Goal: Information Seeking & Learning: Learn about a topic

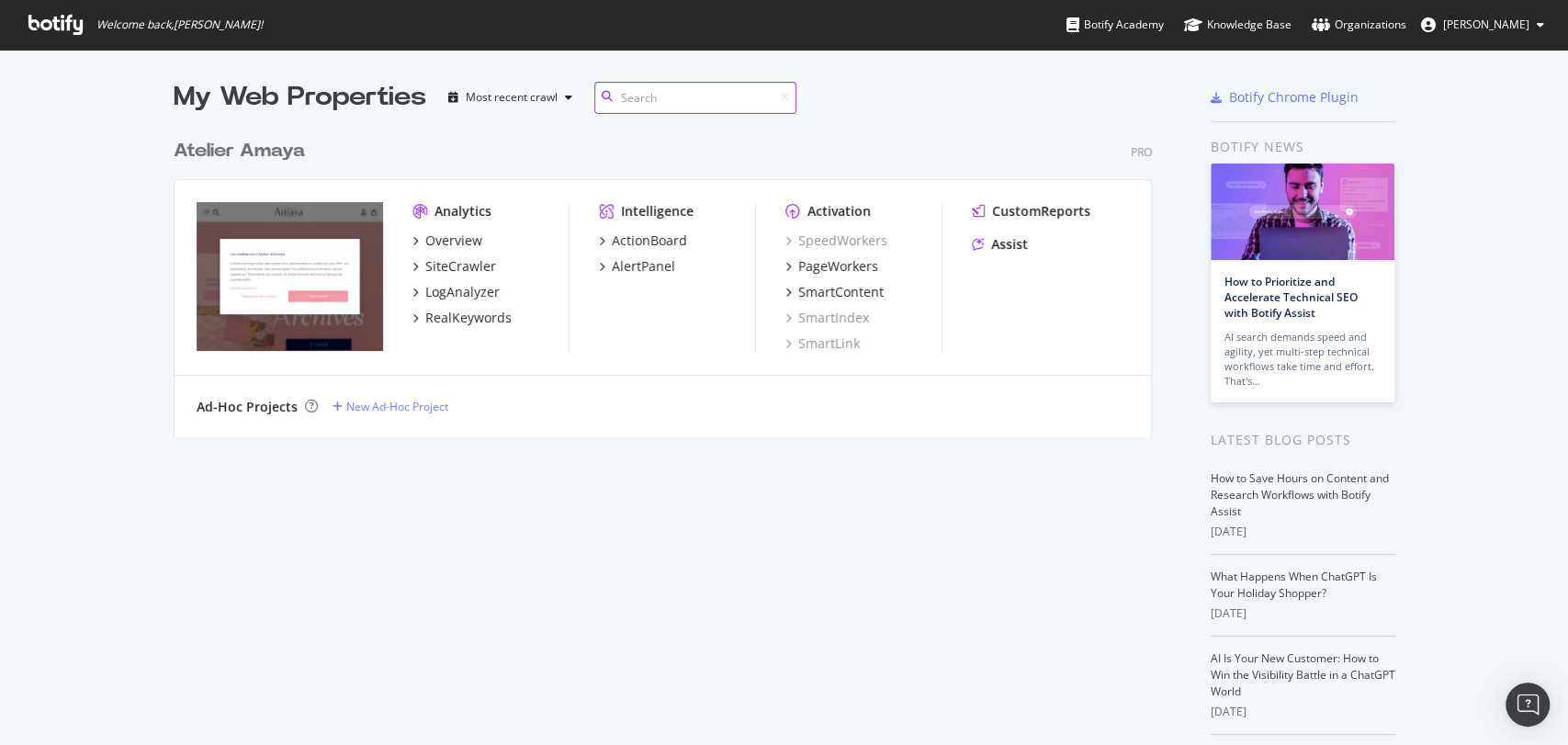
scroll to position [728, 1536]
click at [490, 318] on div "RealKeywords" at bounding box center [469, 318] width 87 height 18
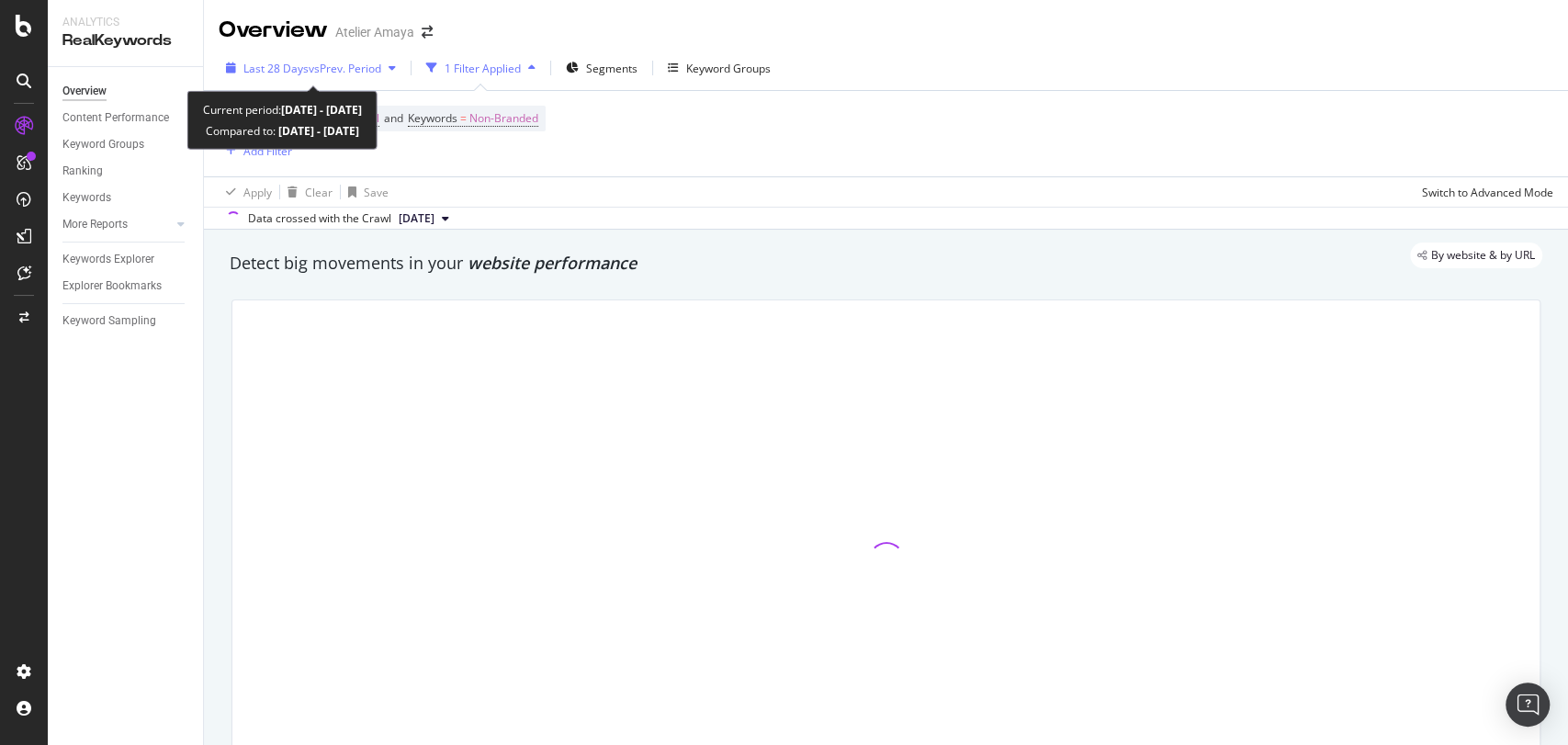
click at [372, 71] on span "vs Prev. Period" at bounding box center [345, 68] width 73 height 16
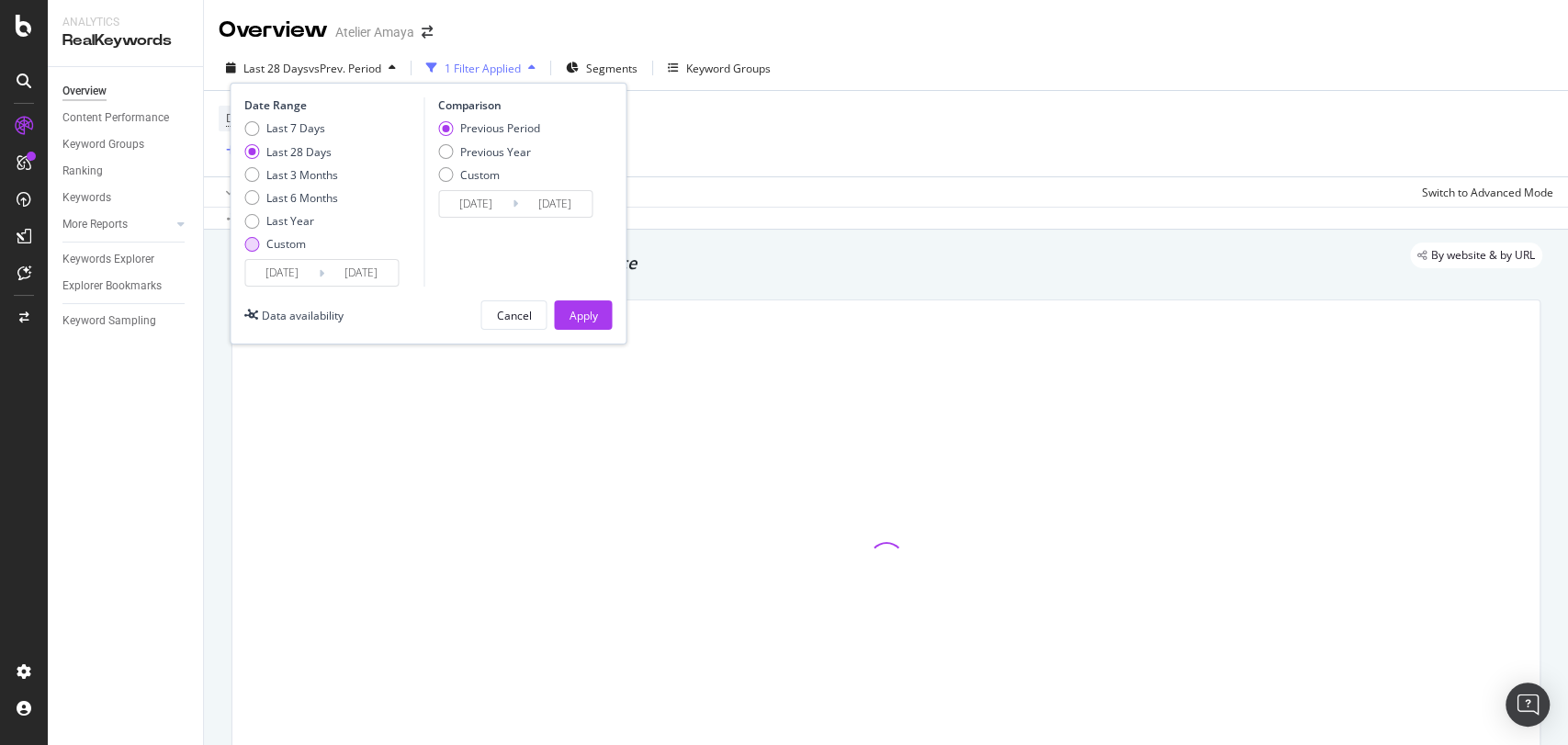
click at [287, 239] on div "Custom" at bounding box center [286, 243] width 40 height 16
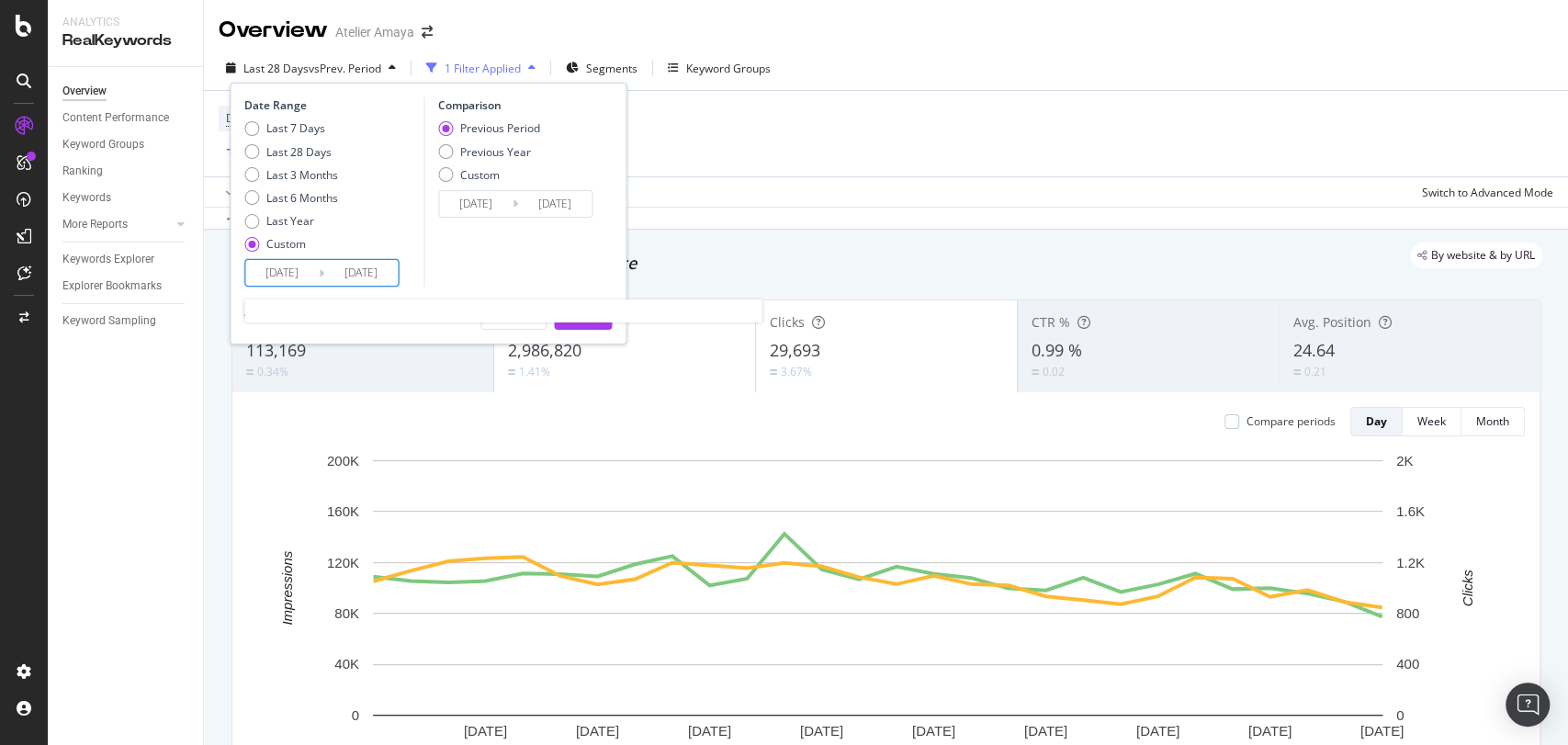
click at [298, 281] on input "[DATE]" at bounding box center [282, 273] width 74 height 26
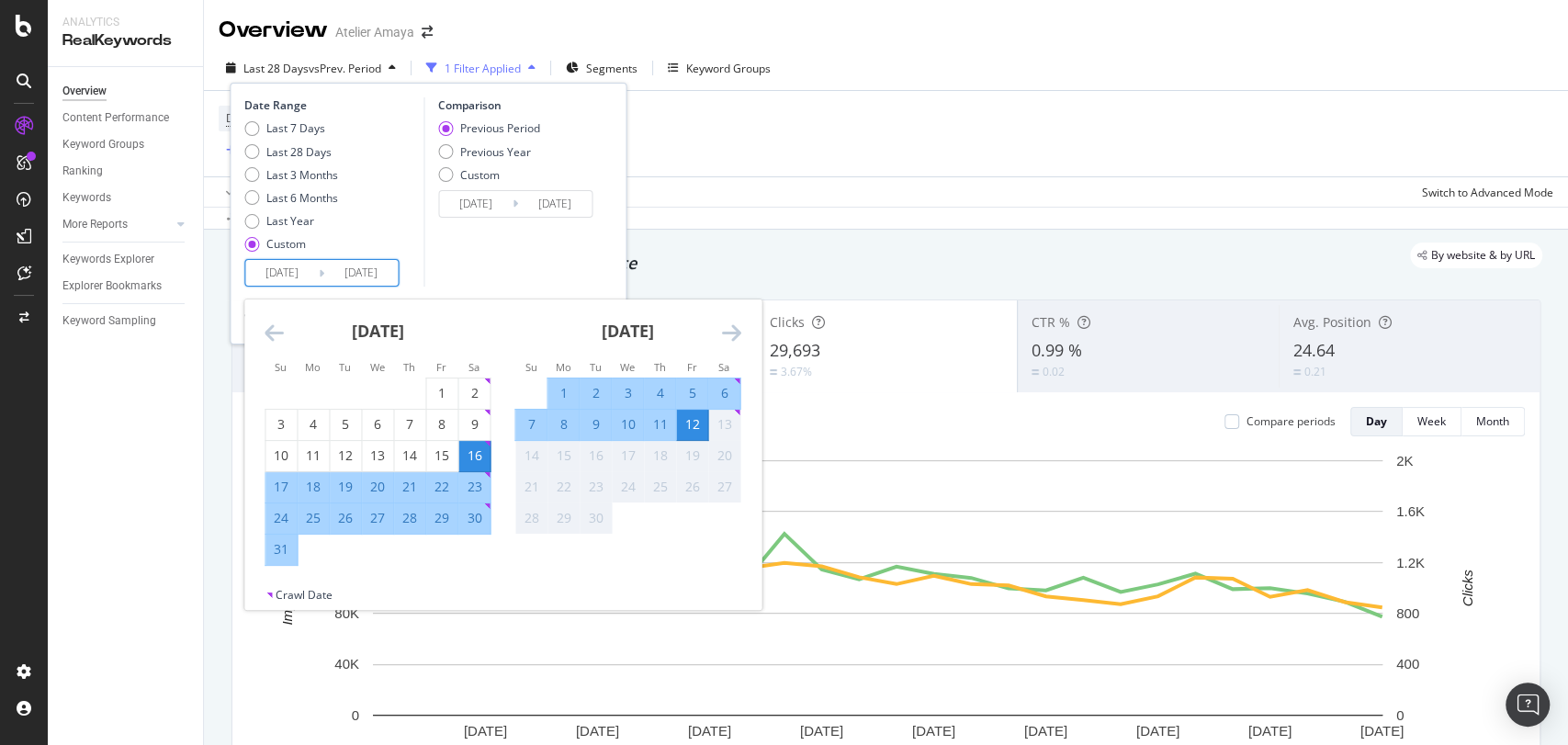
click at [560, 390] on div "1" at bounding box center [563, 393] width 31 height 18
type input "[DATE]"
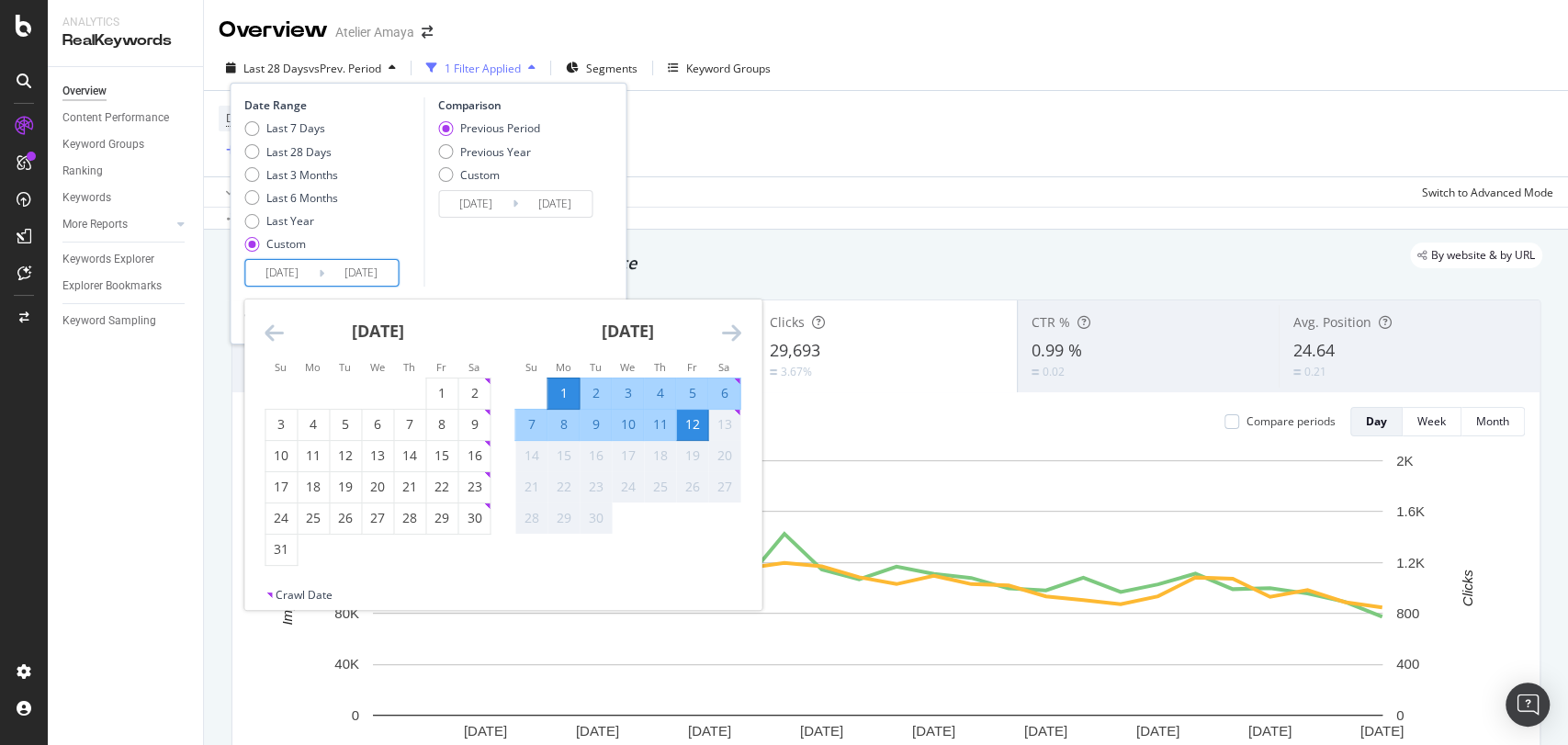
click at [700, 421] on div "12" at bounding box center [692, 425] width 31 height 18
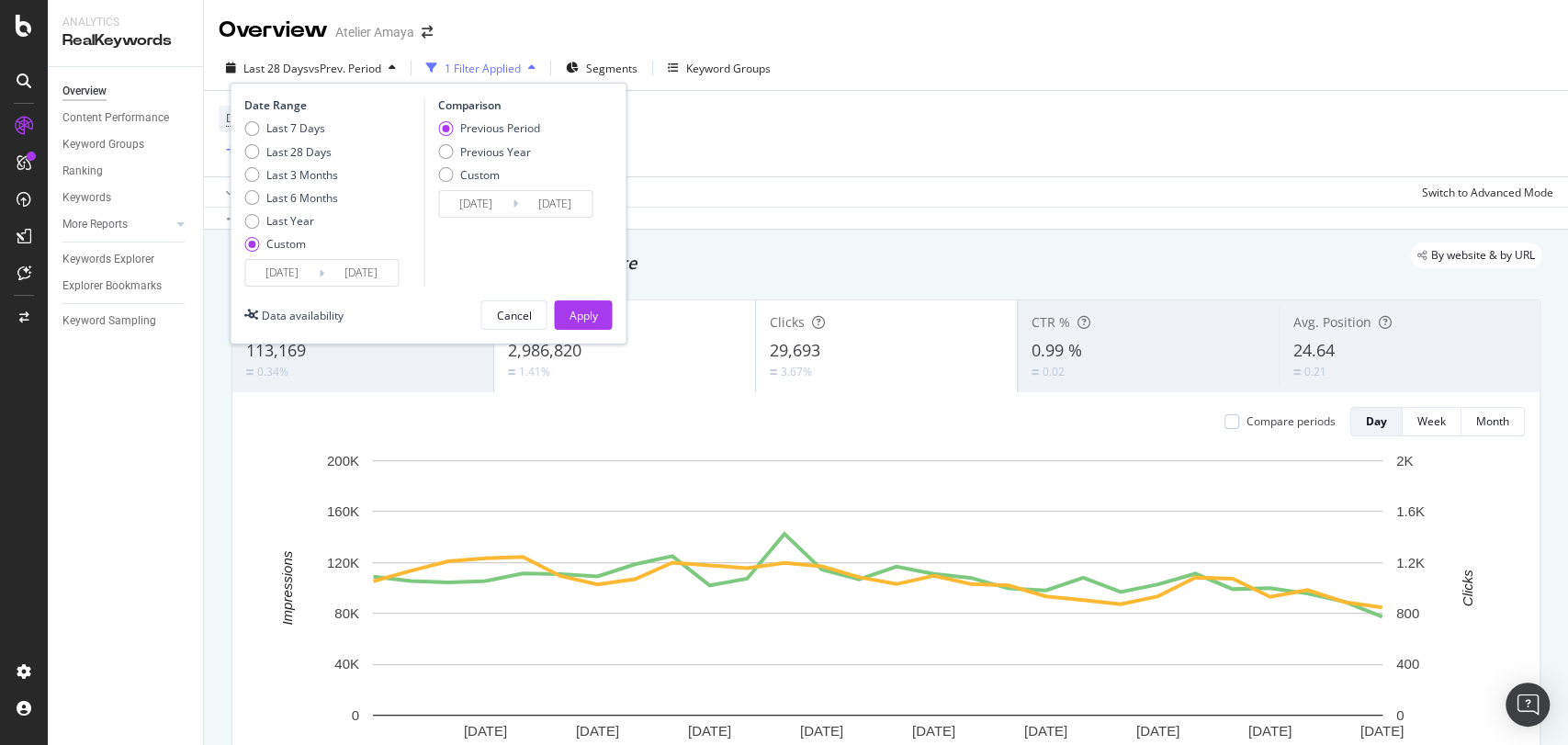
click at [518, 164] on div "Previous Period Previous Year Custom" at bounding box center [489, 155] width 102 height 69
click at [508, 153] on div "Previous Year" at bounding box center [496, 152] width 71 height 16
type input "[DATE]"
click at [574, 323] on div "Apply" at bounding box center [582, 315] width 29 height 28
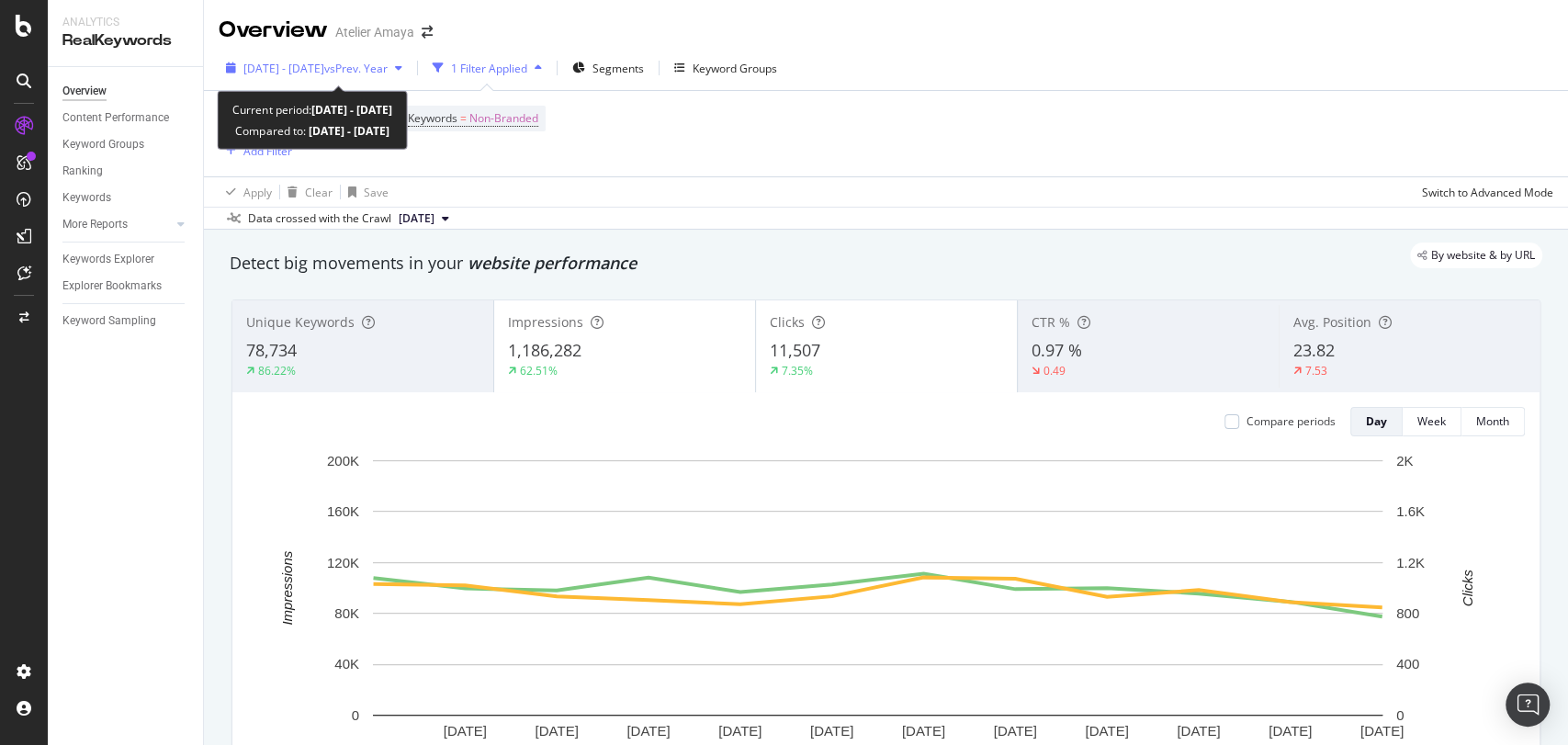
click at [388, 72] on span "vs Prev. Year" at bounding box center [356, 68] width 64 height 16
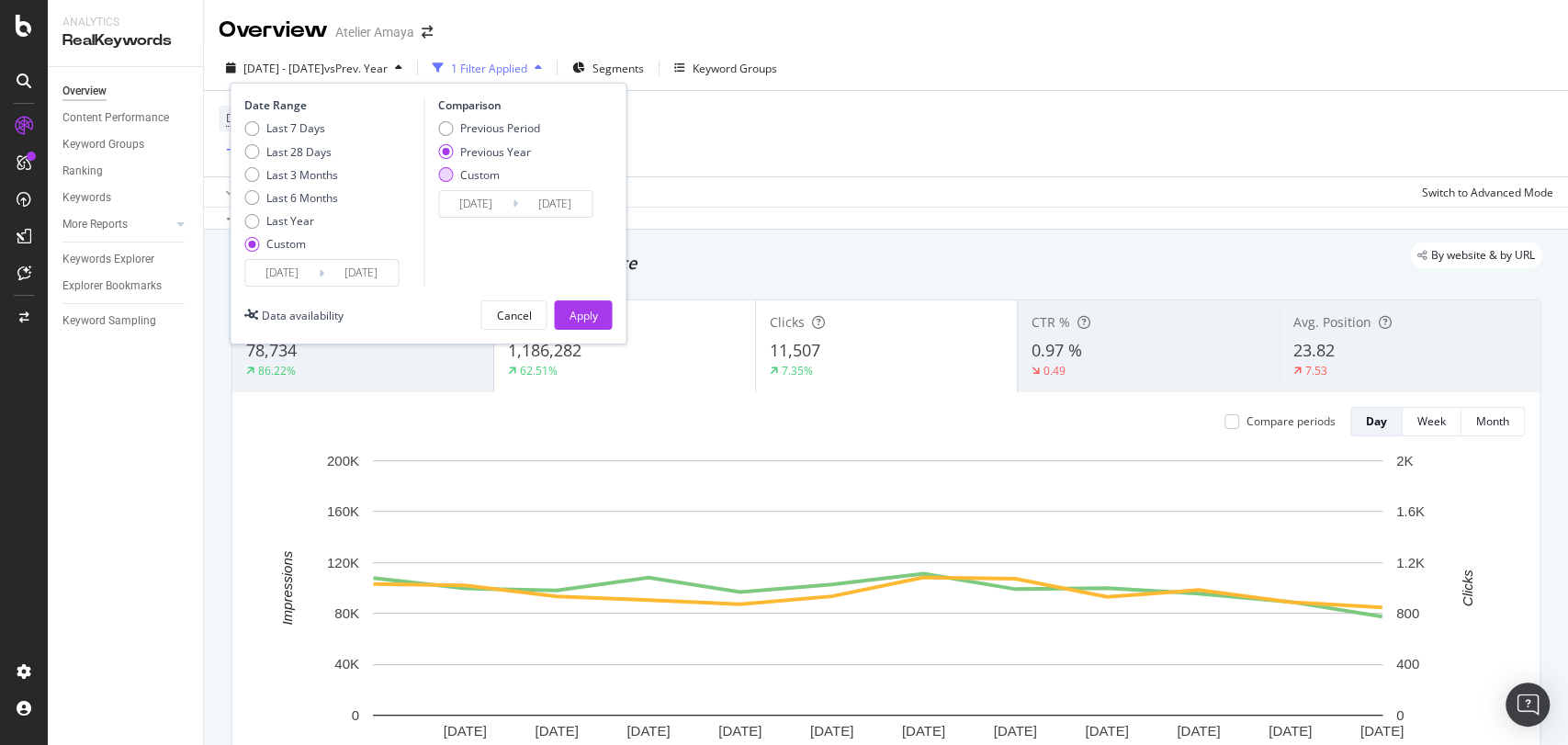
click at [491, 176] on div "Custom" at bounding box center [480, 174] width 40 height 16
click at [491, 213] on input "[DATE]" at bounding box center [476, 204] width 74 height 26
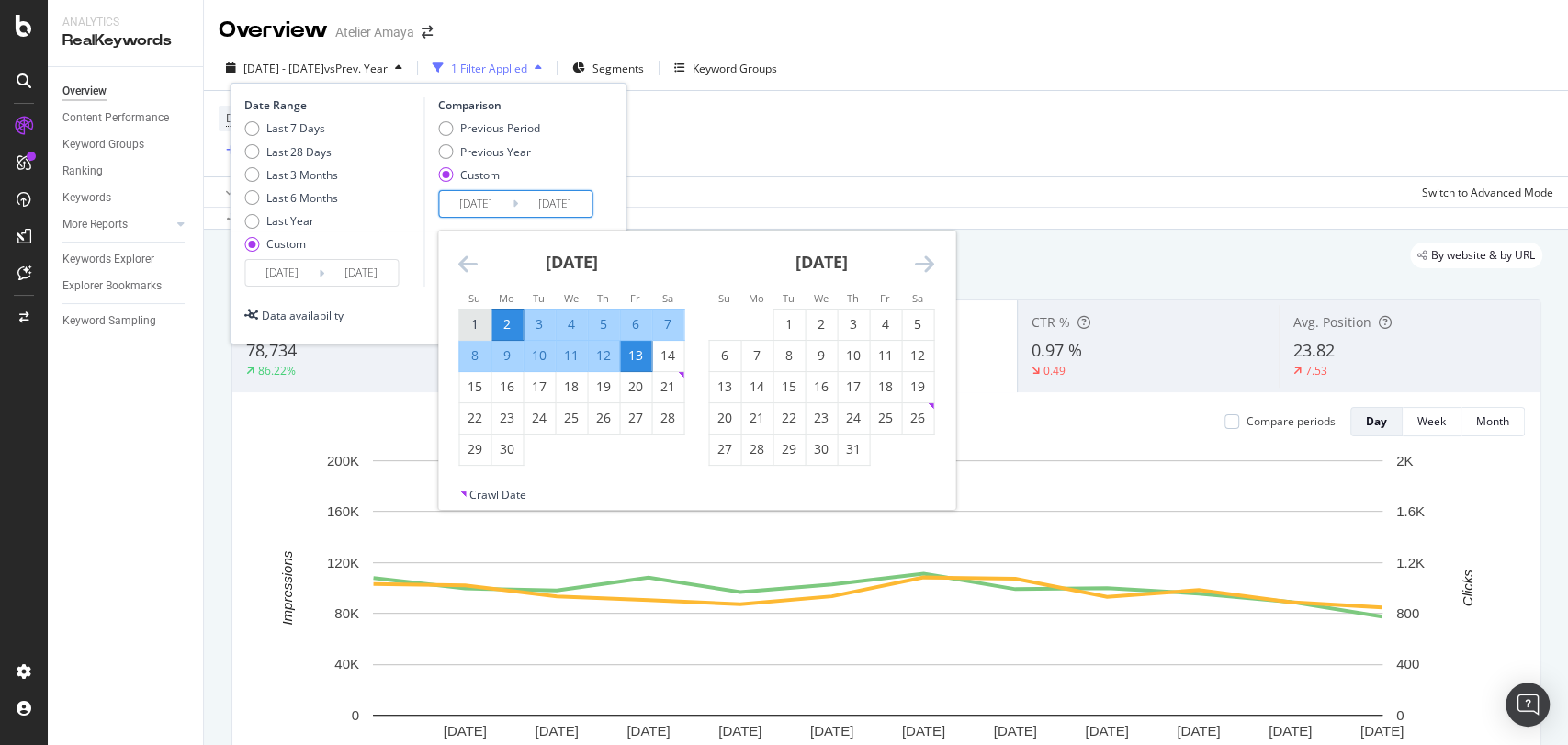
click at [480, 320] on div "1" at bounding box center [475, 324] width 31 height 18
type input "[DATE]"
click at [606, 360] on div "12" at bounding box center [603, 355] width 31 height 18
type input "[DATE]"
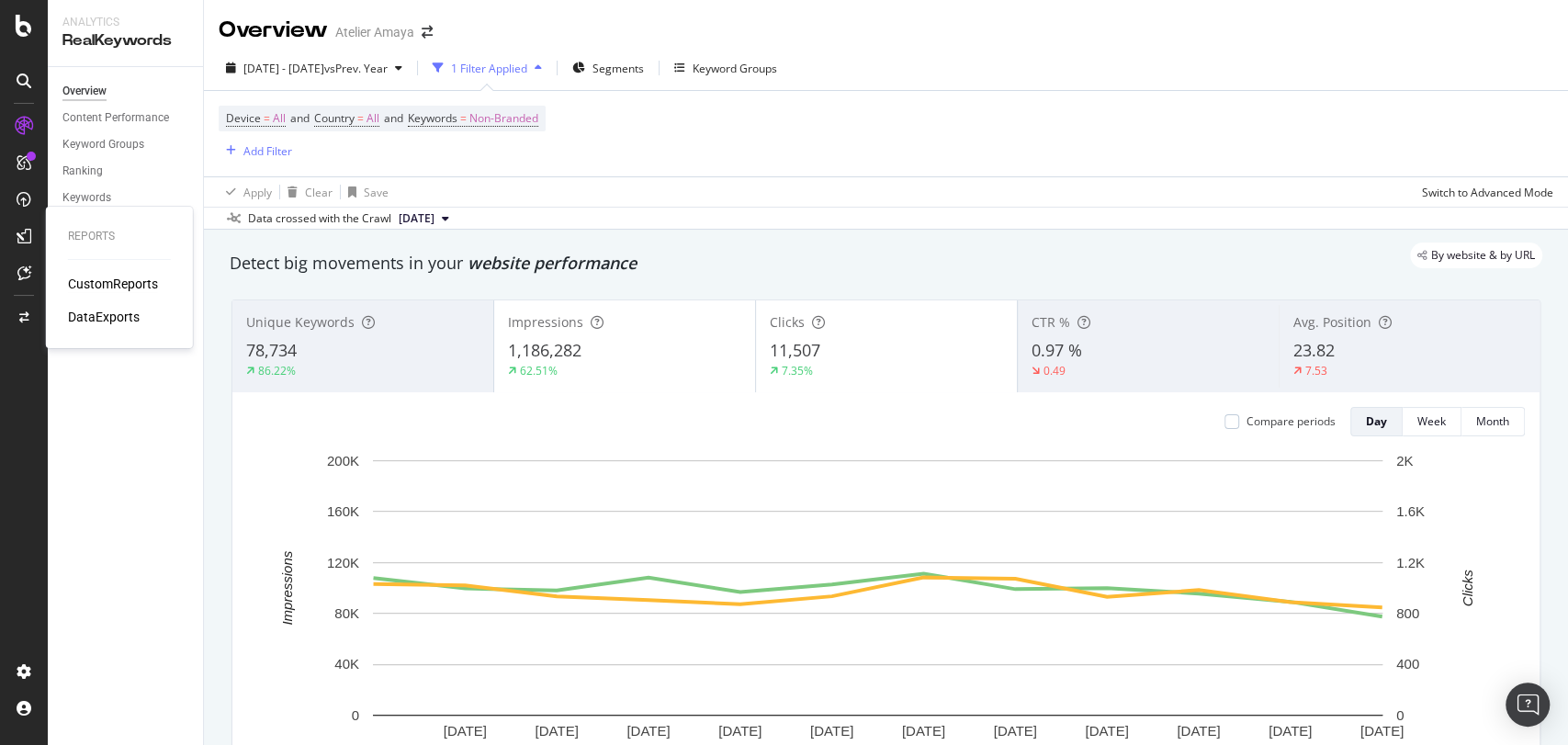
click at [102, 285] on div "CustomReports" at bounding box center [113, 284] width 90 height 18
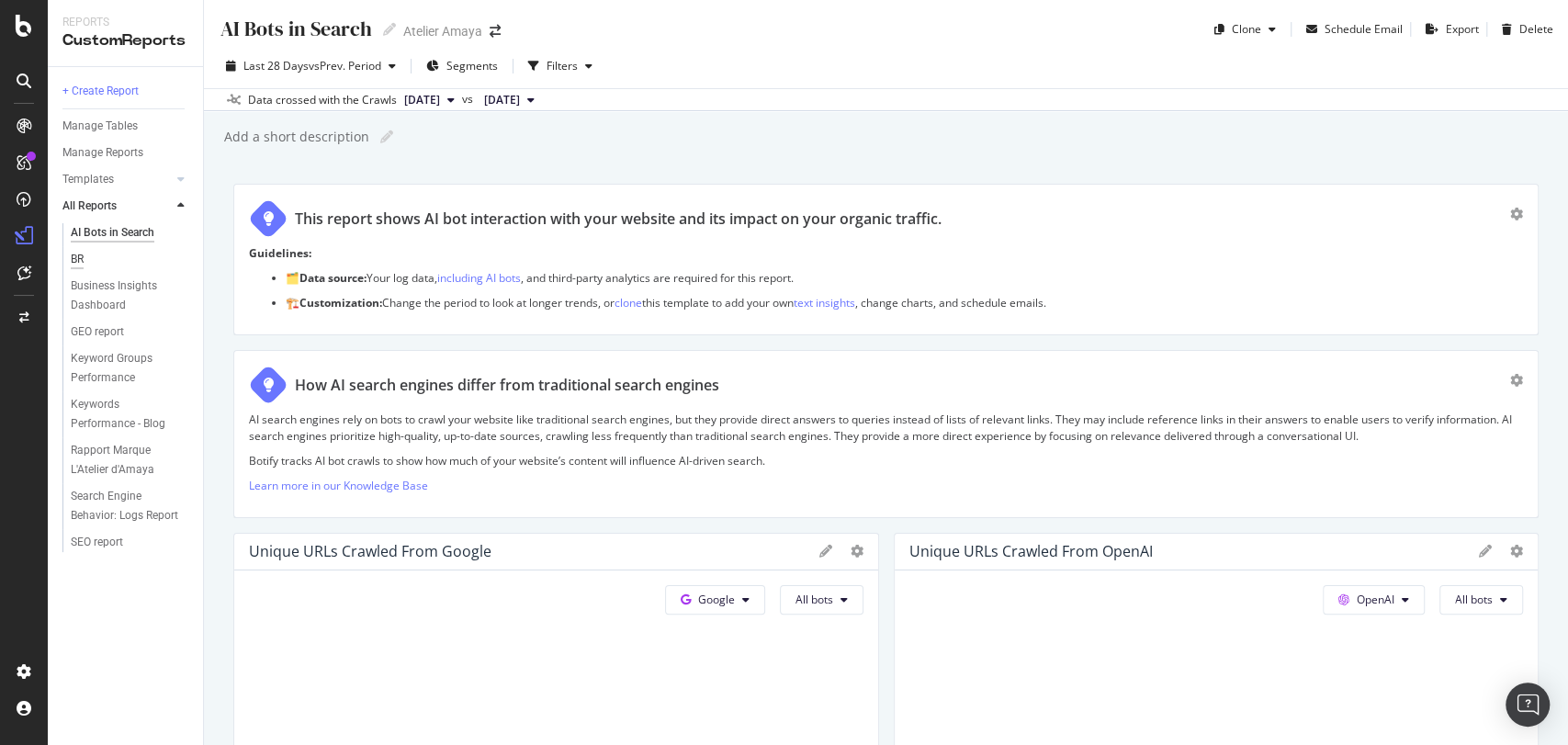
click at [83, 255] on div "BR" at bounding box center [77, 259] width 13 height 19
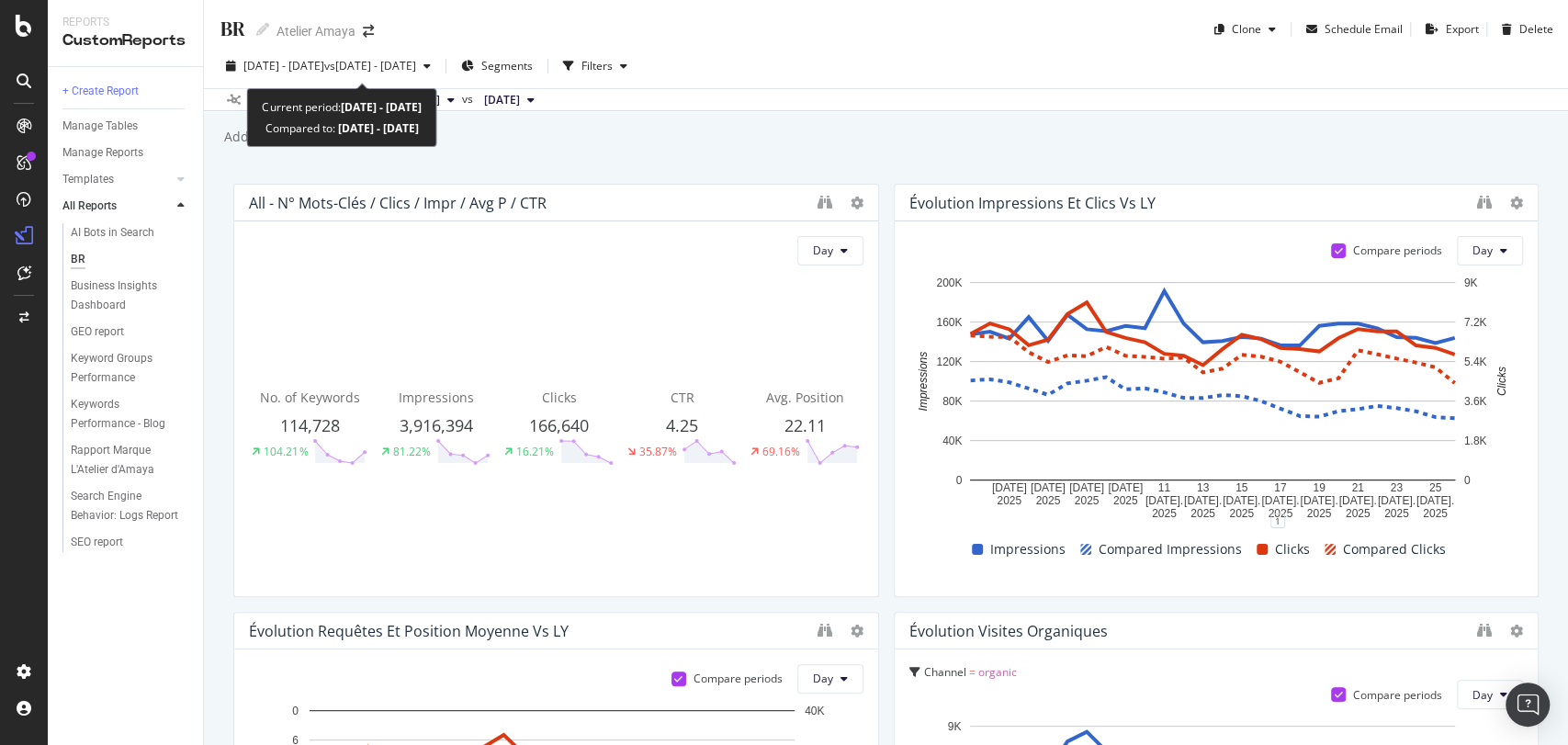
click at [332, 82] on div "[DATE] - [DATE] vs [DATE] - [DATE] Segments Filters" at bounding box center [885, 70] width 1364 height 37
click at [323, 69] on span "[DATE] - [DATE]" at bounding box center [284, 65] width 81 height 16
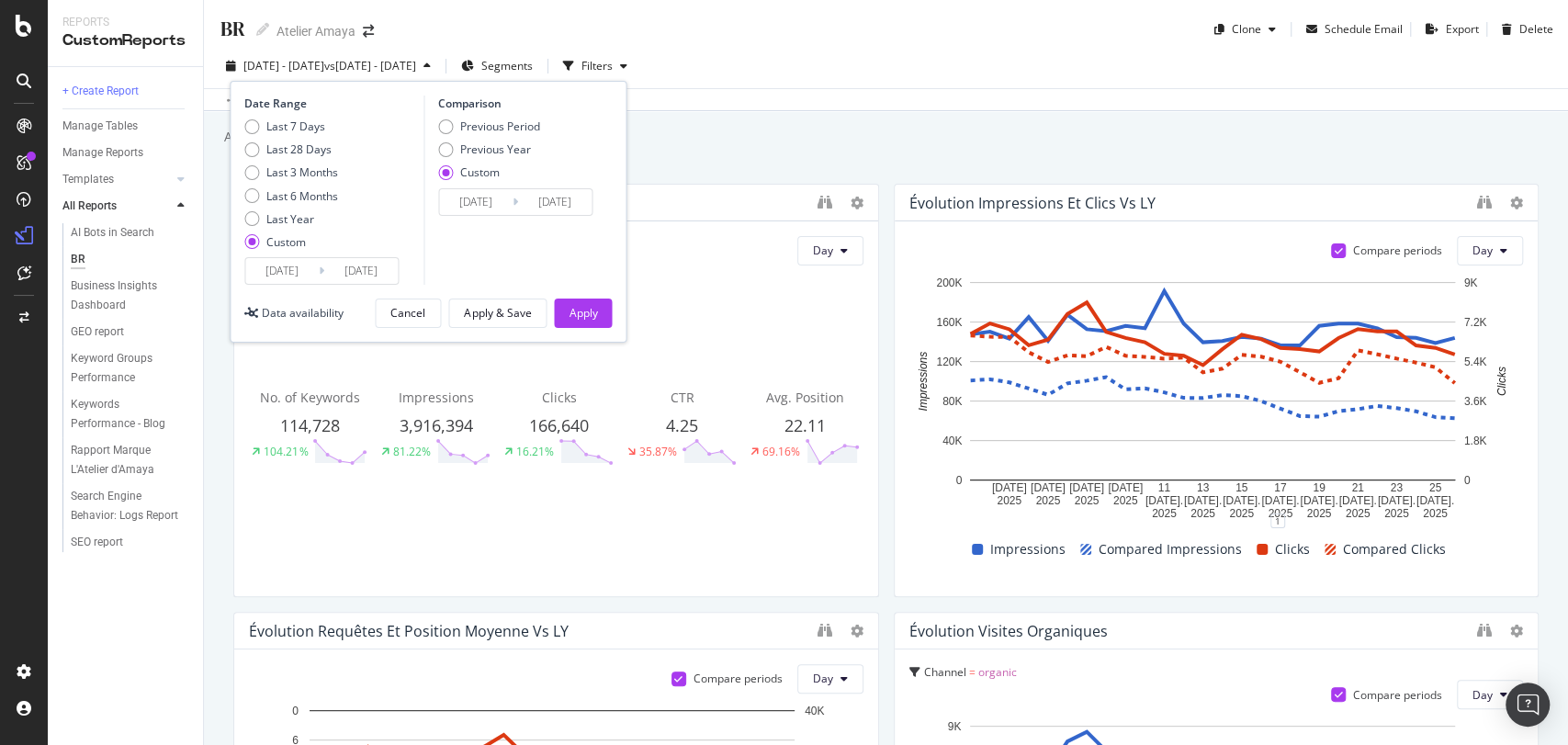
click at [287, 284] on div "[DATE] Navigate forward to interact with the calendar and select a date. Press …" at bounding box center [322, 271] width 155 height 28
click at [313, 262] on input "[DATE]" at bounding box center [282, 271] width 74 height 26
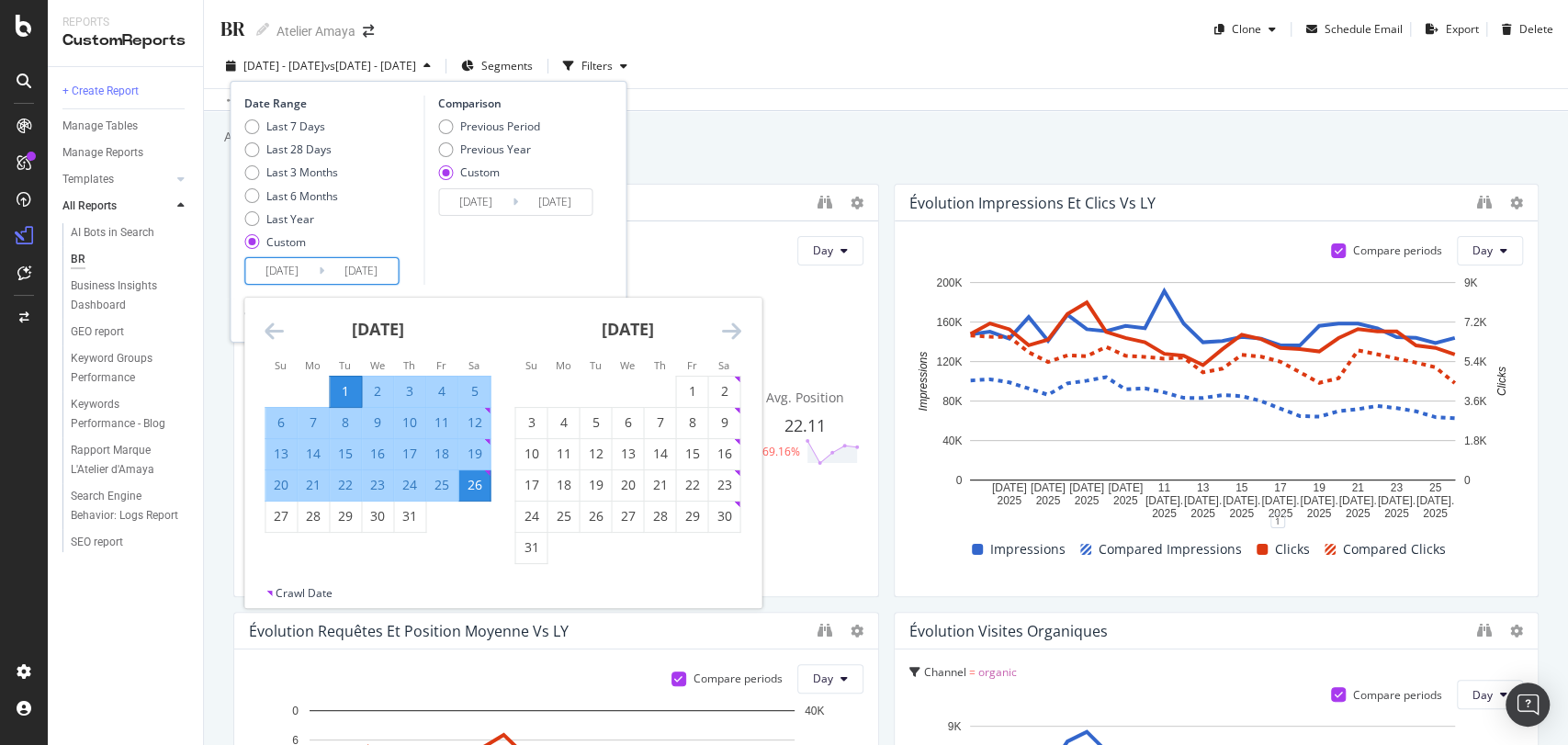
click at [737, 324] on icon "Move forward to switch to the next month." at bounding box center [731, 331] width 19 height 22
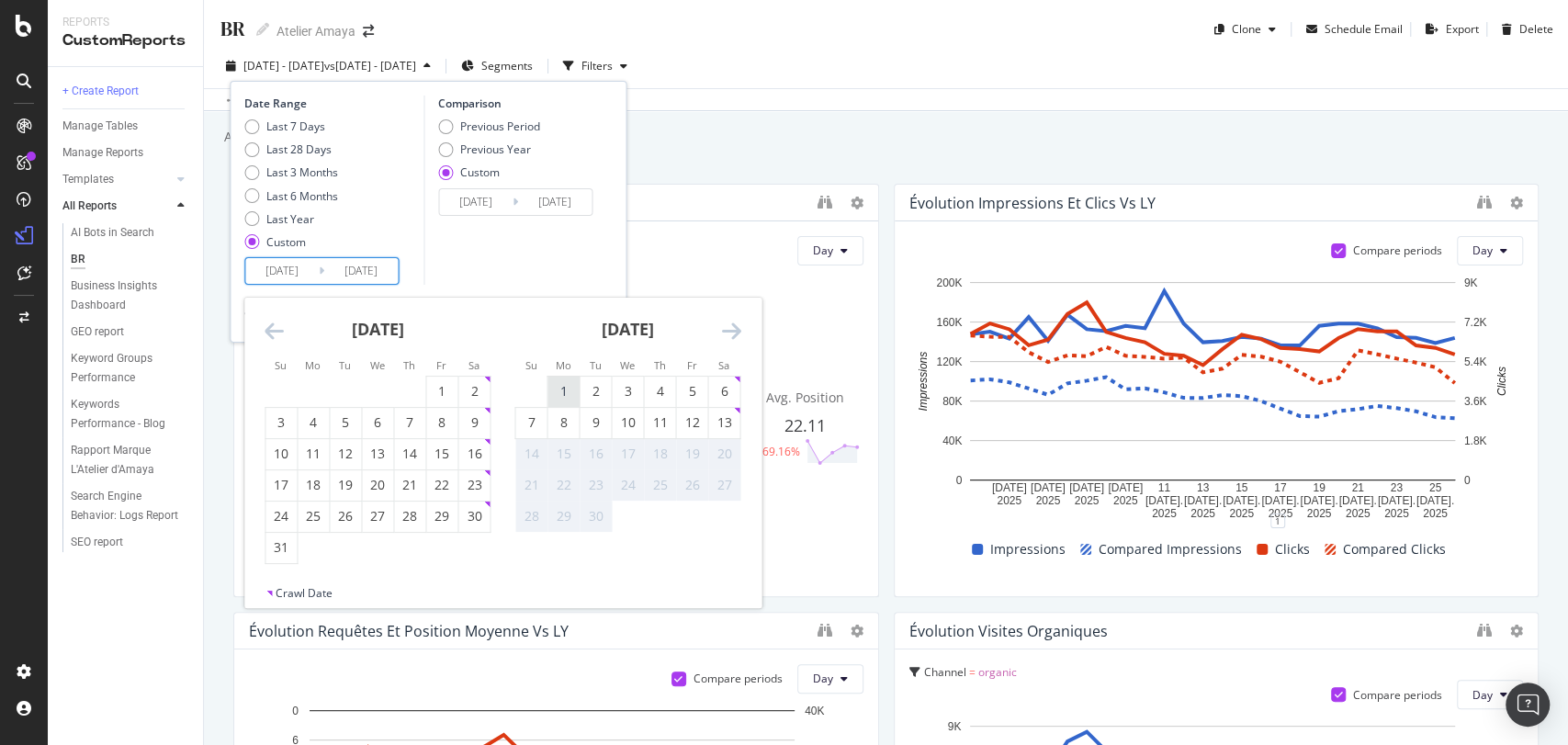
click at [572, 393] on div "1" at bounding box center [563, 391] width 31 height 18
type input "[DATE]"
click at [728, 425] on div "13" at bounding box center [724, 423] width 31 height 18
type input "[DATE]"
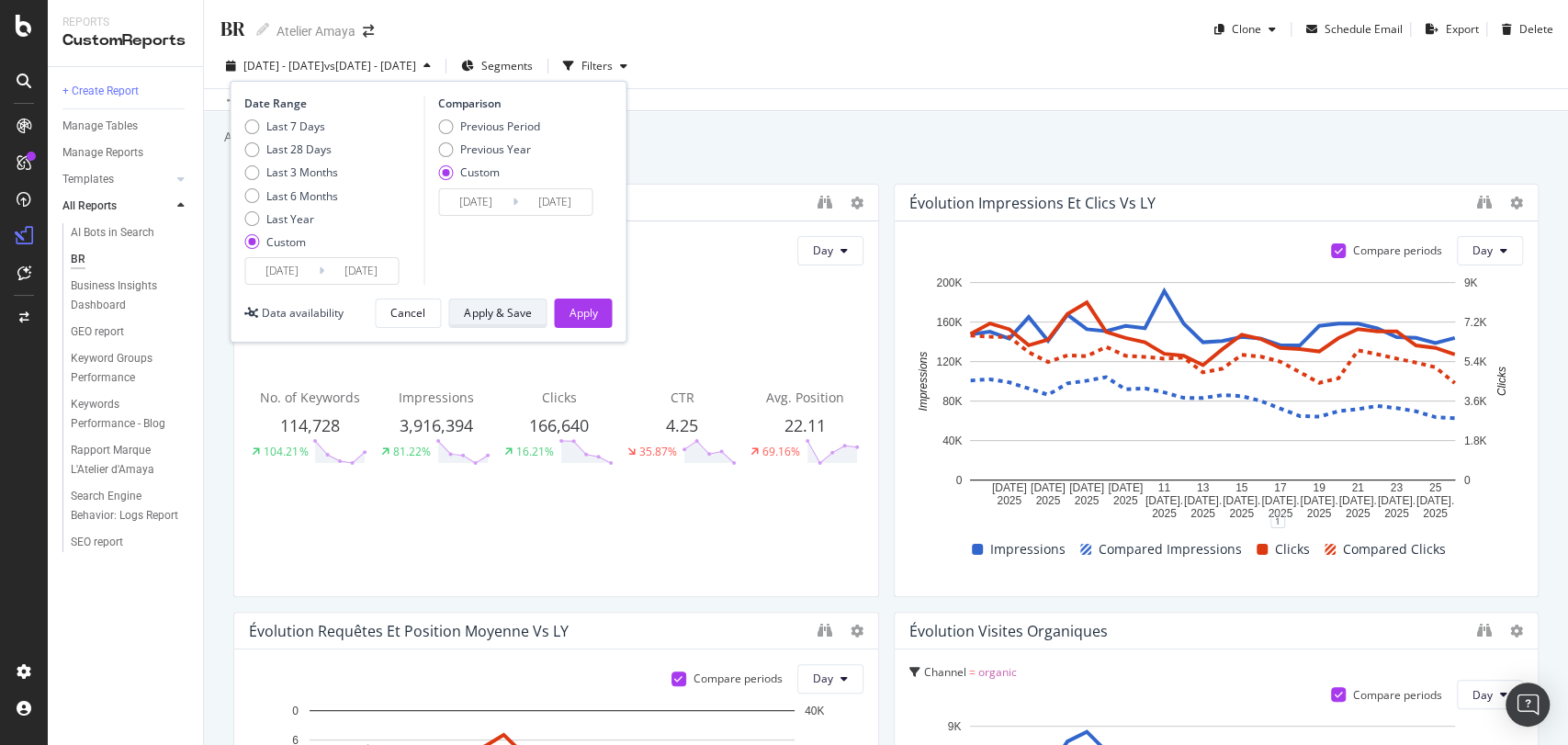
click at [494, 303] on div "Apply & Save" at bounding box center [497, 313] width 67 height 26
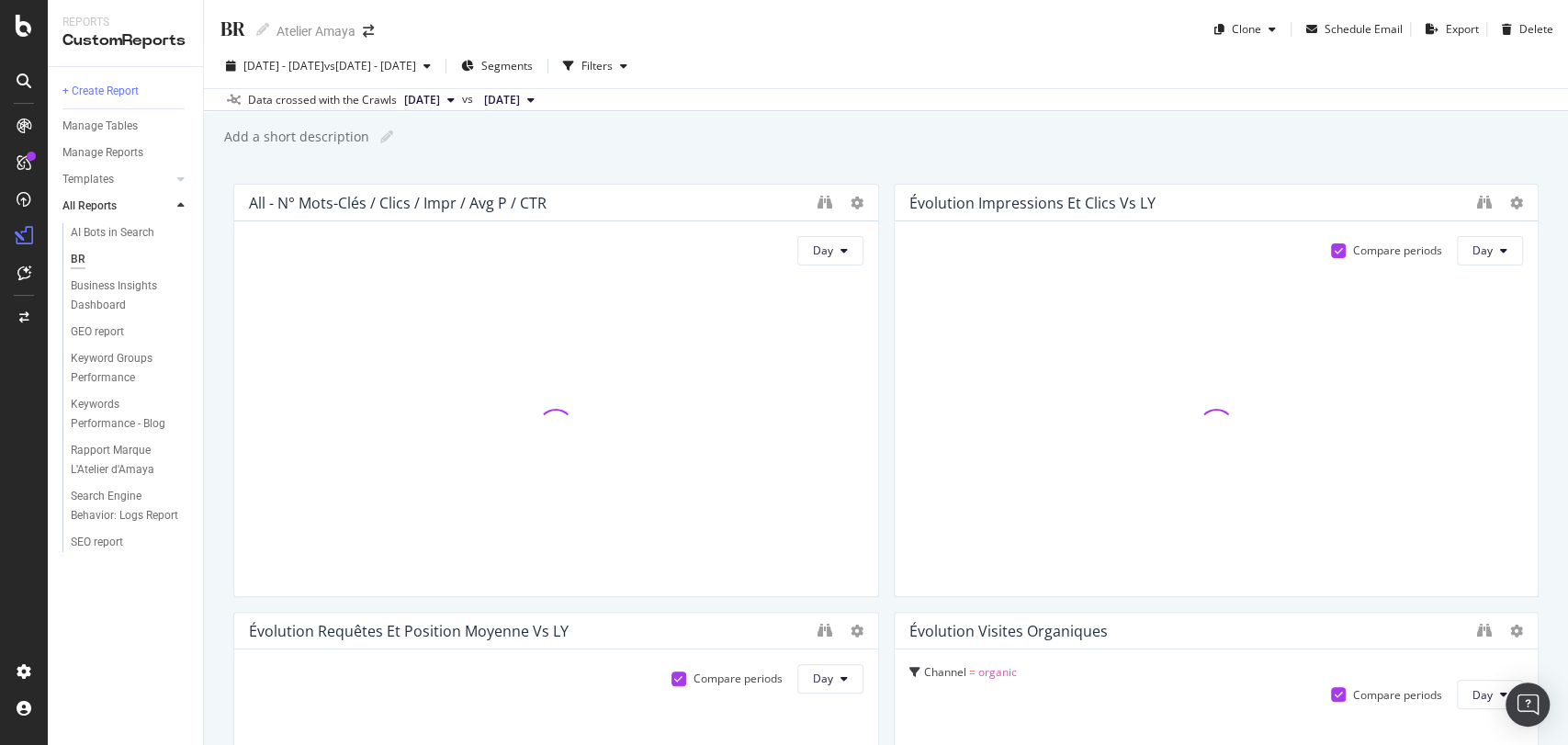
click at [361, 44] on div "[DATE] - [DATE] vs [DATE] - [DATE] Segments Filters Data crossed with the Crawl…" at bounding box center [885, 77] width 1364 height 67
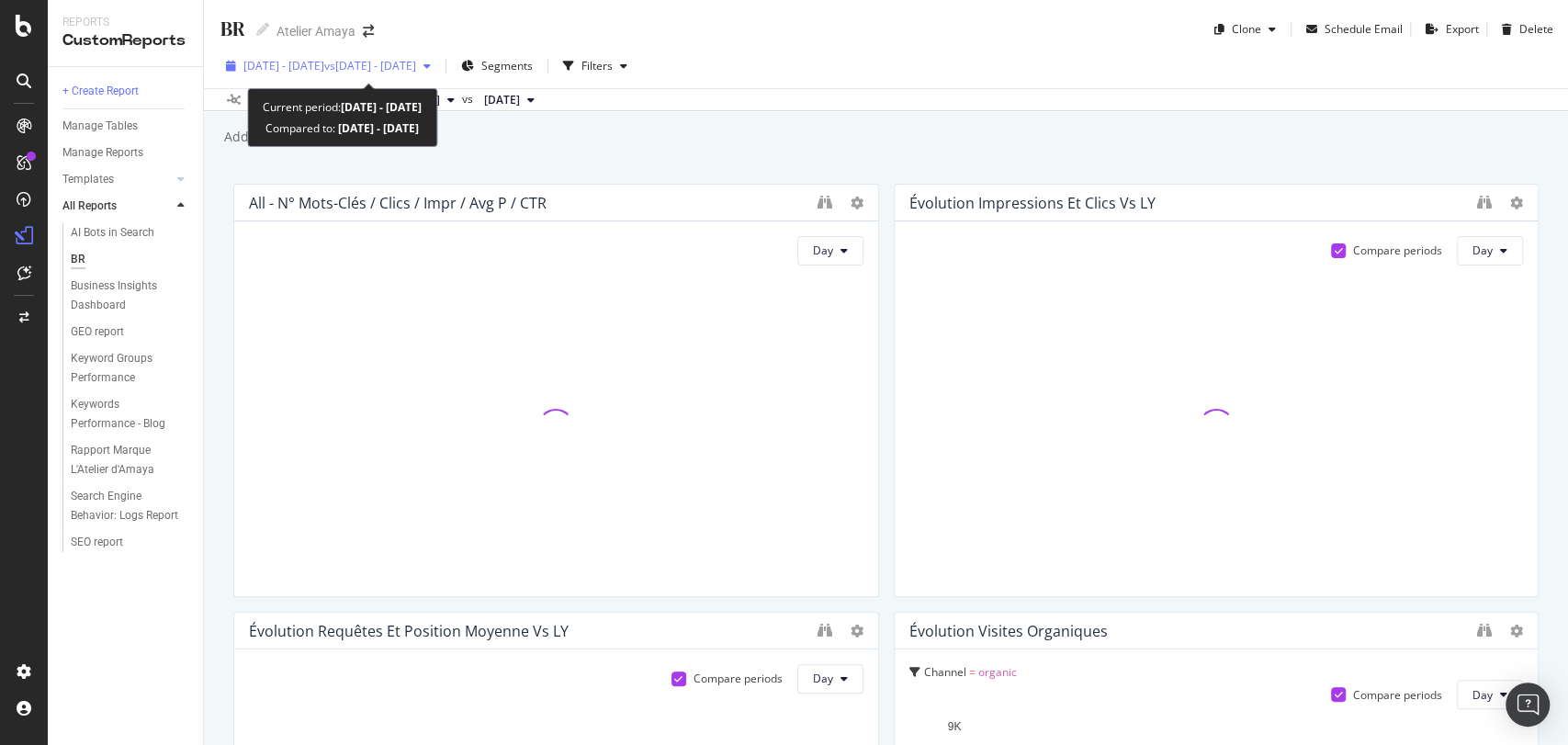
drag, startPoint x: 359, startPoint y: 83, endPoint x: 328, endPoint y: 62, distance: 37.4
click at [328, 62] on div "[DATE] - [DATE] vs [DATE] - [DATE] Segments Filters" at bounding box center [885, 70] width 1364 height 37
click at [324, 62] on span "[DATE] - [DATE]" at bounding box center [284, 65] width 81 height 16
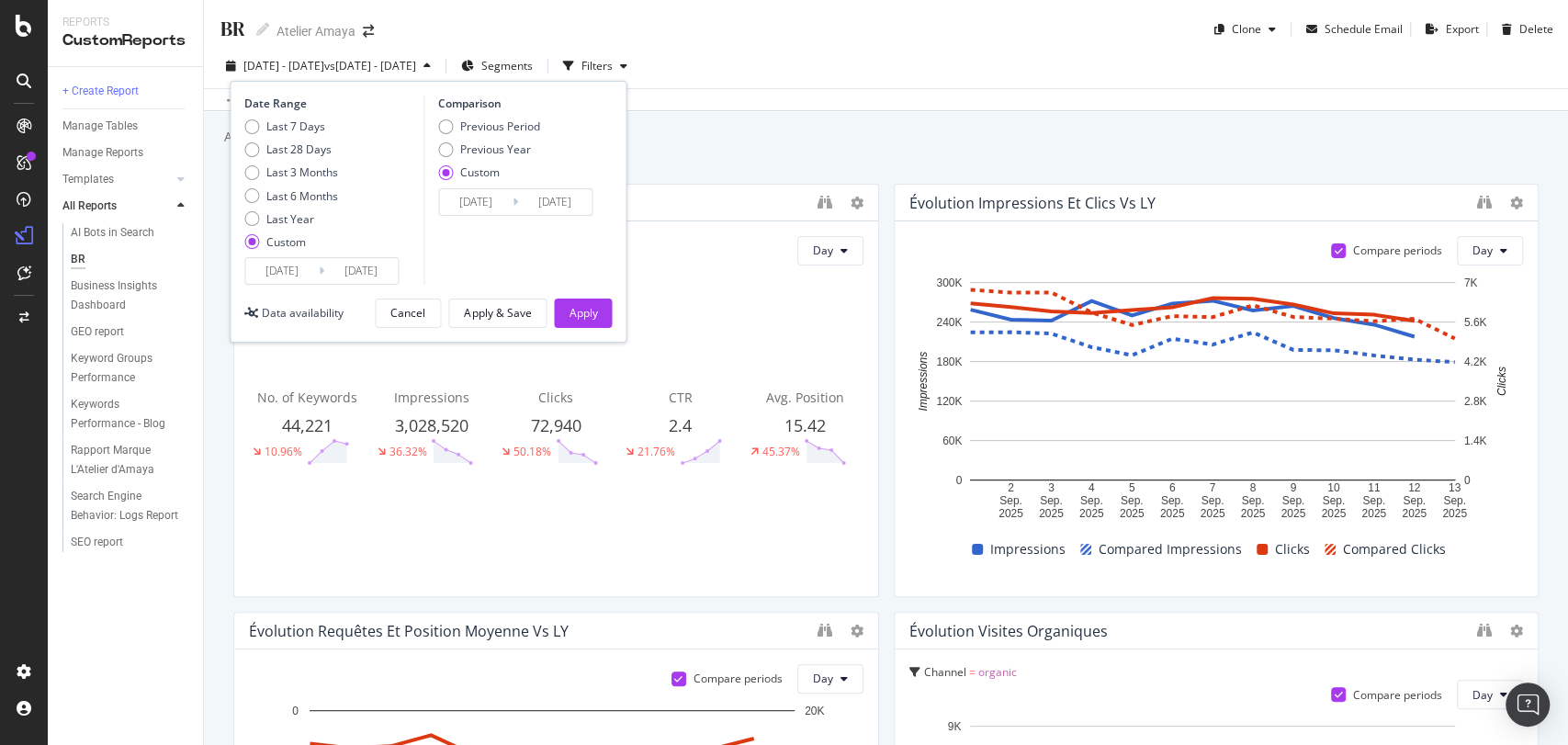
click at [503, 182] on div "Previous Period Previous Year Custom" at bounding box center [489, 153] width 102 height 69
click at [499, 193] on input "[DATE]" at bounding box center [476, 202] width 74 height 26
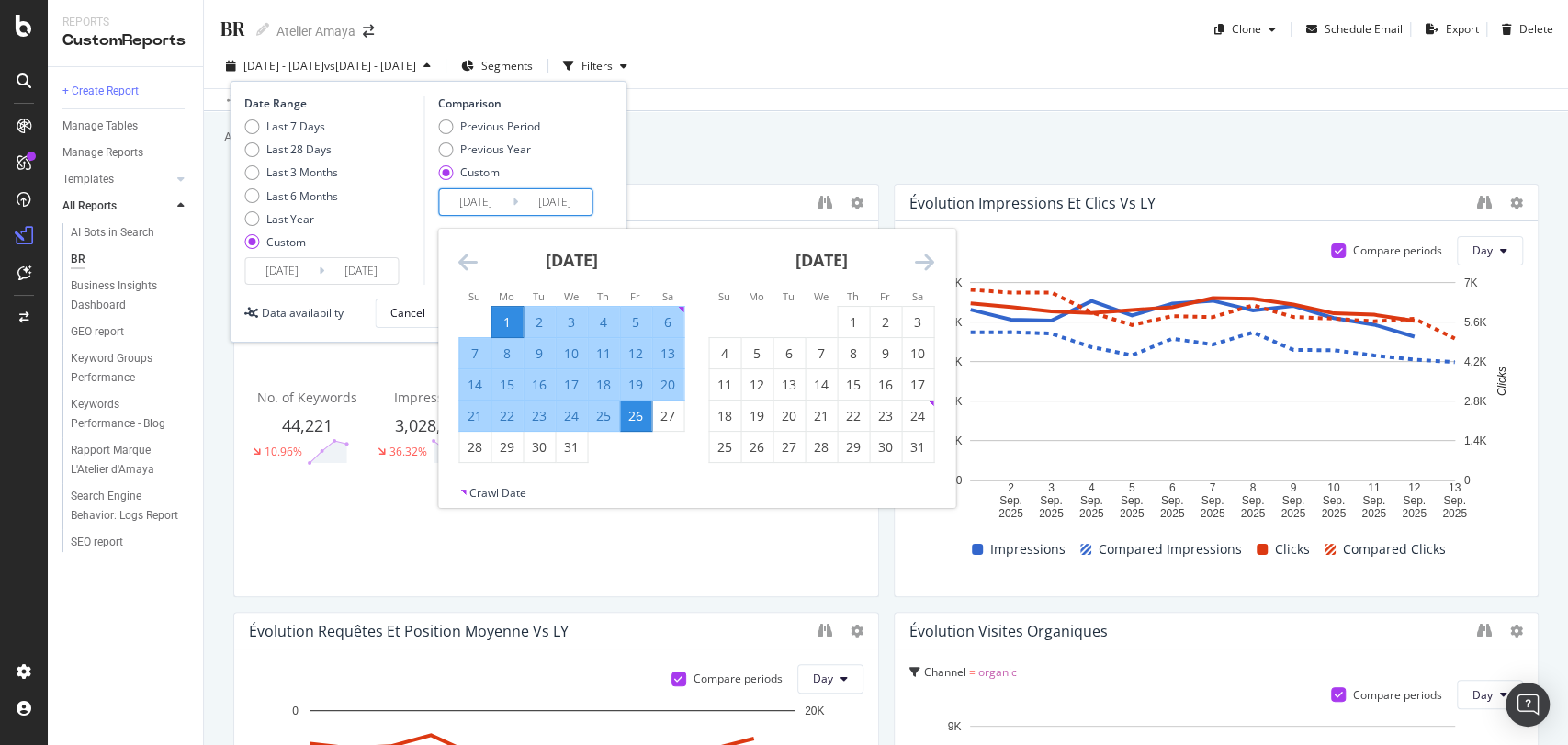
click at [925, 262] on icon "Move forward to switch to the next month." at bounding box center [924, 262] width 19 height 22
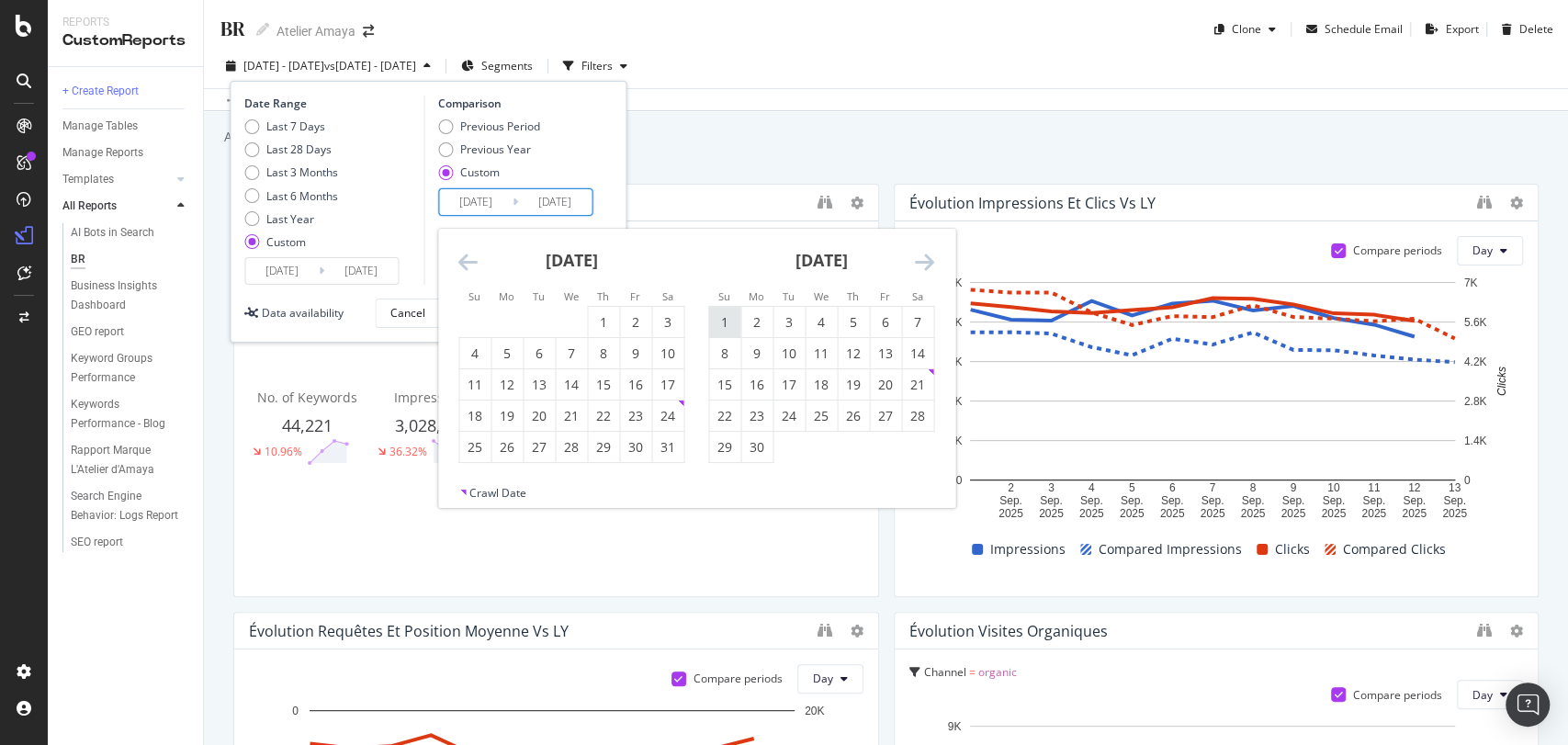
click at [731, 319] on div "1" at bounding box center [725, 322] width 31 height 18
type input "[DATE]"
click at [884, 359] on div "13" at bounding box center [885, 354] width 31 height 18
type input "[DATE]"
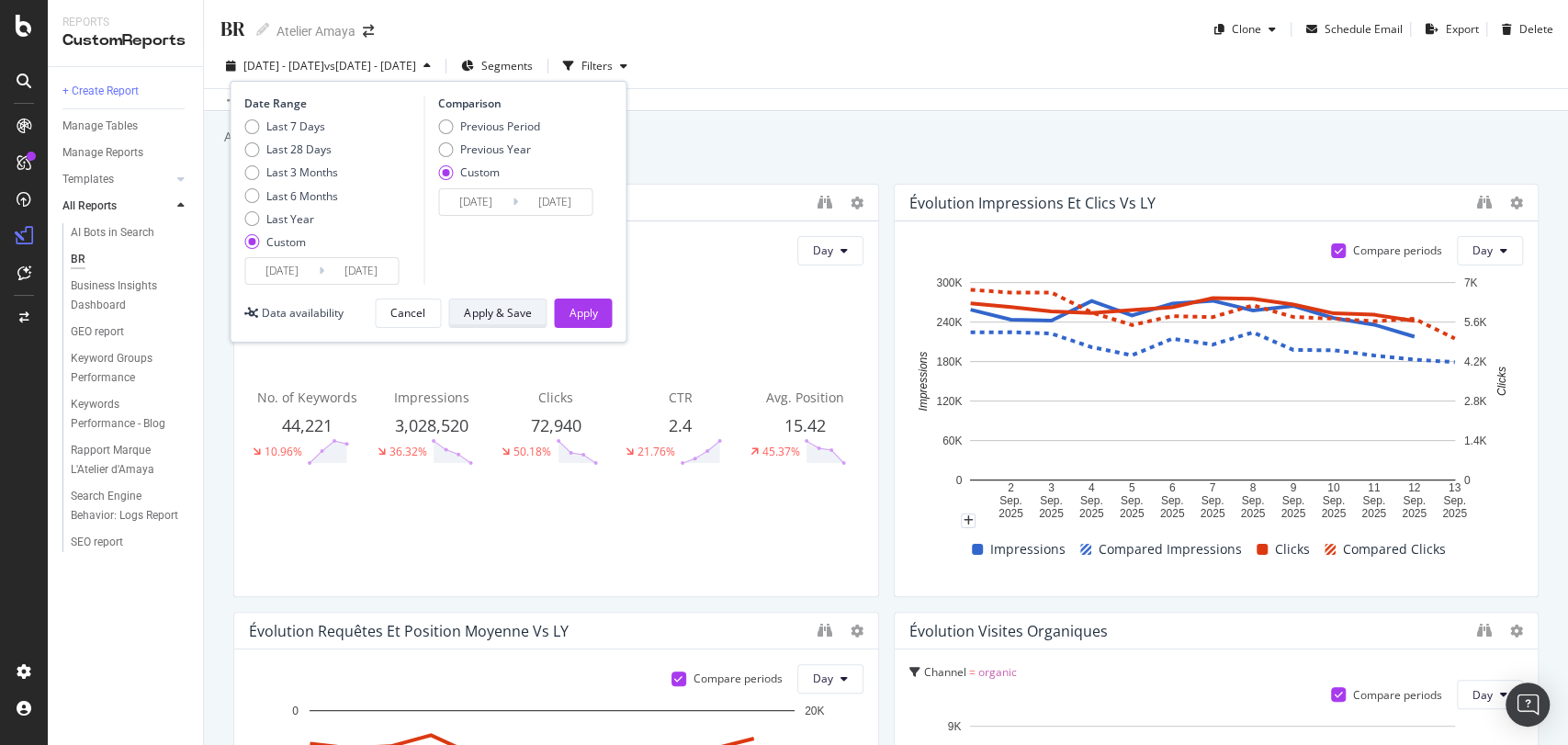
click at [478, 322] on div "Apply & Save" at bounding box center [497, 313] width 67 height 26
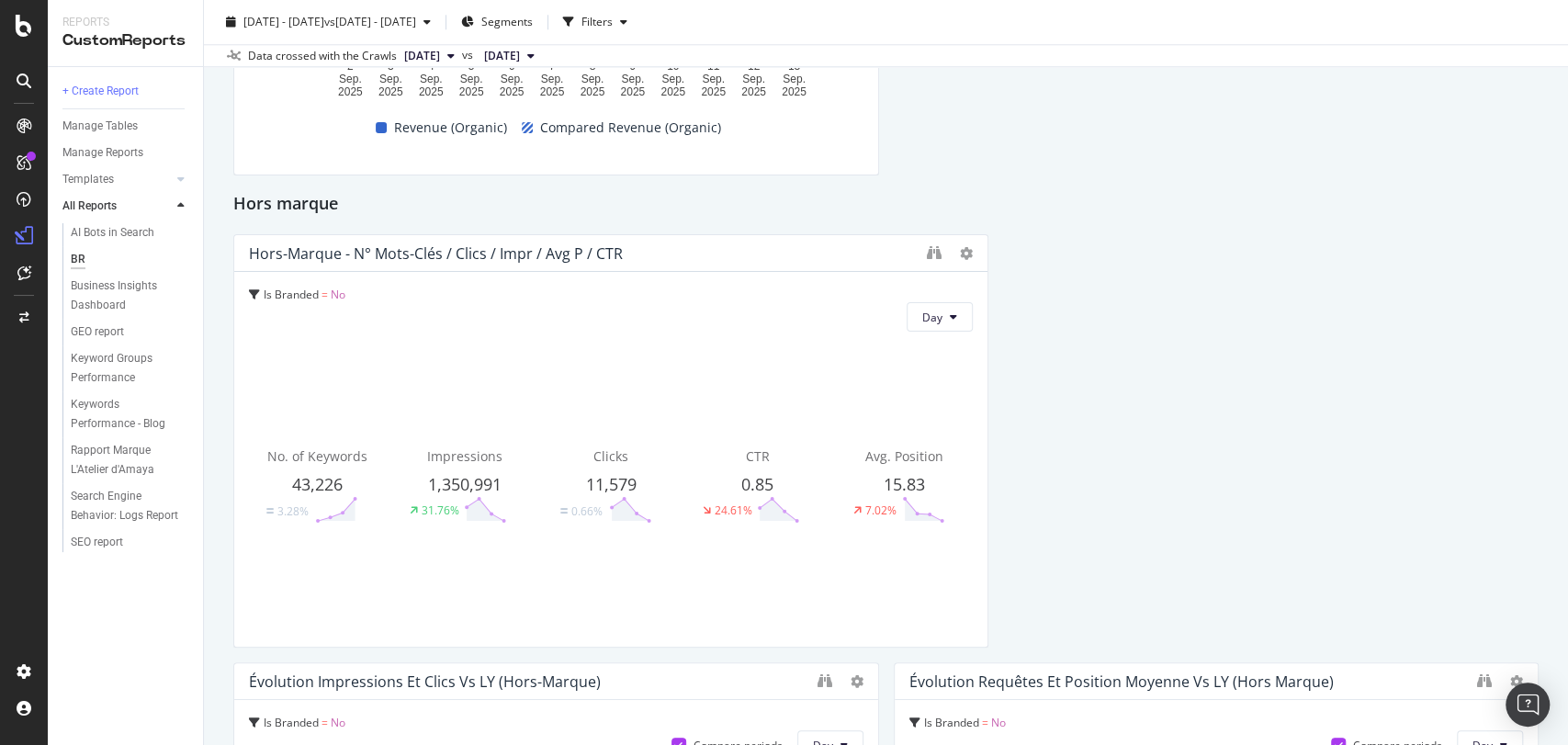
scroll to position [1280, 0]
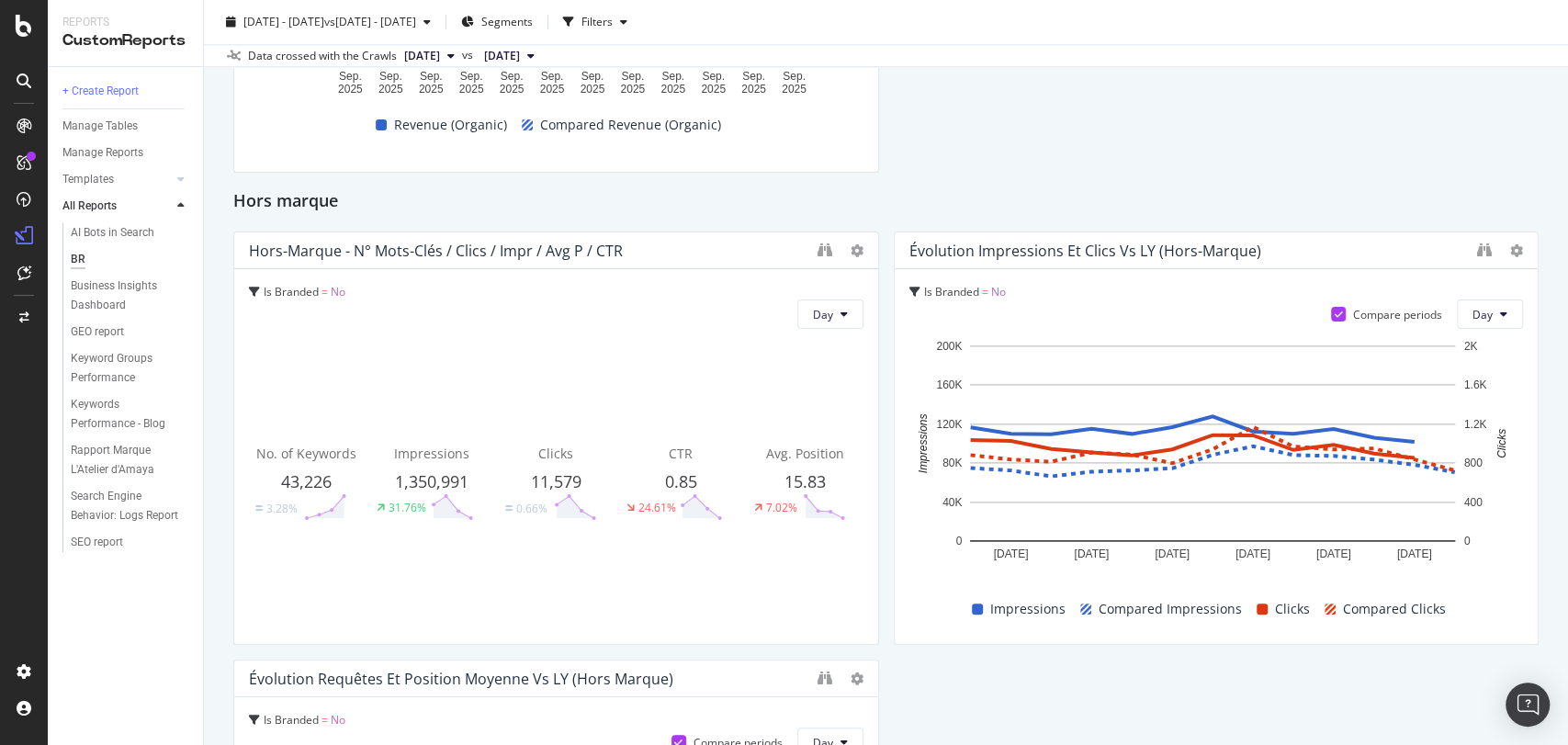
drag, startPoint x: 968, startPoint y: 363, endPoint x: 874, endPoint y: 378, distance: 95.2
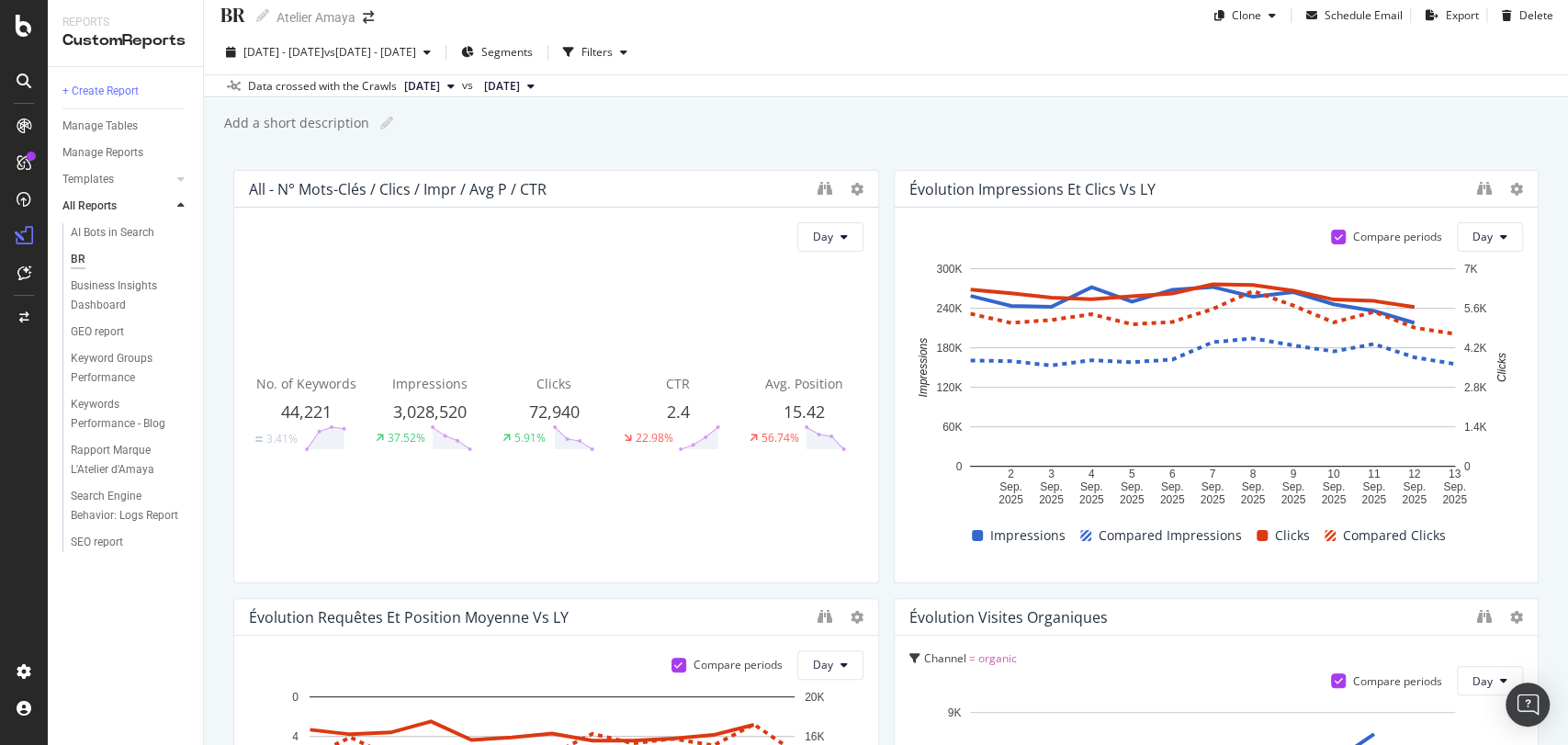
scroll to position [0, 0]
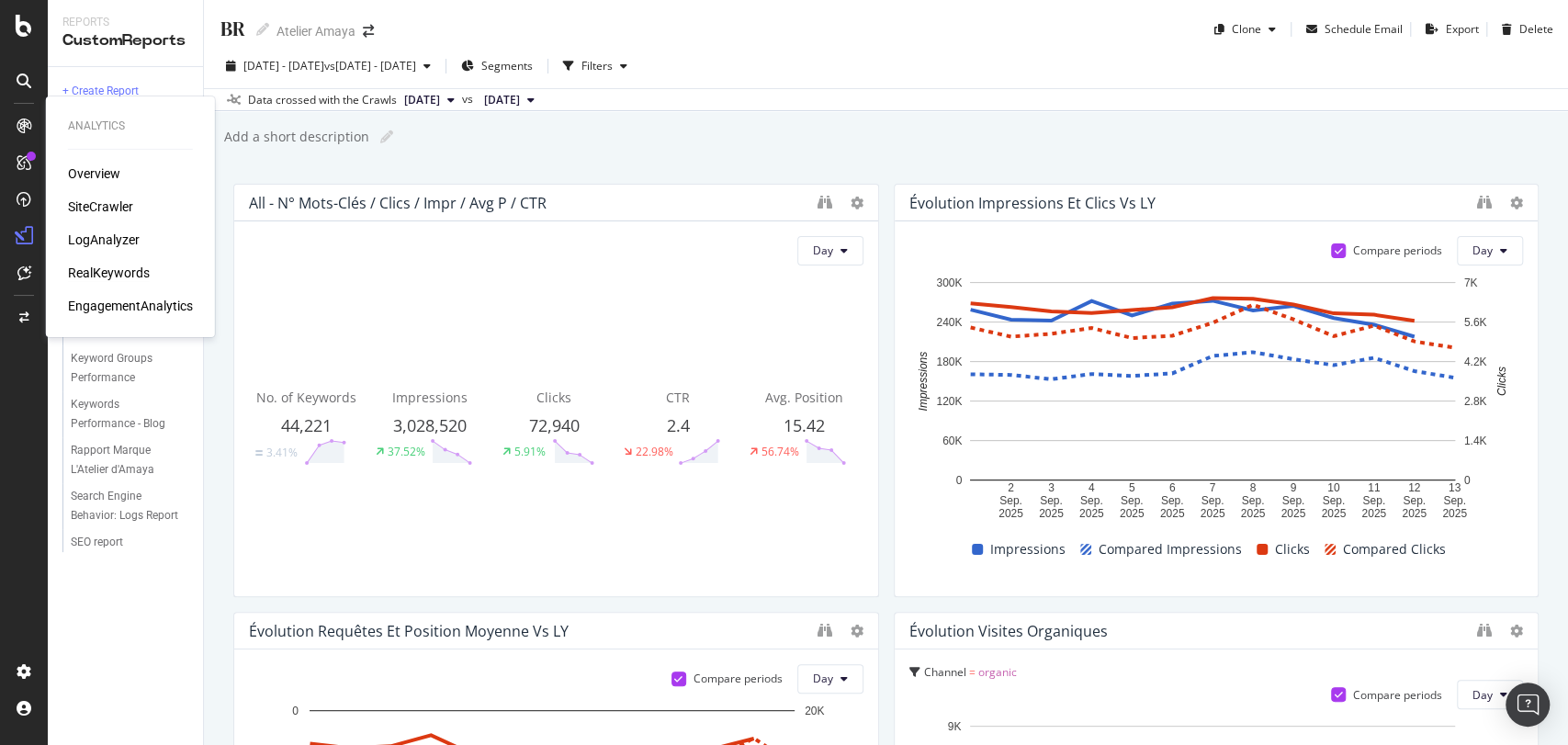
click at [124, 273] on div "RealKeywords" at bounding box center [109, 273] width 82 height 18
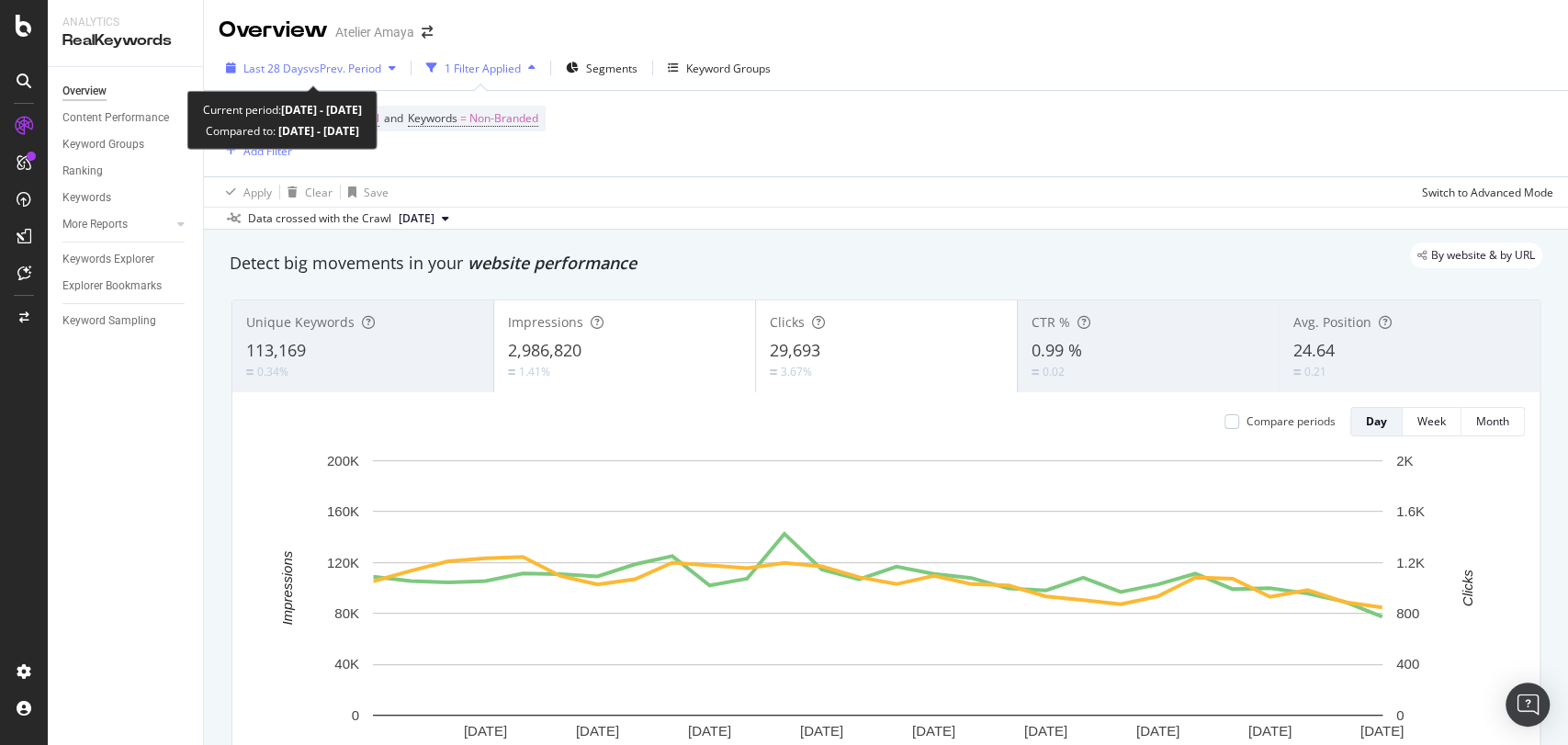
click at [344, 73] on span "vs Prev. Period" at bounding box center [345, 68] width 73 height 16
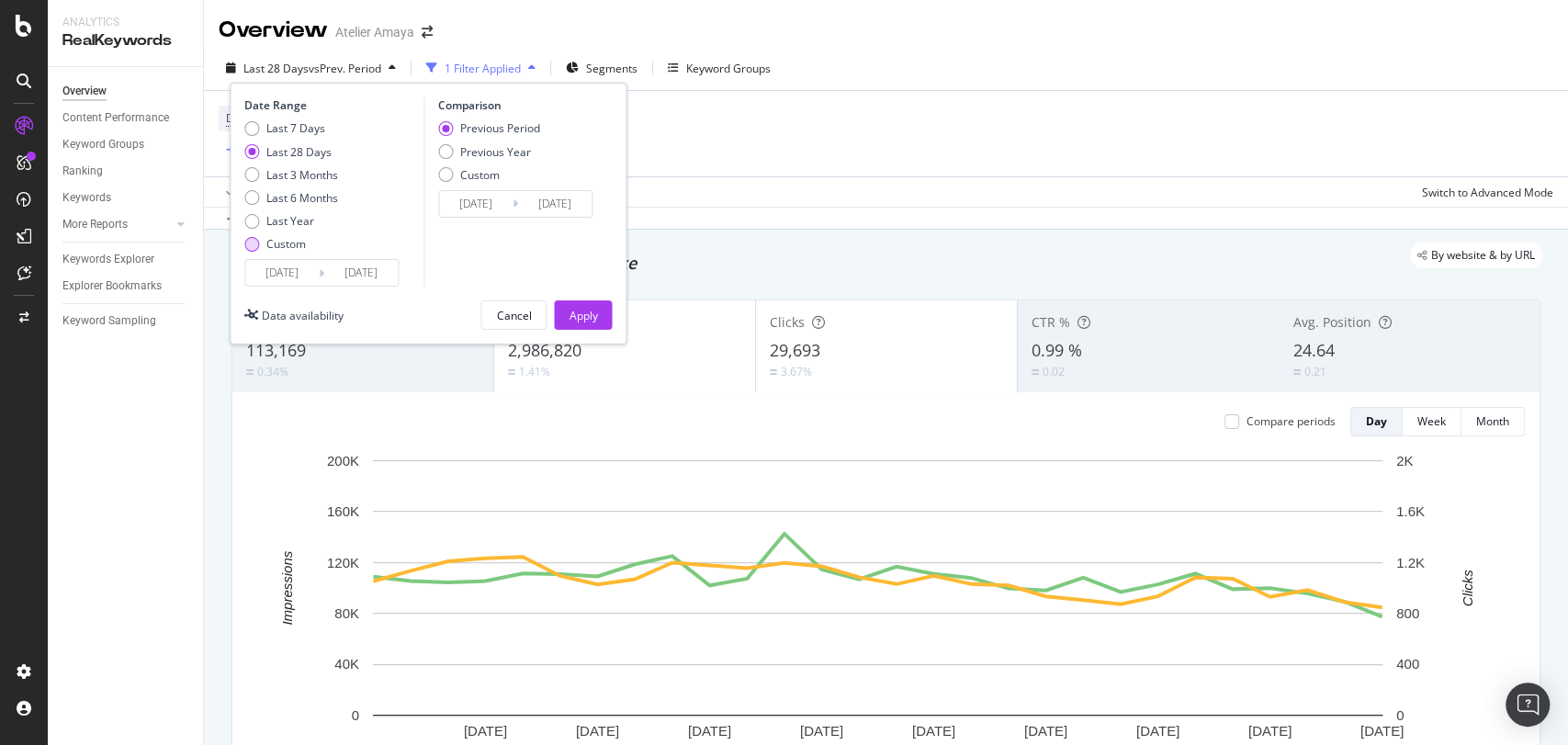
click at [294, 238] on div "Custom" at bounding box center [286, 243] width 40 height 16
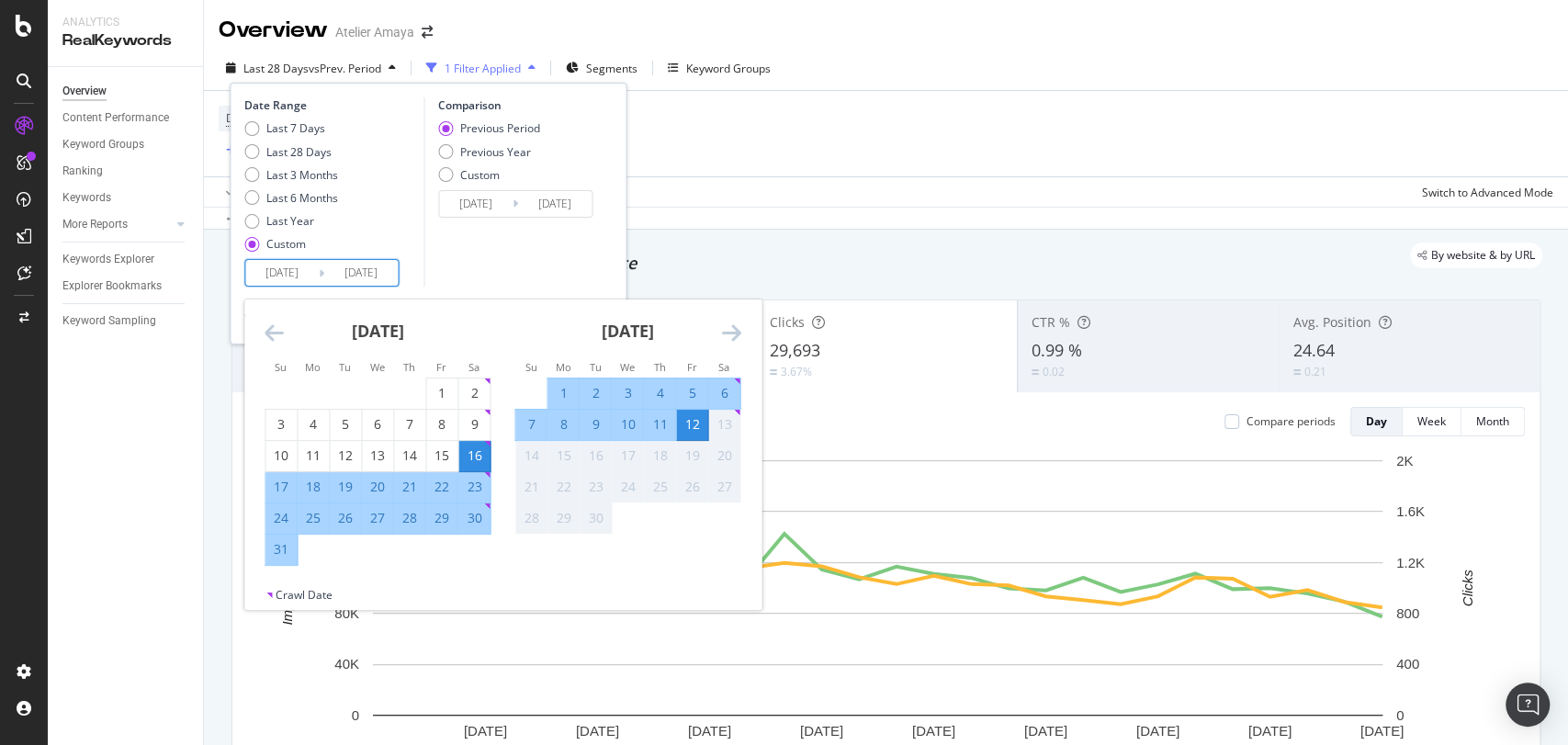
click at [283, 274] on input "[DATE]" at bounding box center [282, 273] width 74 height 26
click at [535, 429] on div "7" at bounding box center [531, 425] width 31 height 18
type input "[DATE]"
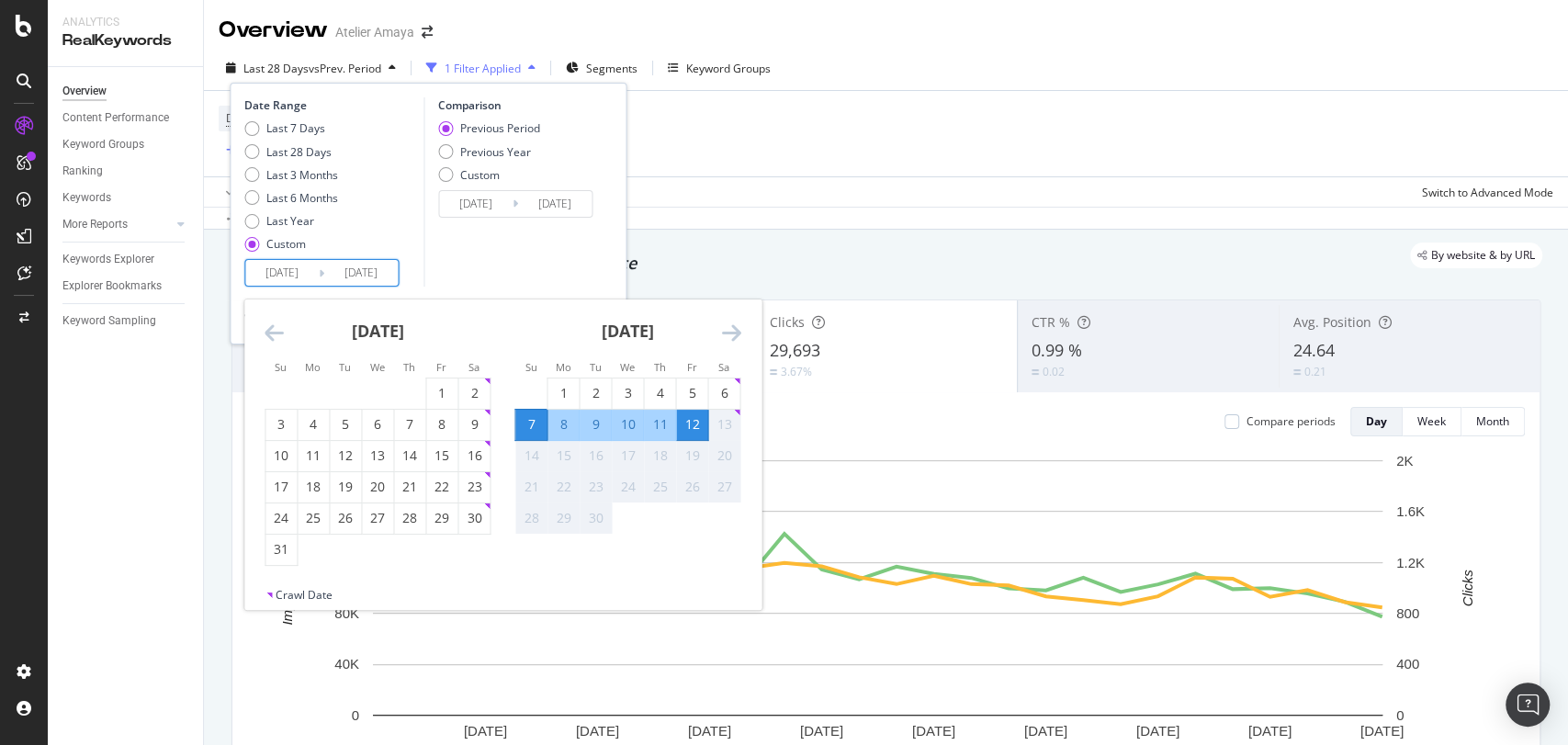
click at [685, 426] on div "12" at bounding box center [692, 425] width 31 height 18
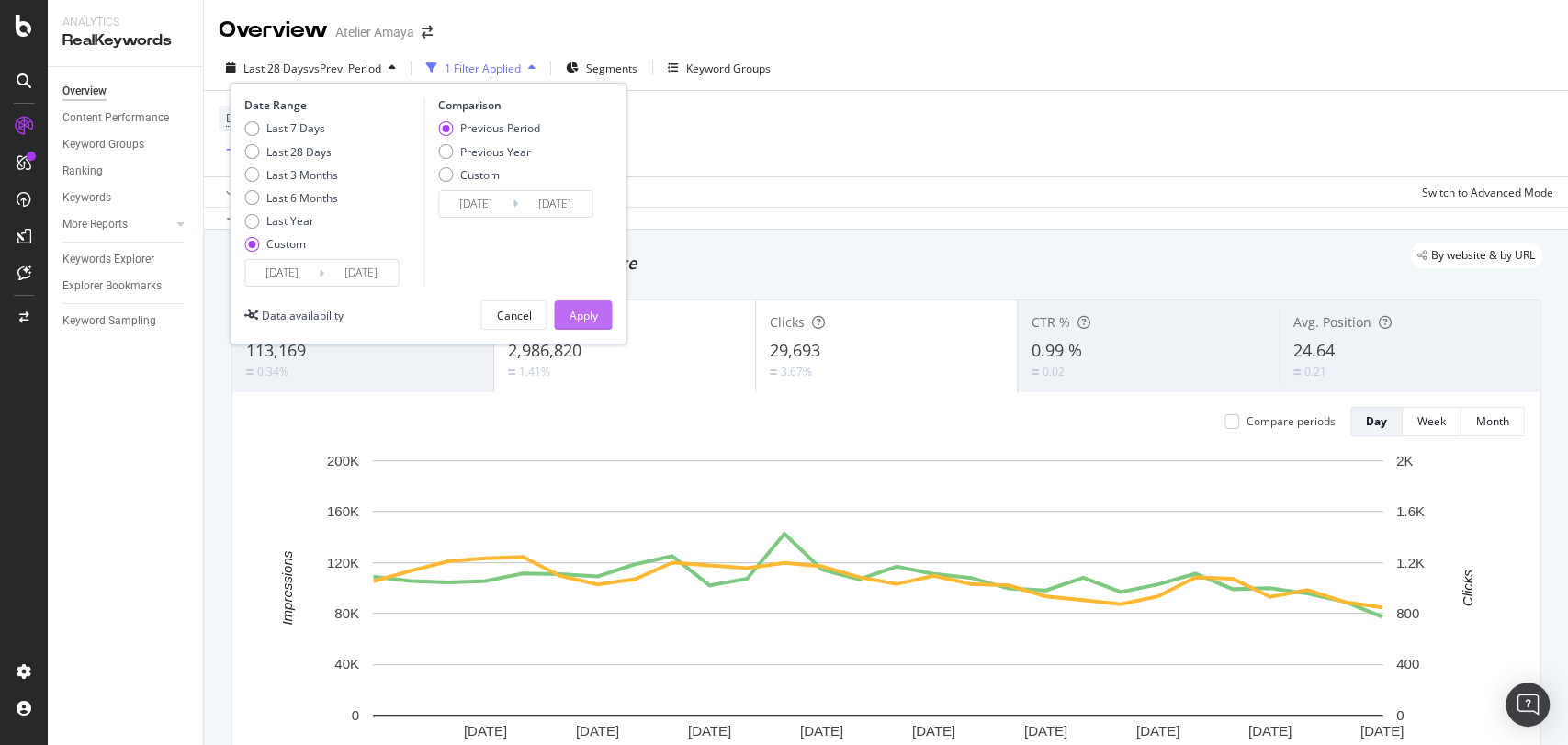
click at [573, 313] on div "Apply" at bounding box center [582, 315] width 29 height 16
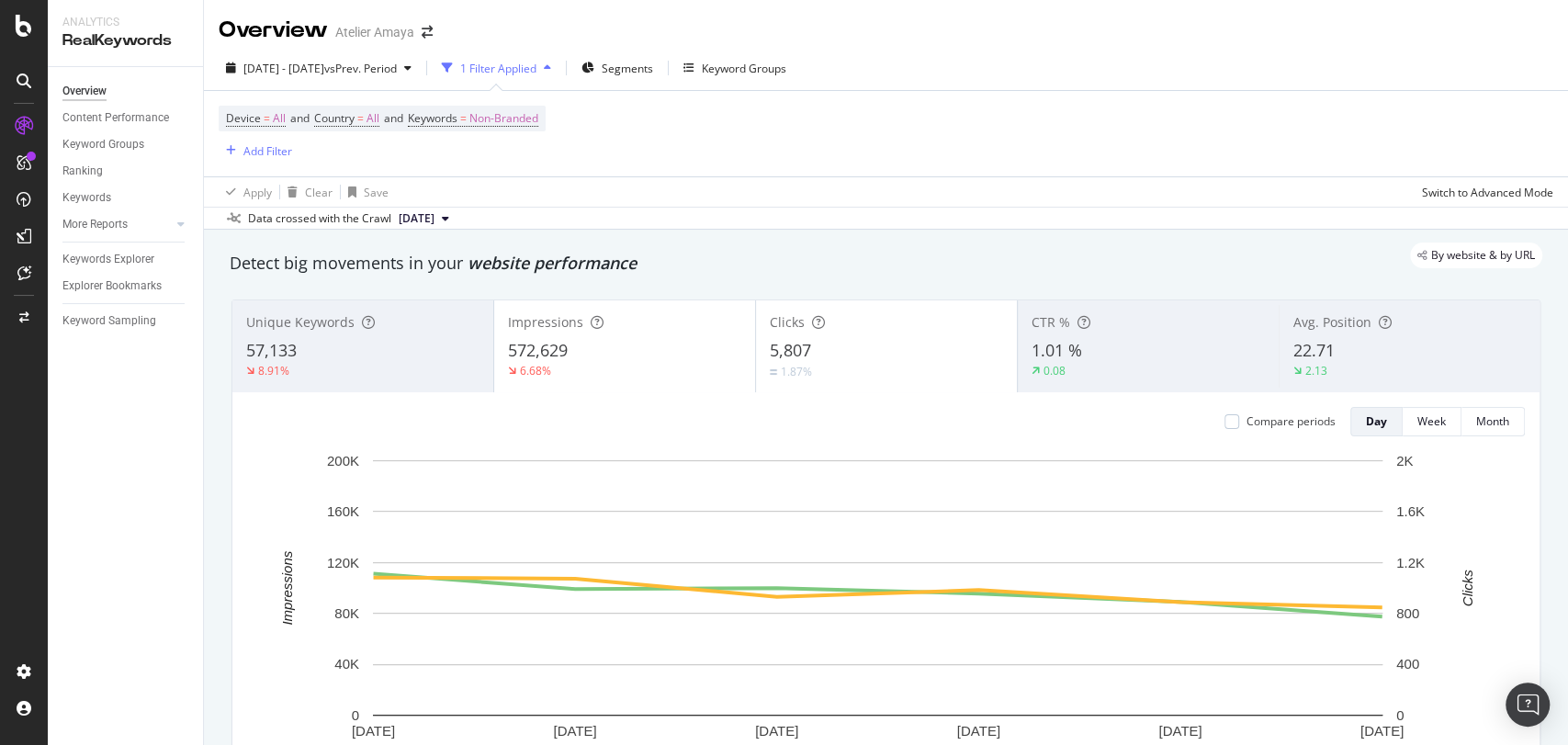
click at [770, 127] on div "Device = All and Country = All and Keywords = Non-Branded Add Filter" at bounding box center [885, 134] width 1335 height 86
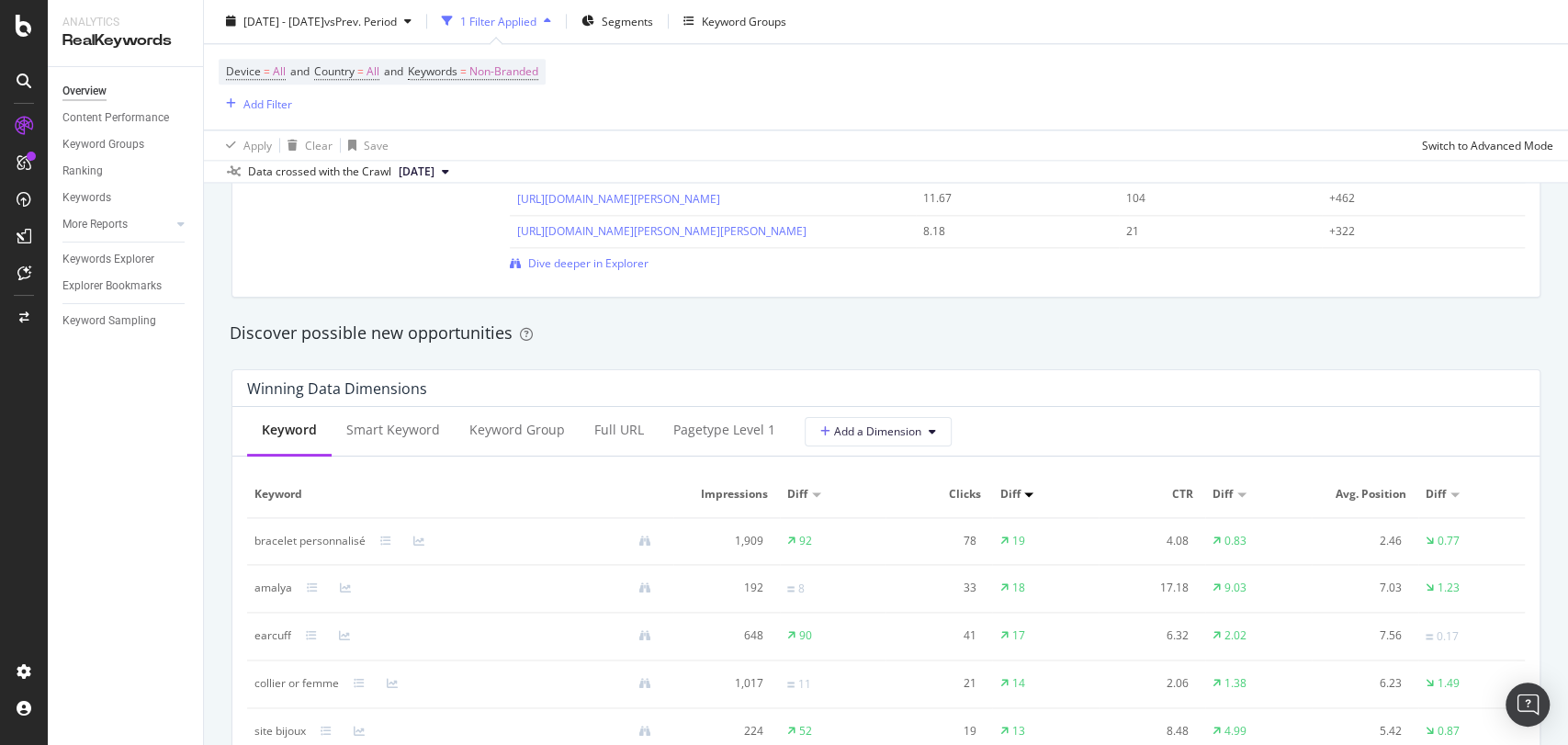
scroll to position [1476, 0]
click at [1410, 491] on div at bounding box center [1456, 493] width 9 height 5
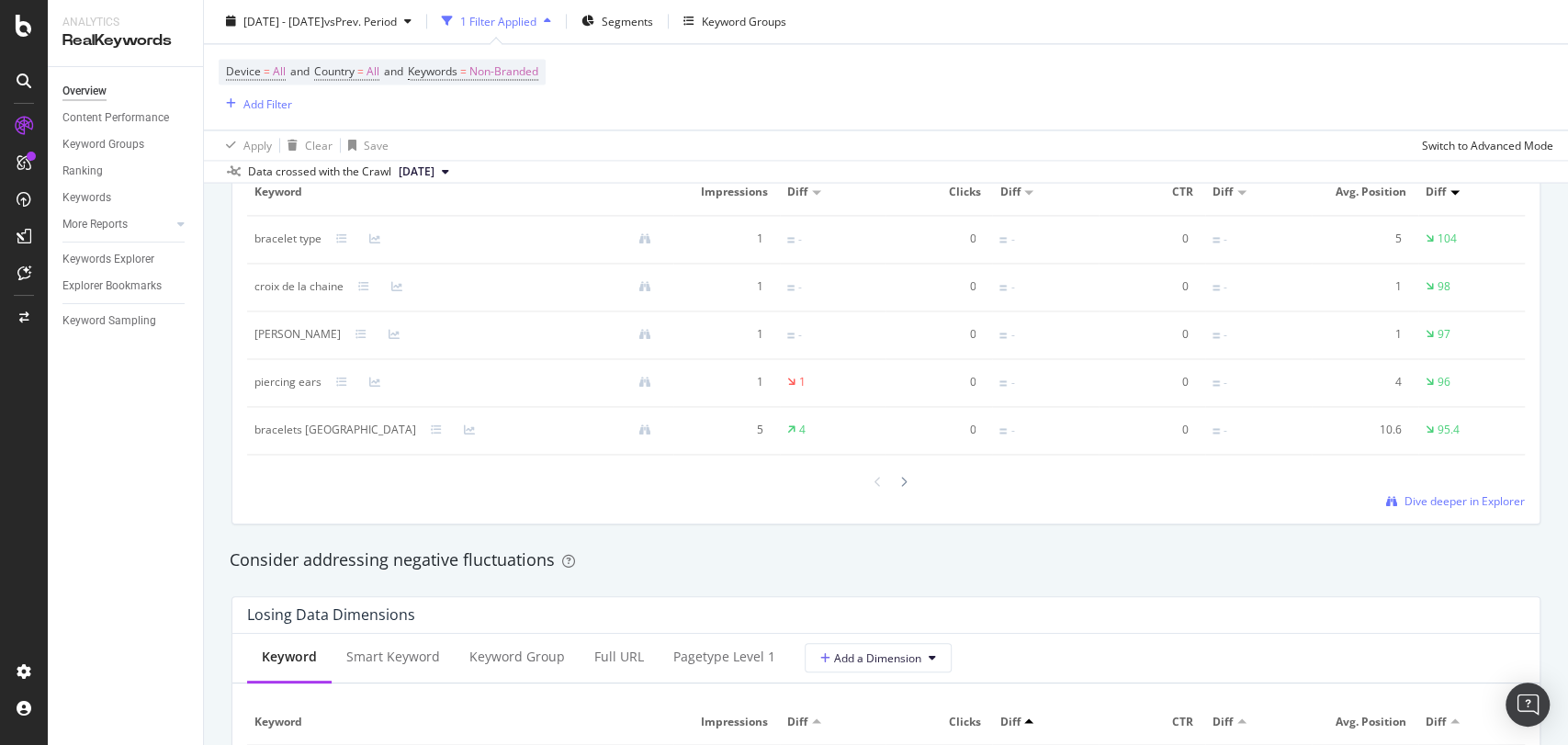
scroll to position [1779, 0]
click at [1405, 497] on span "Dive deeper in Explorer" at bounding box center [1465, 499] width 121 height 16
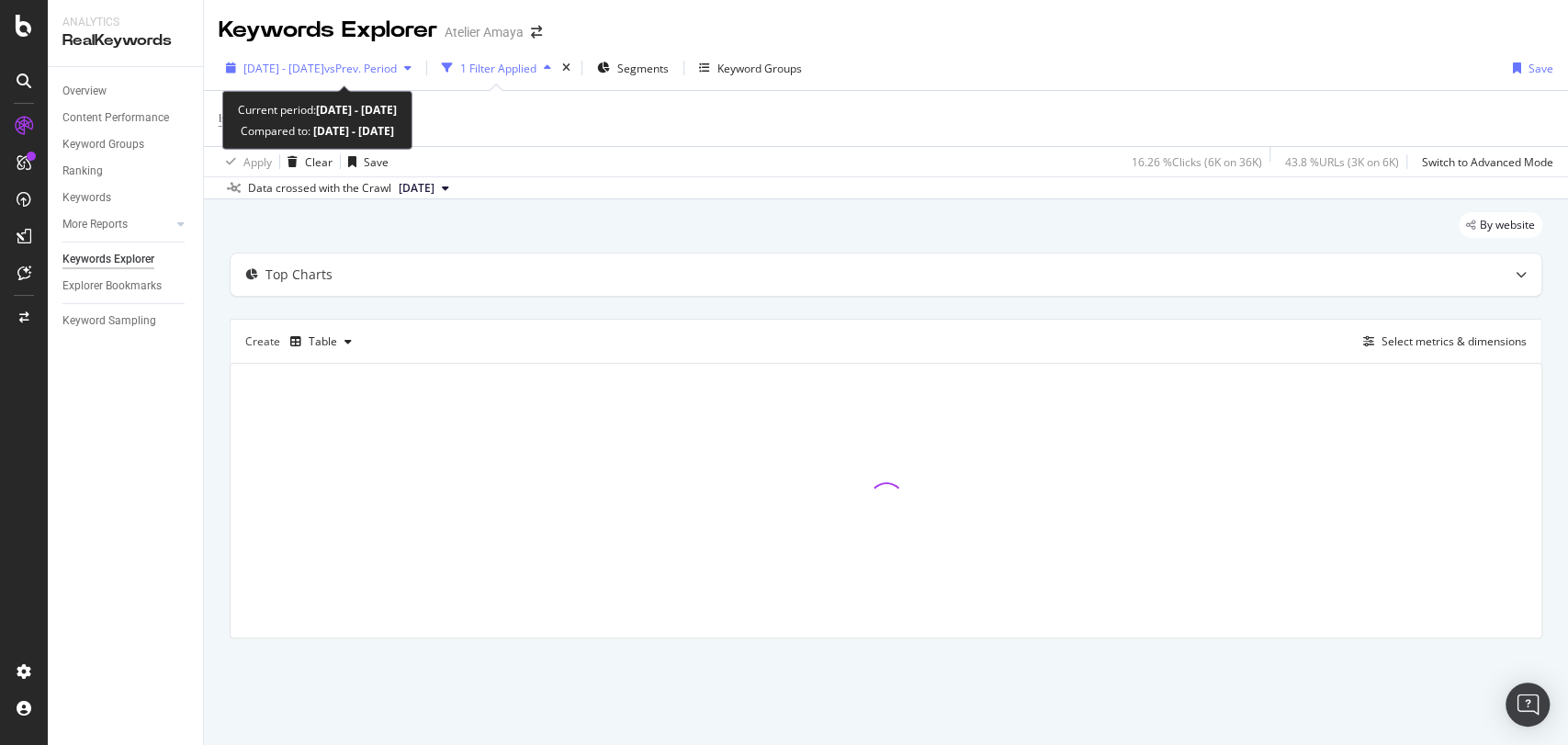
click at [397, 62] on span "vs Prev. Period" at bounding box center [360, 68] width 73 height 16
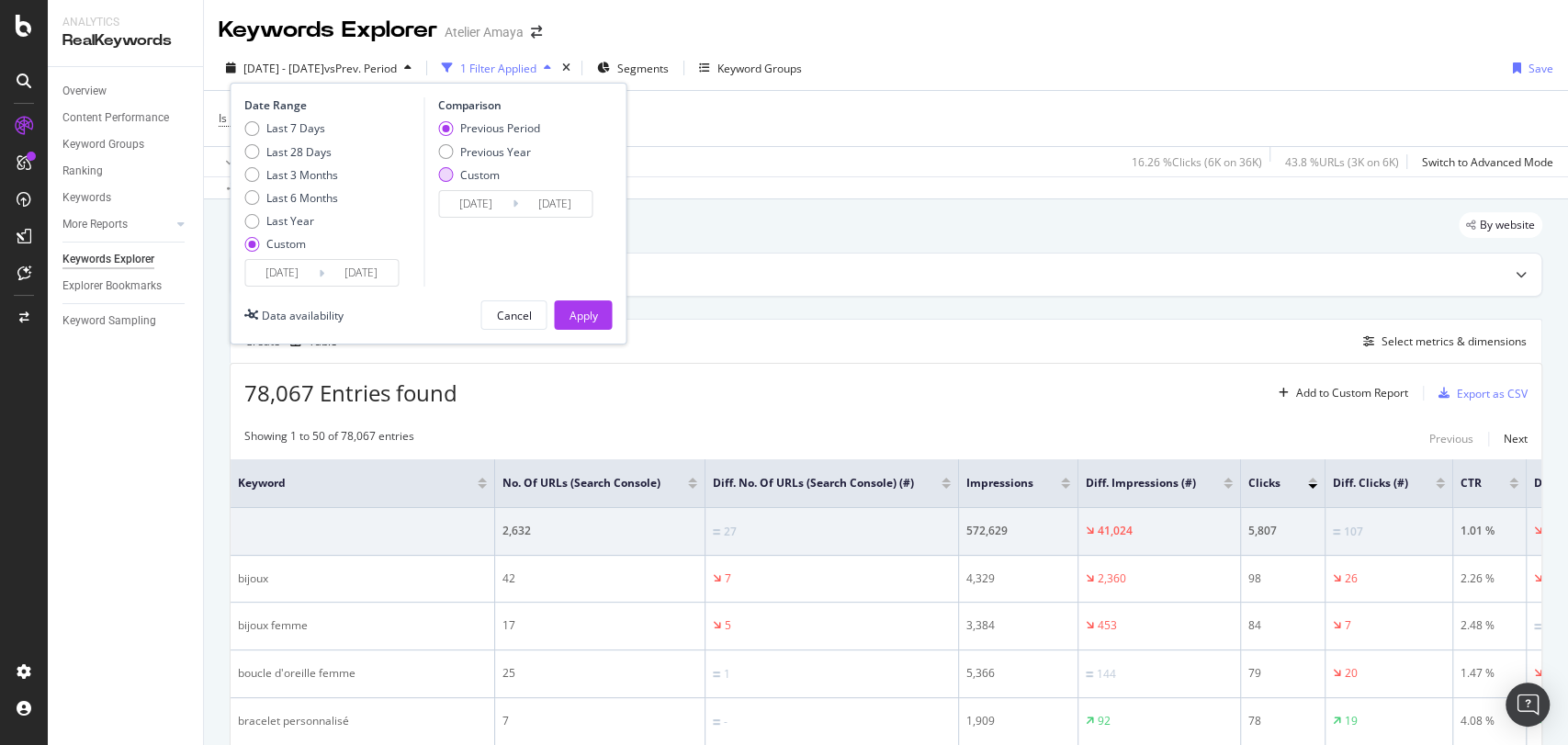
click at [461, 170] on div "Custom" at bounding box center [480, 174] width 40 height 16
click at [491, 127] on div "Previous Period" at bounding box center [500, 128] width 80 height 16
click at [588, 318] on div "Apply" at bounding box center [582, 315] width 29 height 16
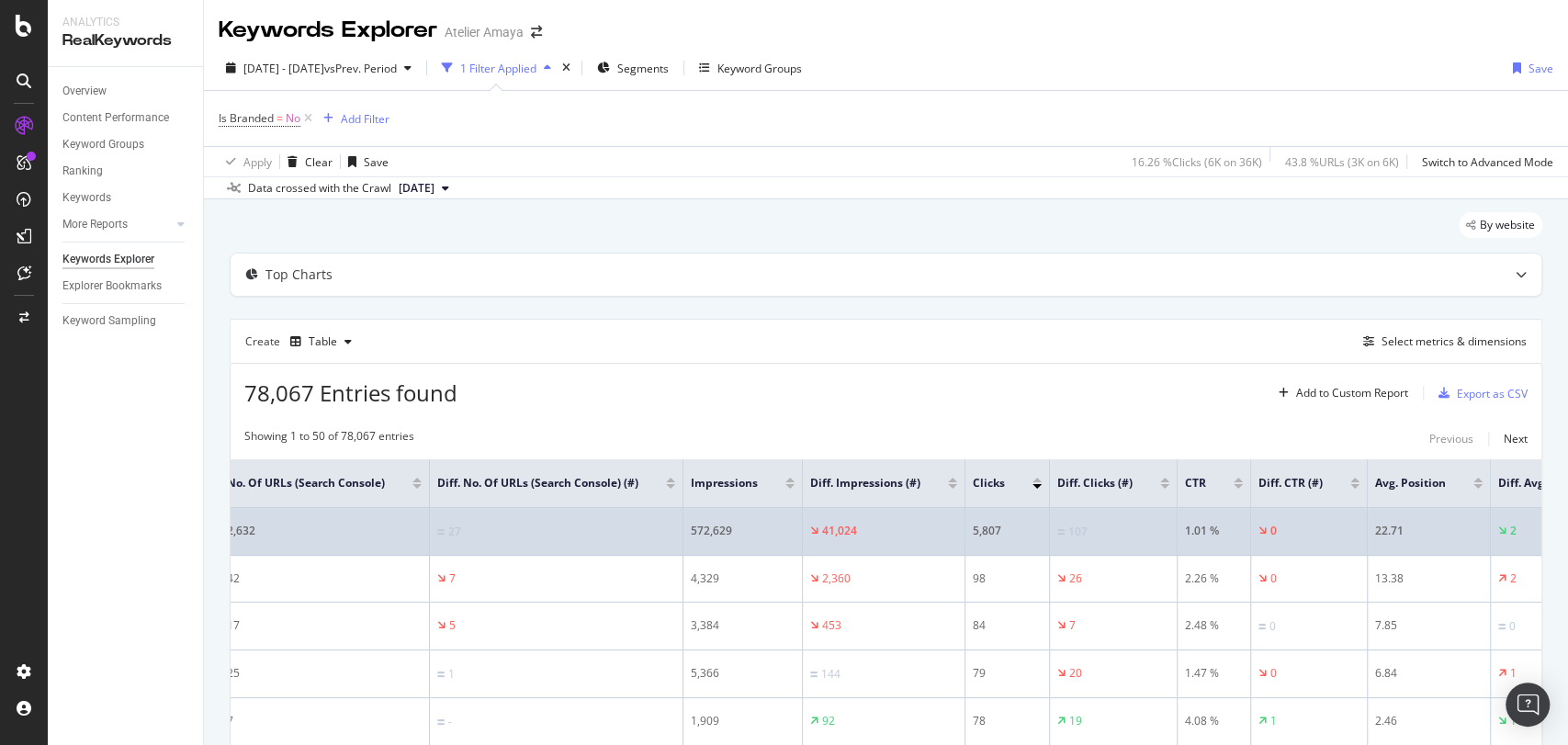
scroll to position [0, 300]
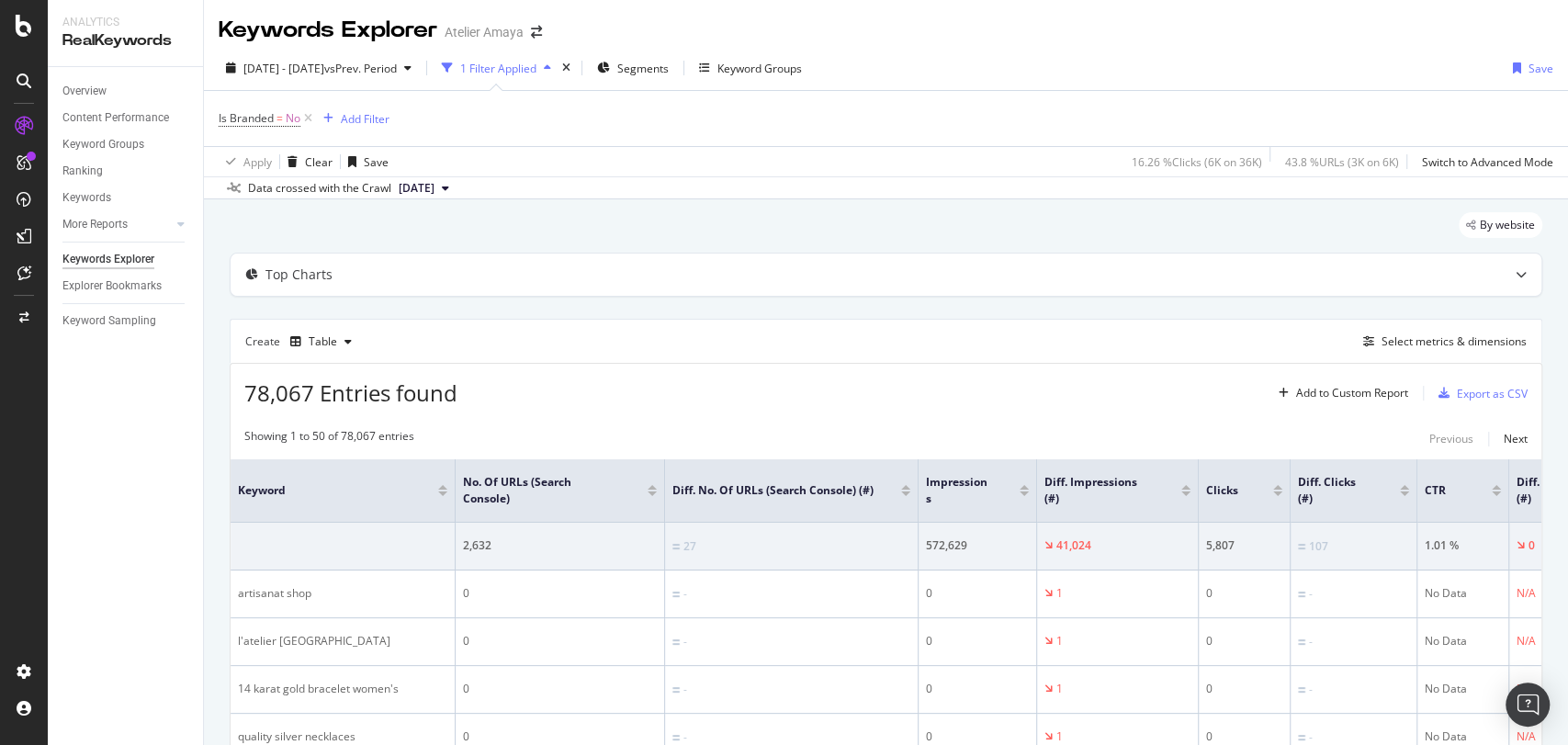
scroll to position [0, 386]
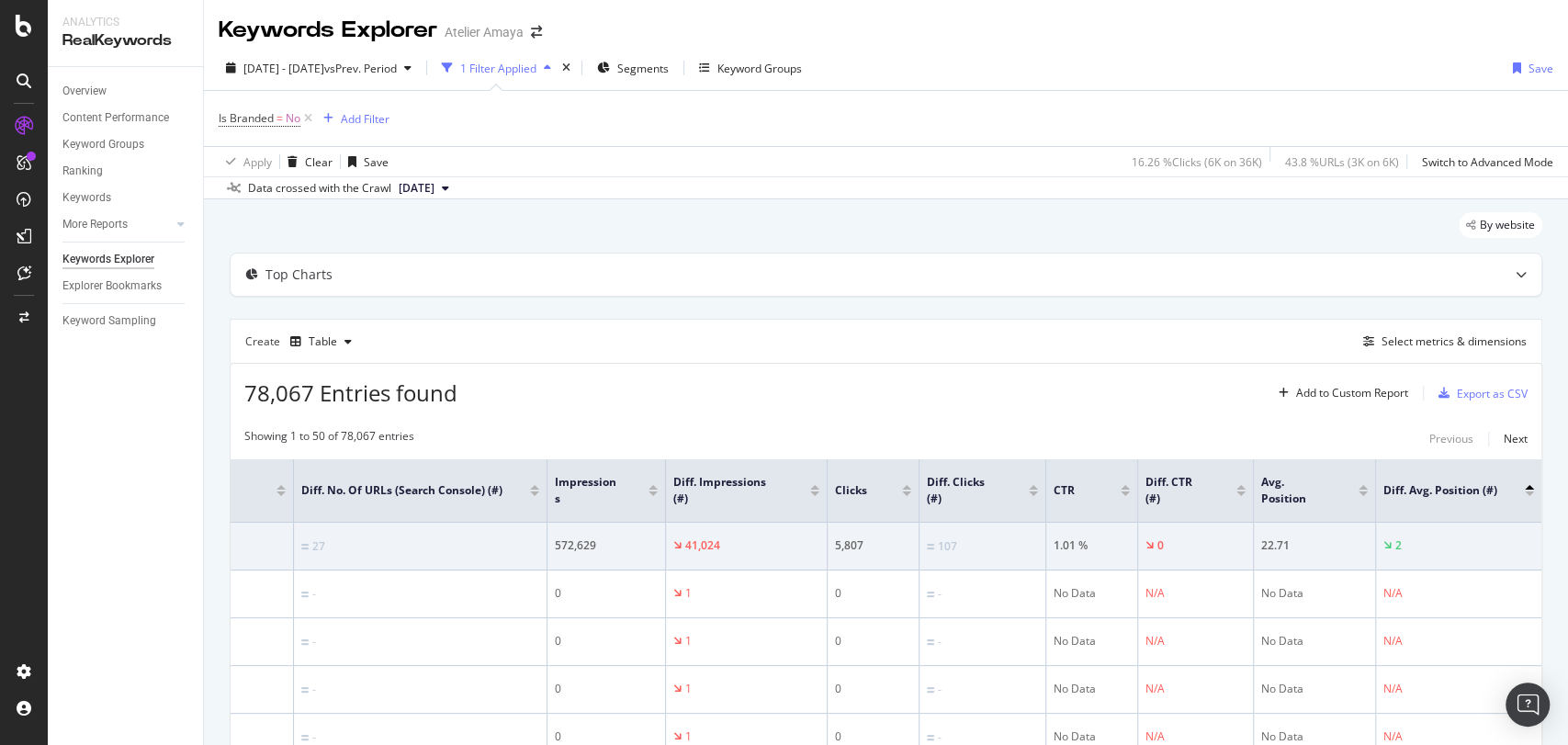
click at [1410, 485] on div at bounding box center [1529, 487] width 9 height 5
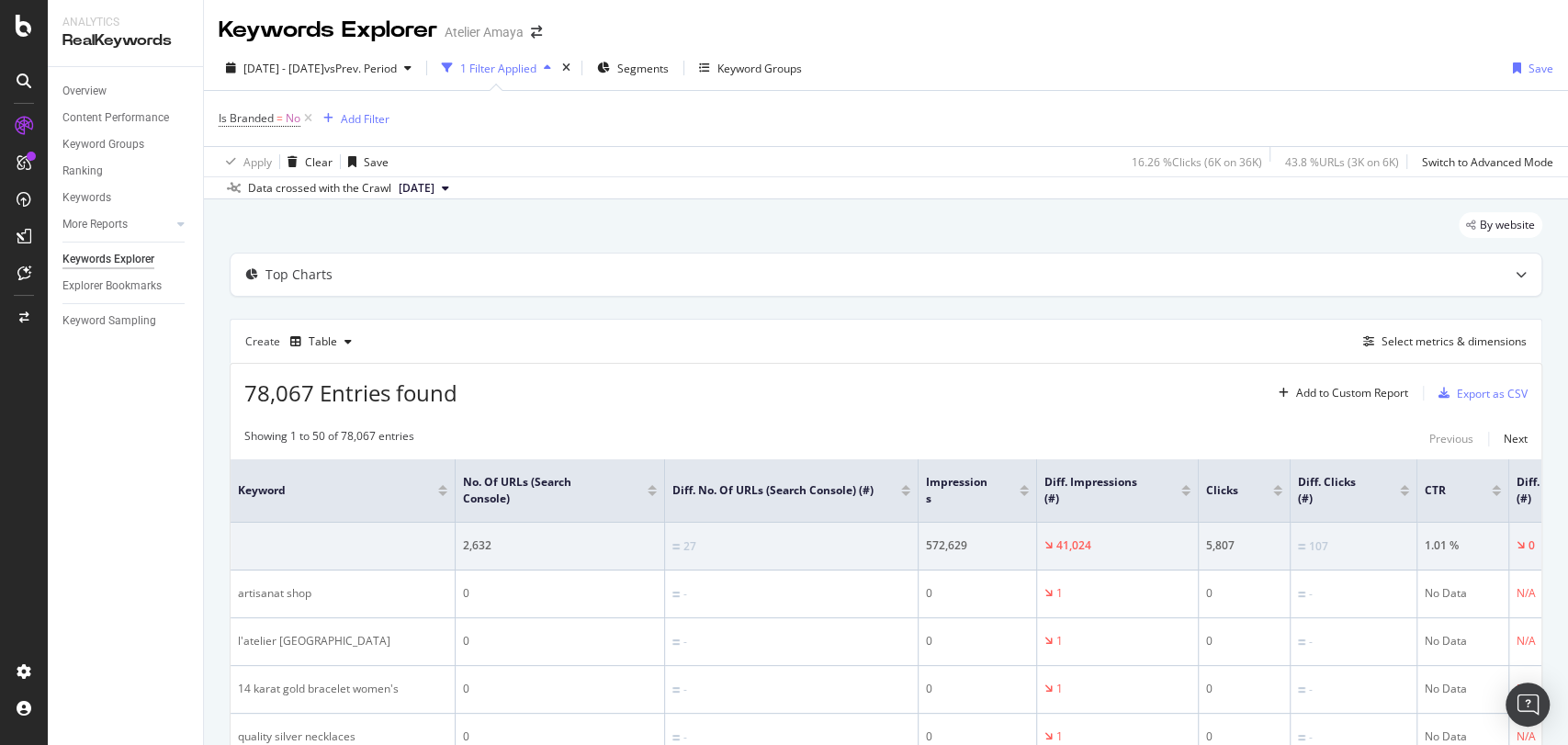
scroll to position [0, 386]
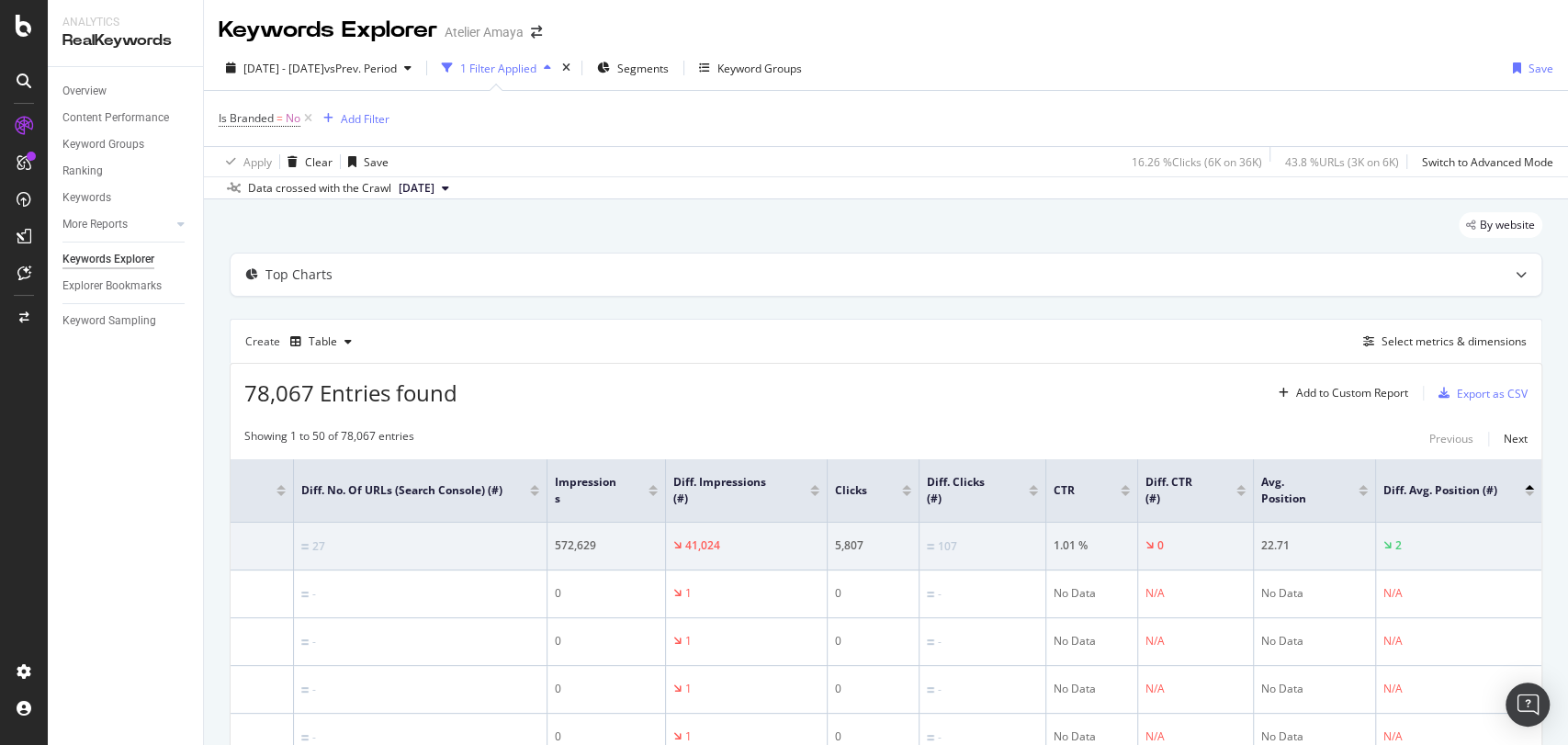
click at [1410, 491] on div at bounding box center [1529, 493] width 9 height 5
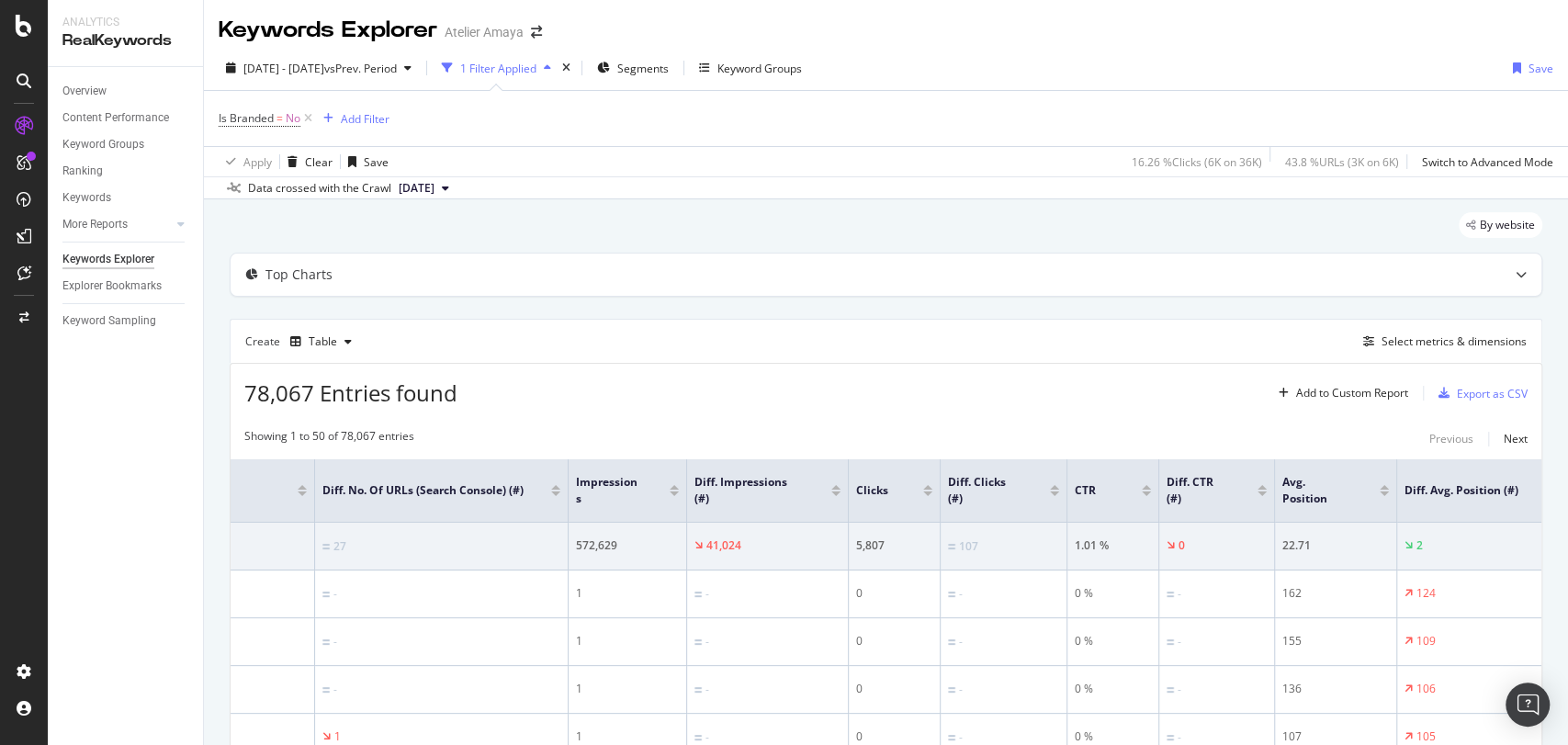
scroll to position [0, 386]
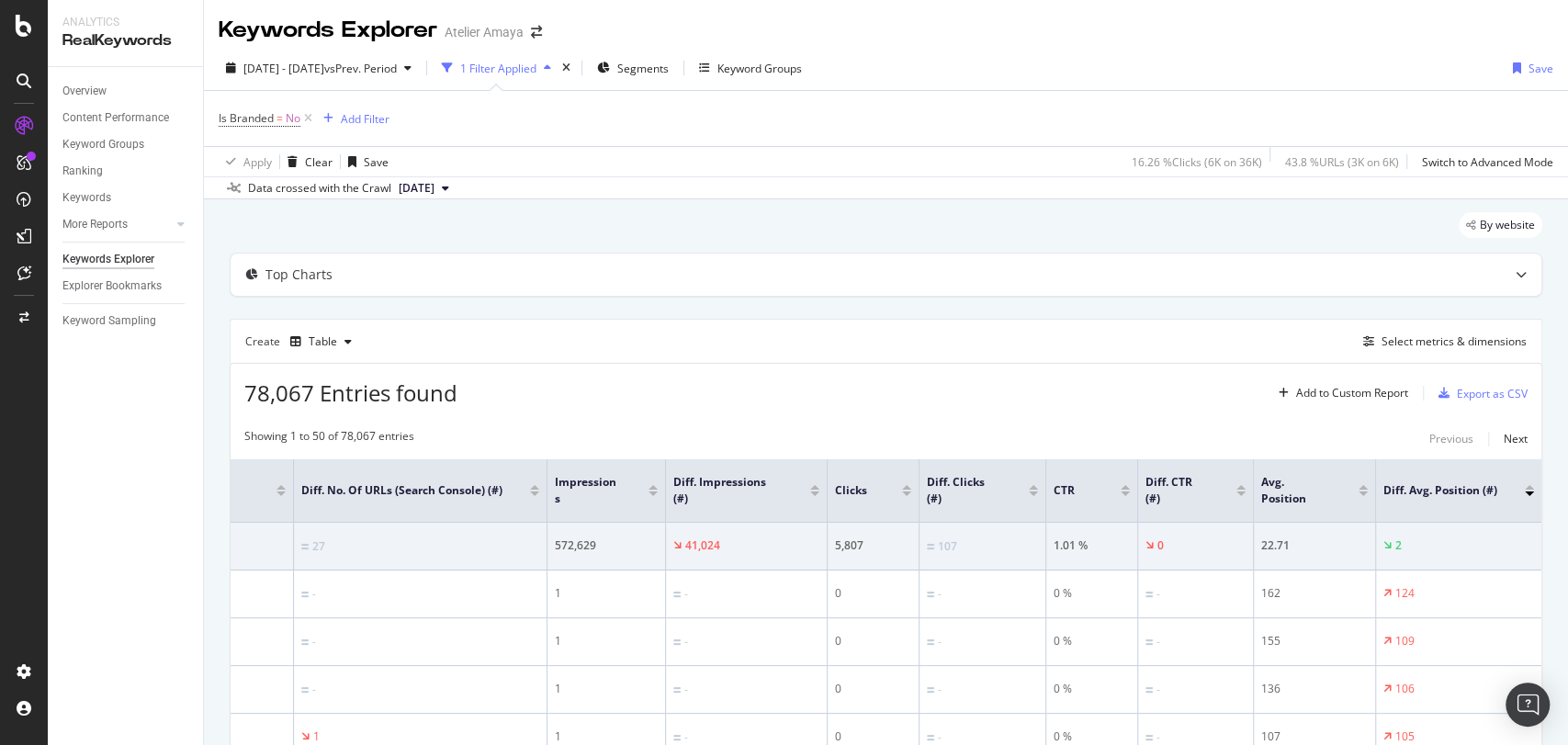
click at [1410, 487] on div at bounding box center [1529, 487] width 9 height 5
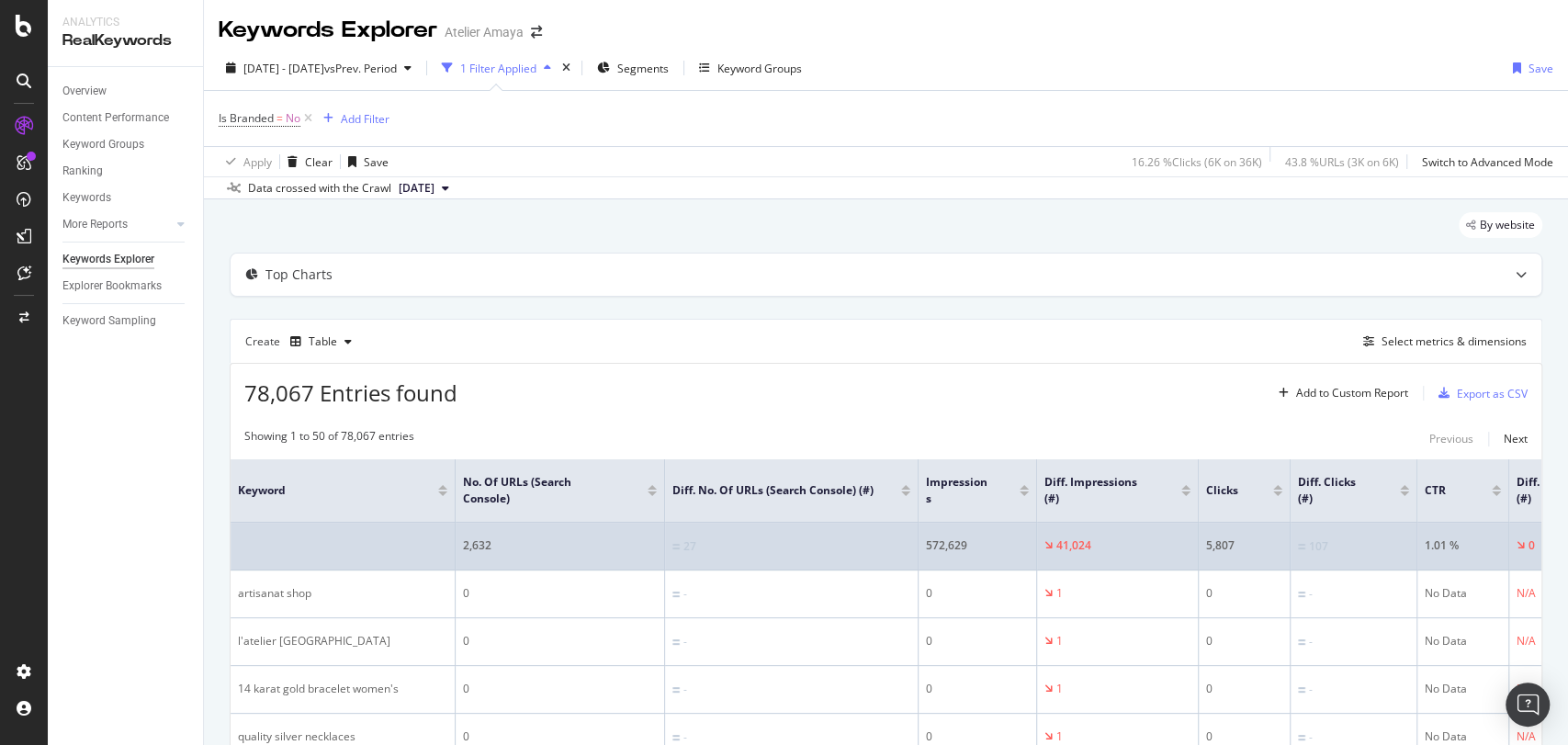
scroll to position [0, 386]
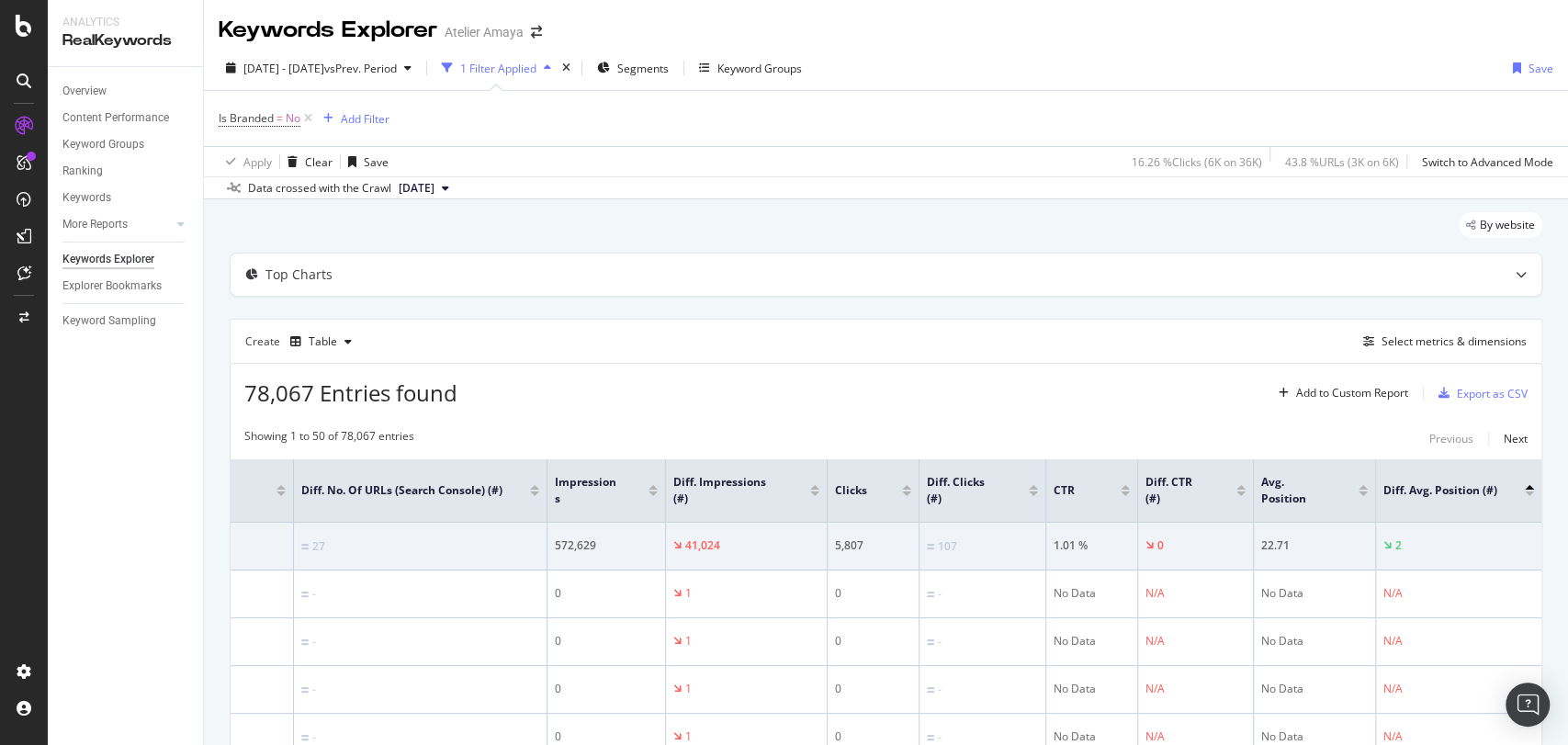
click at [1410, 486] on div at bounding box center [1529, 487] width 9 height 5
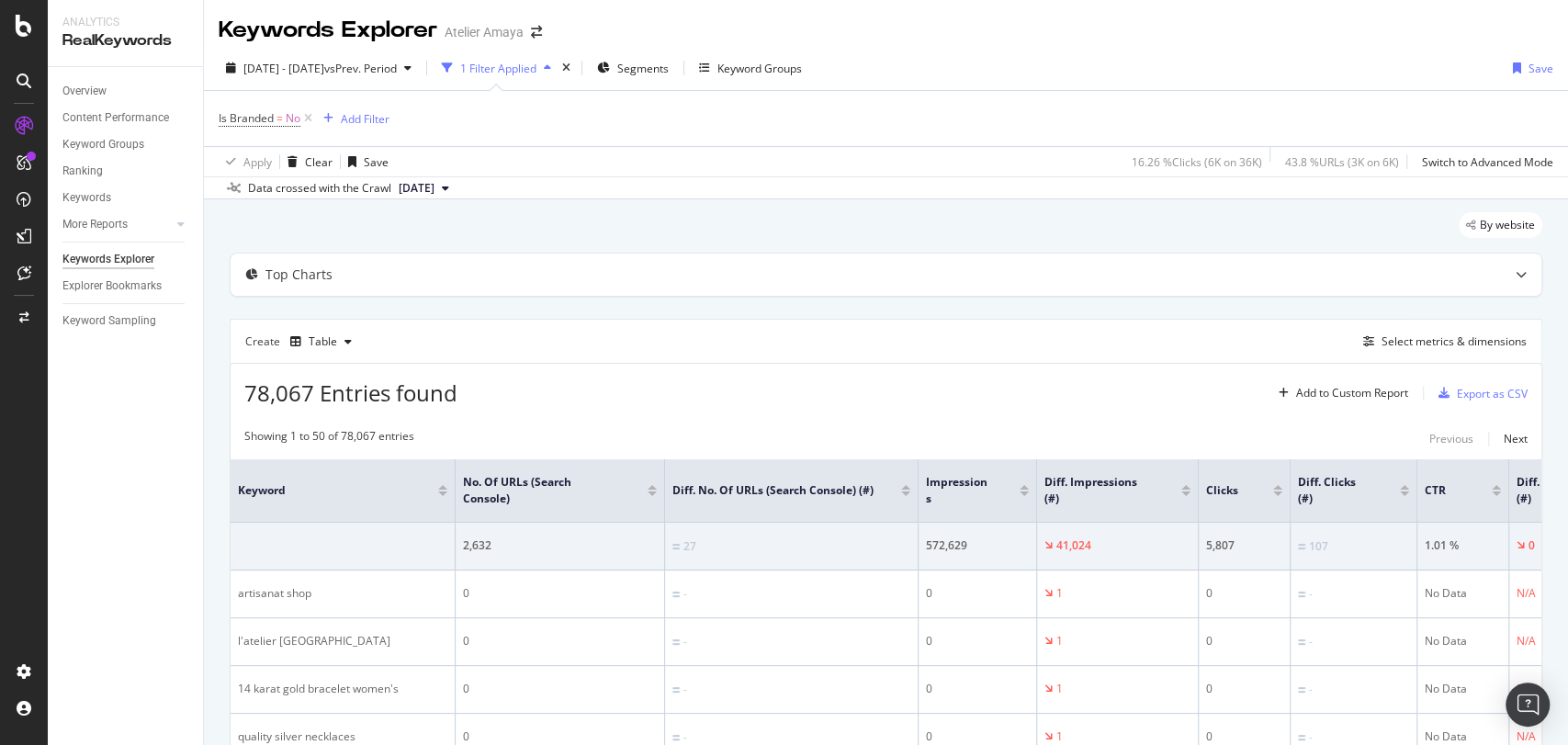
scroll to position [0, 386]
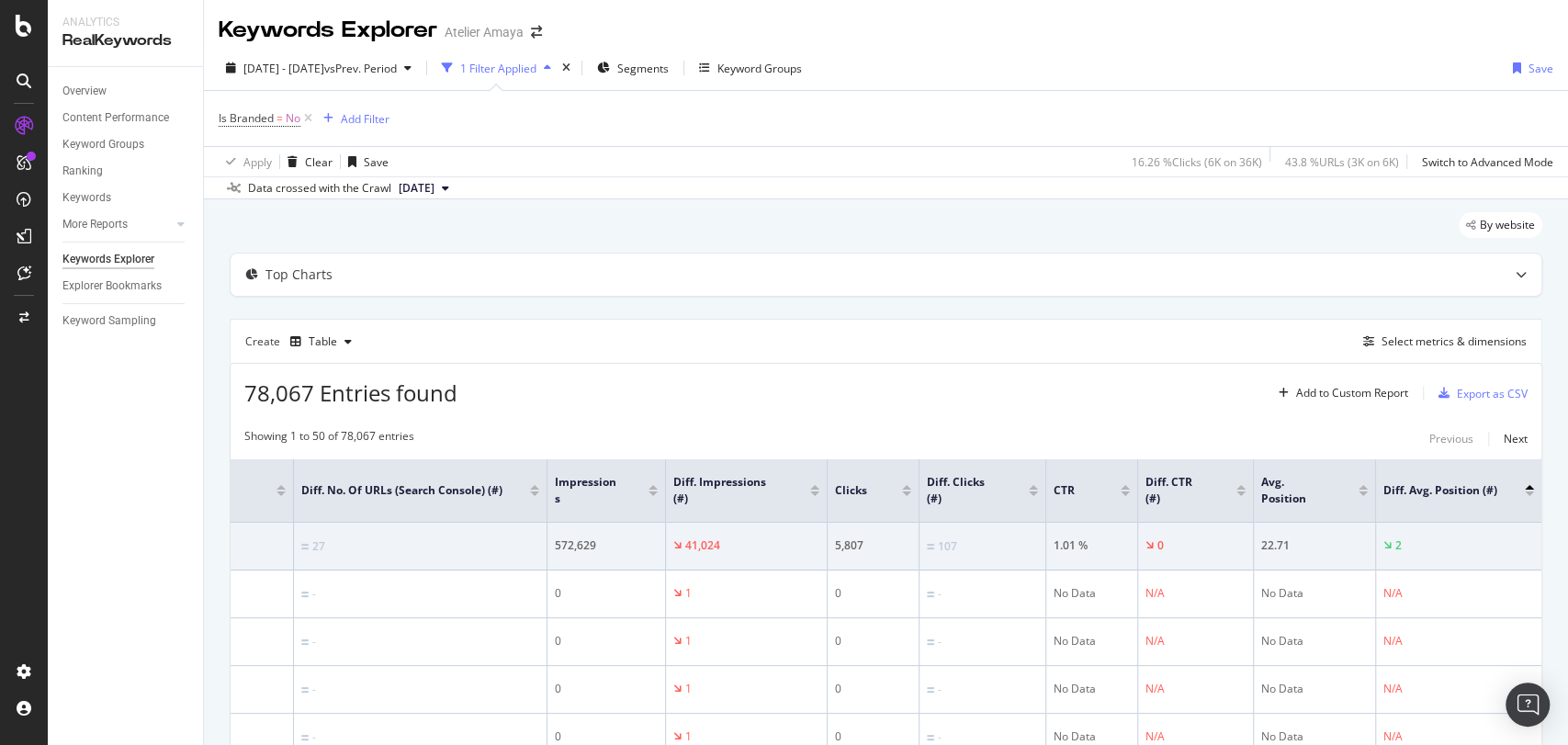
click at [1410, 485] on div at bounding box center [1529, 487] width 9 height 5
click at [1410, 493] on div at bounding box center [1529, 493] width 9 height 5
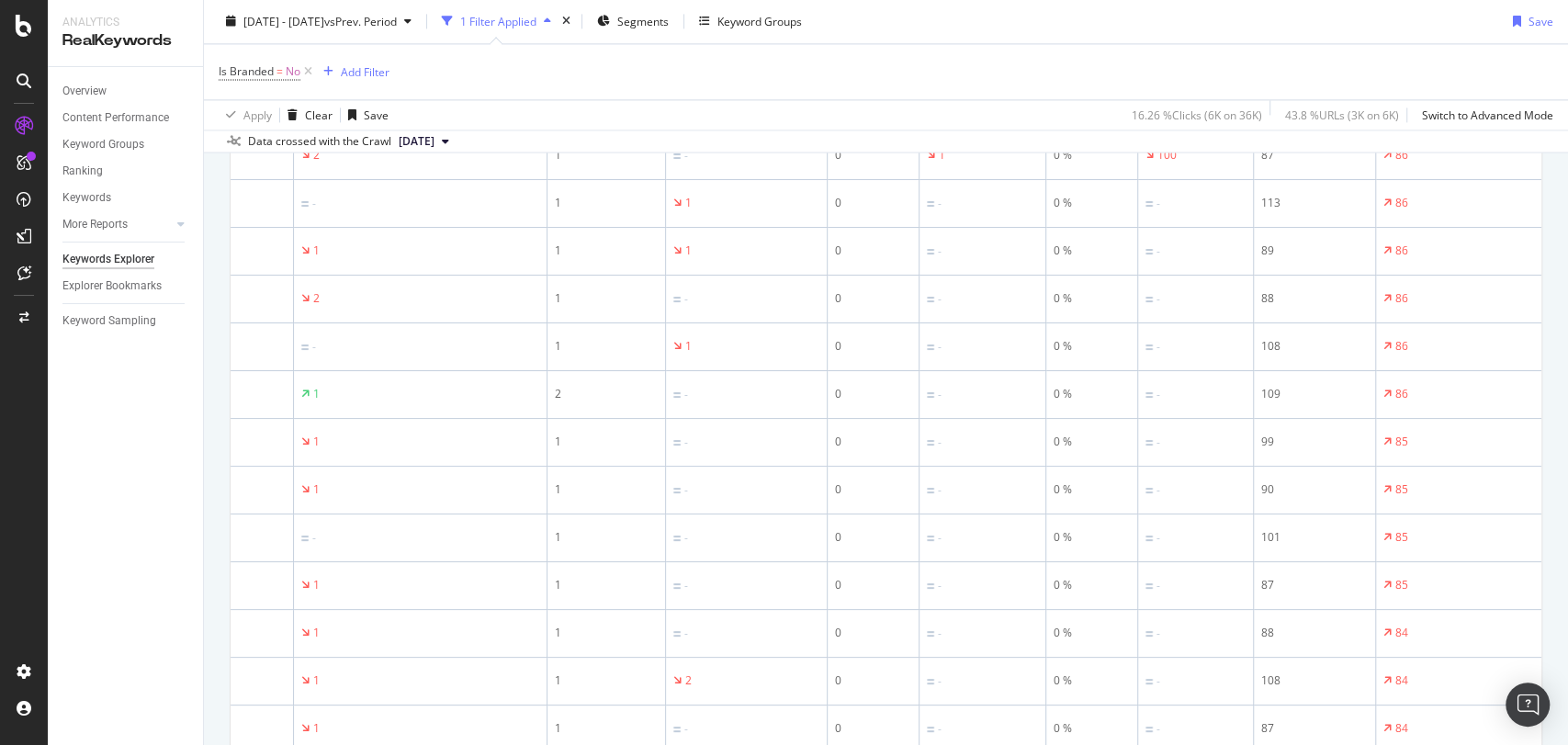
scroll to position [2358, 0]
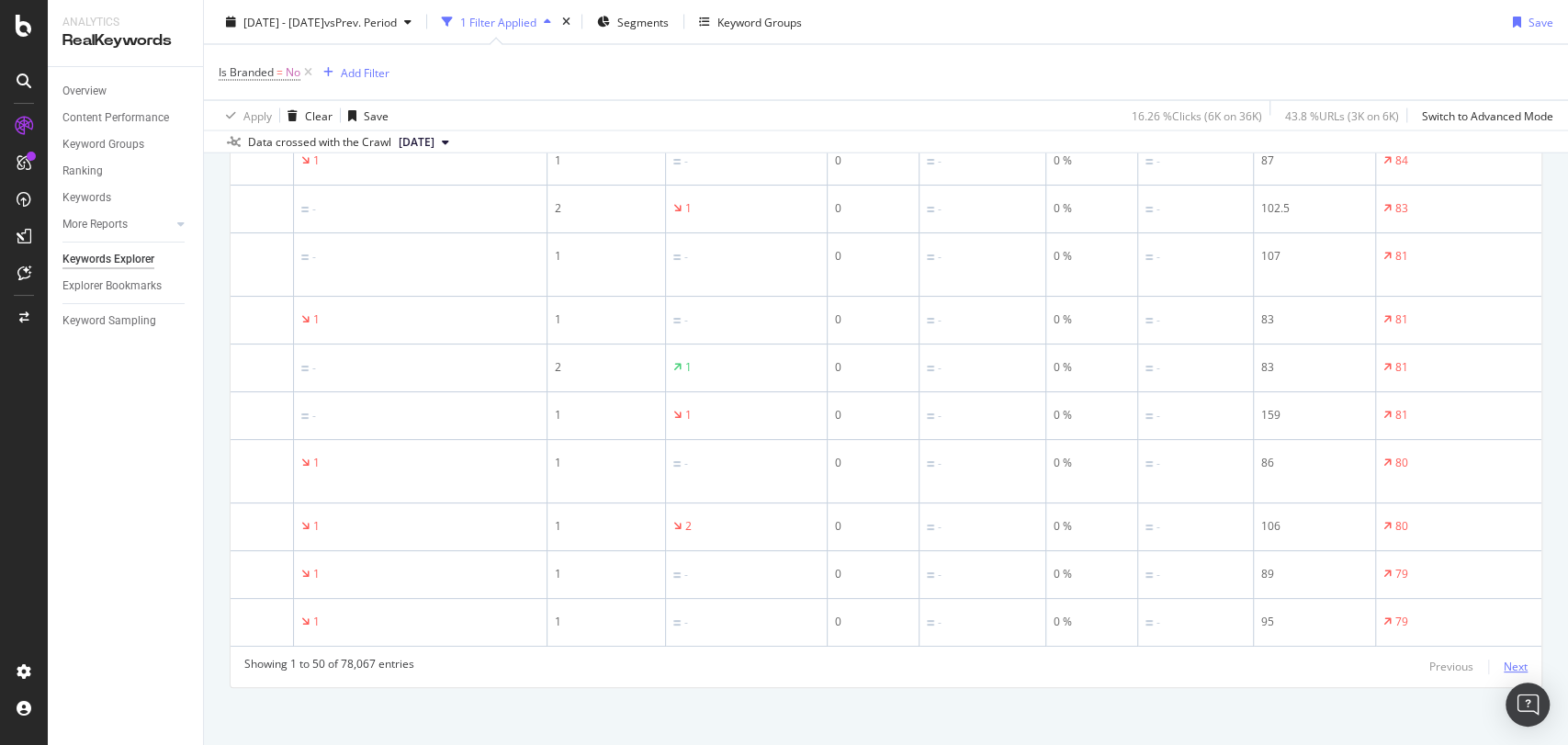
click at [1410, 637] on div "Next" at bounding box center [1515, 666] width 24 height 16
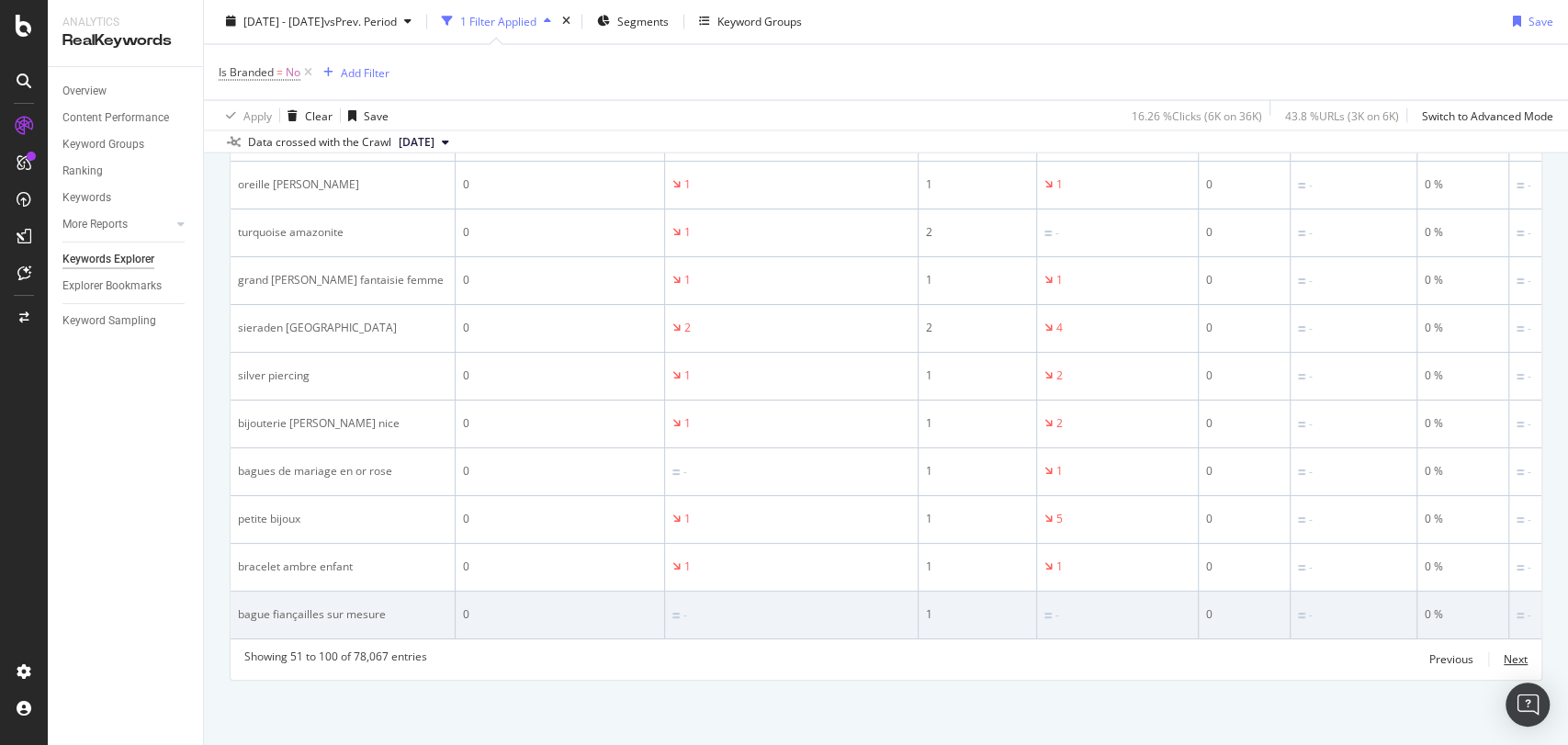
scroll to position [0, 386]
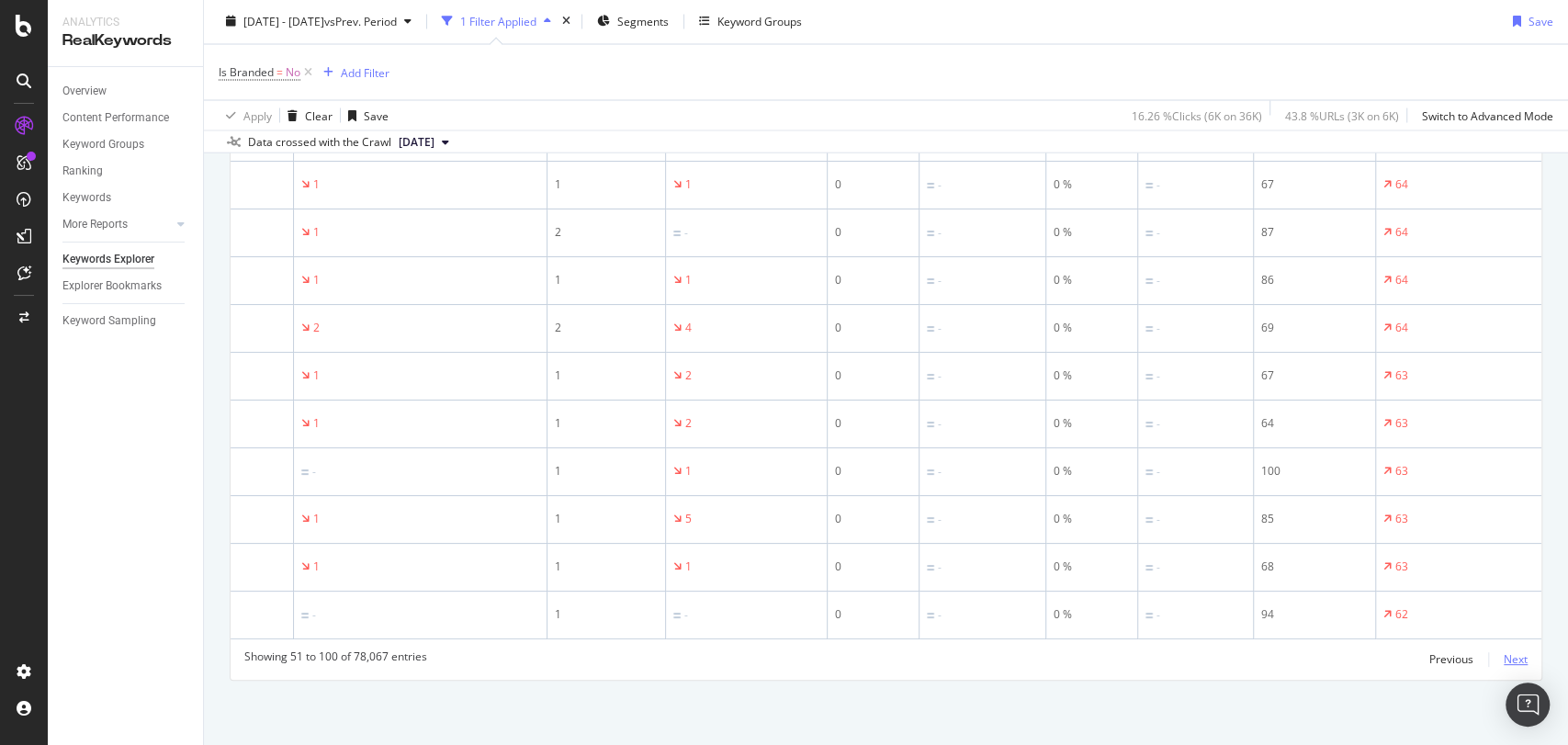
click at [1410, 637] on div "Next" at bounding box center [1515, 658] width 24 height 16
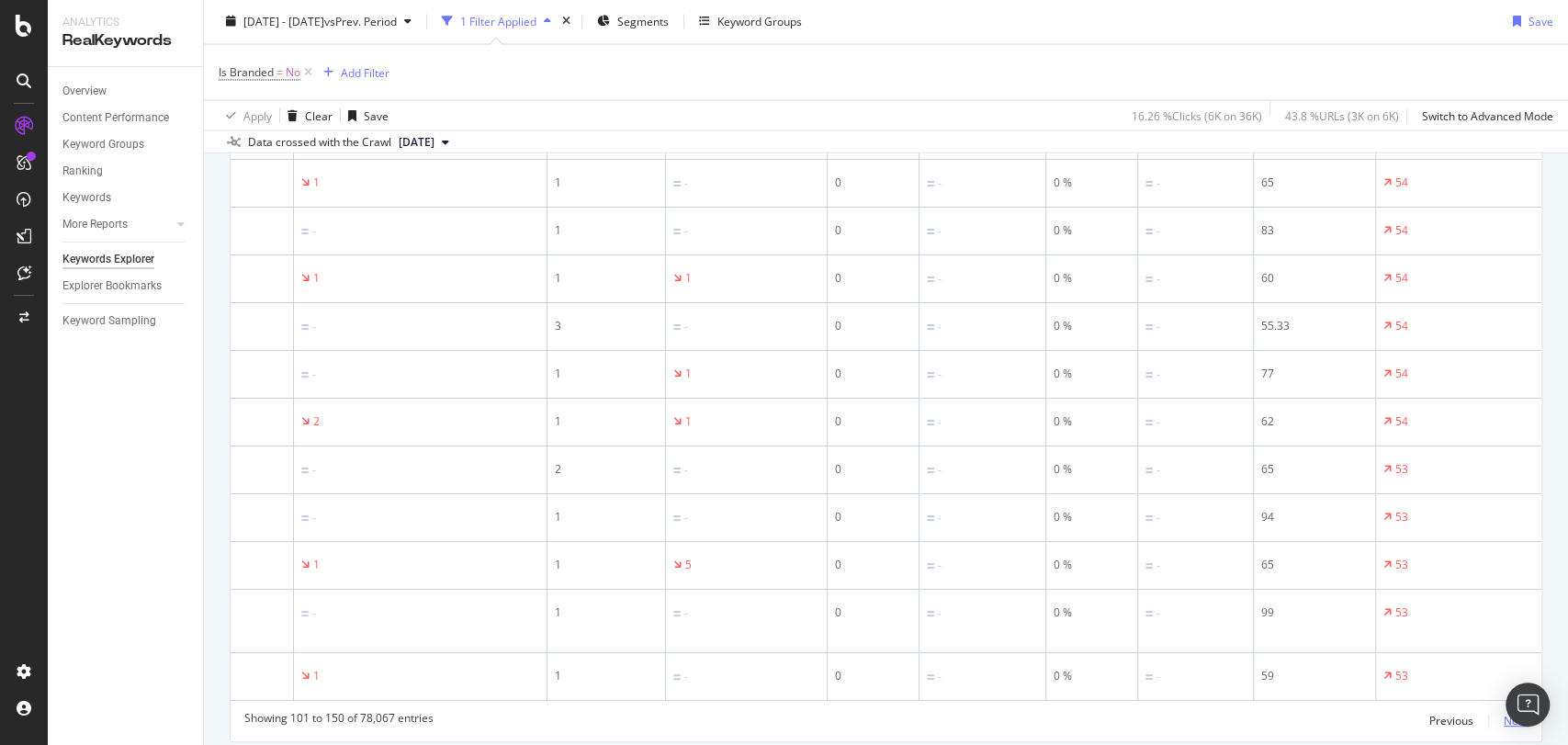
click at [1410, 637] on div "Next" at bounding box center [1515, 720] width 24 height 16
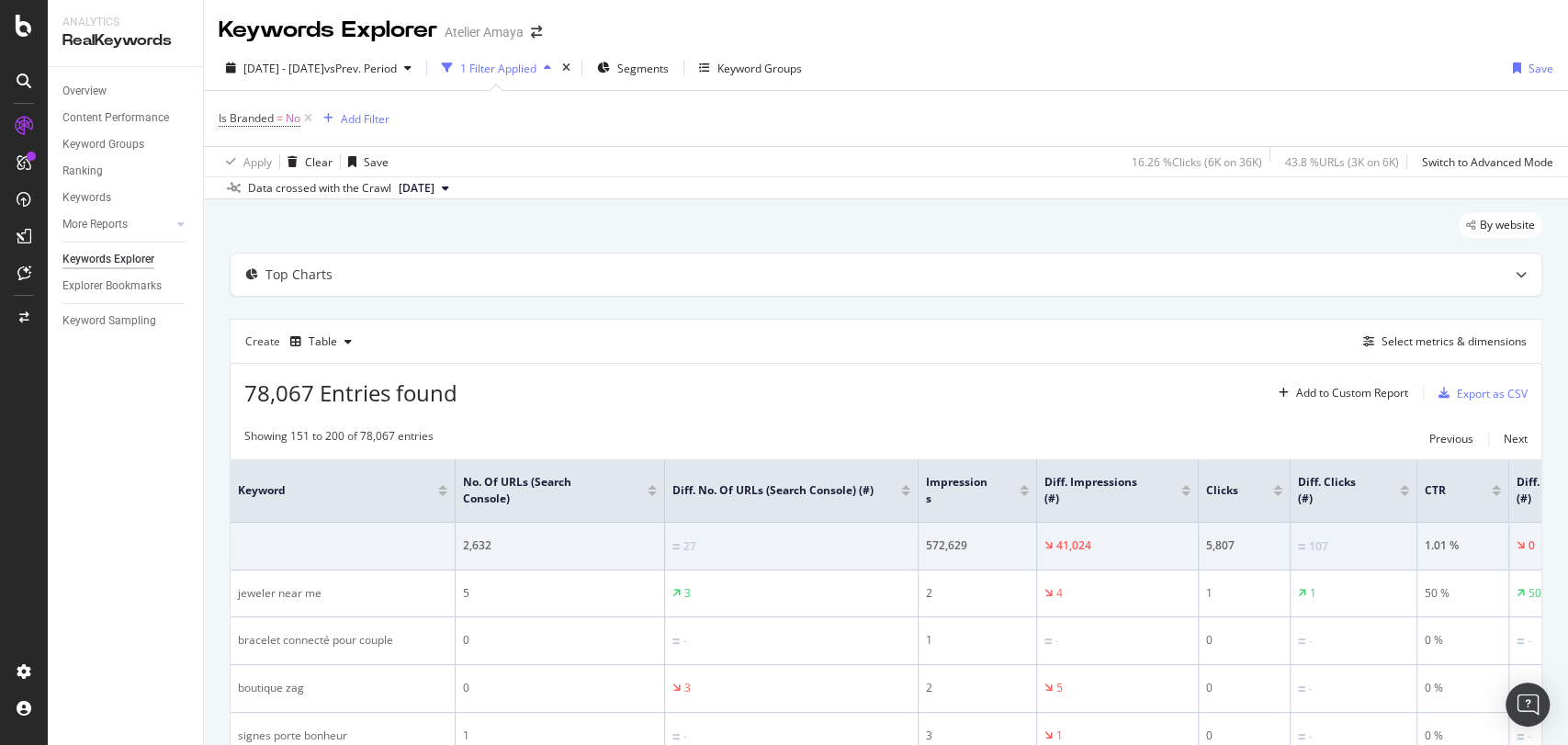
scroll to position [131, 0]
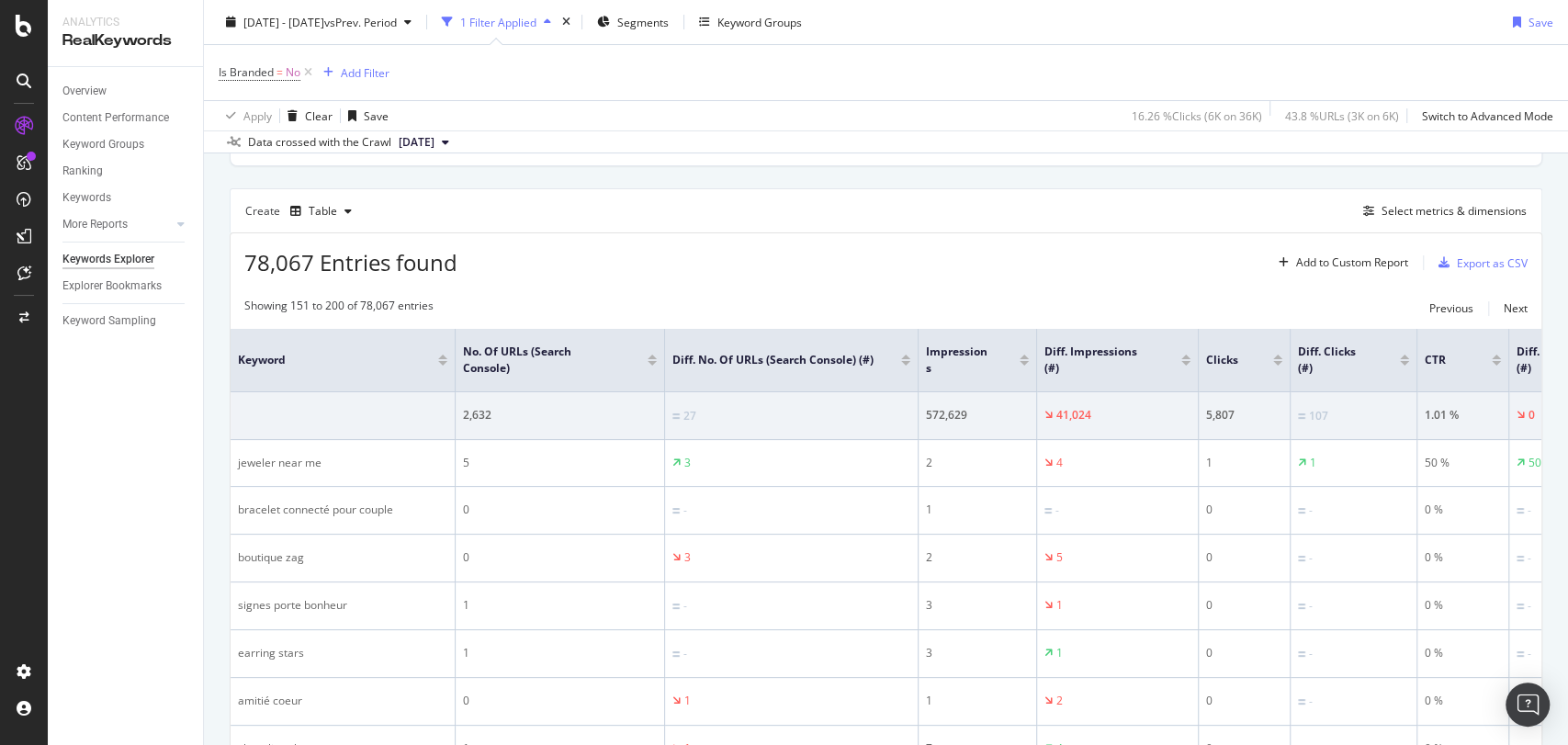
click at [1277, 355] on div at bounding box center [1278, 356] width 9 height 5
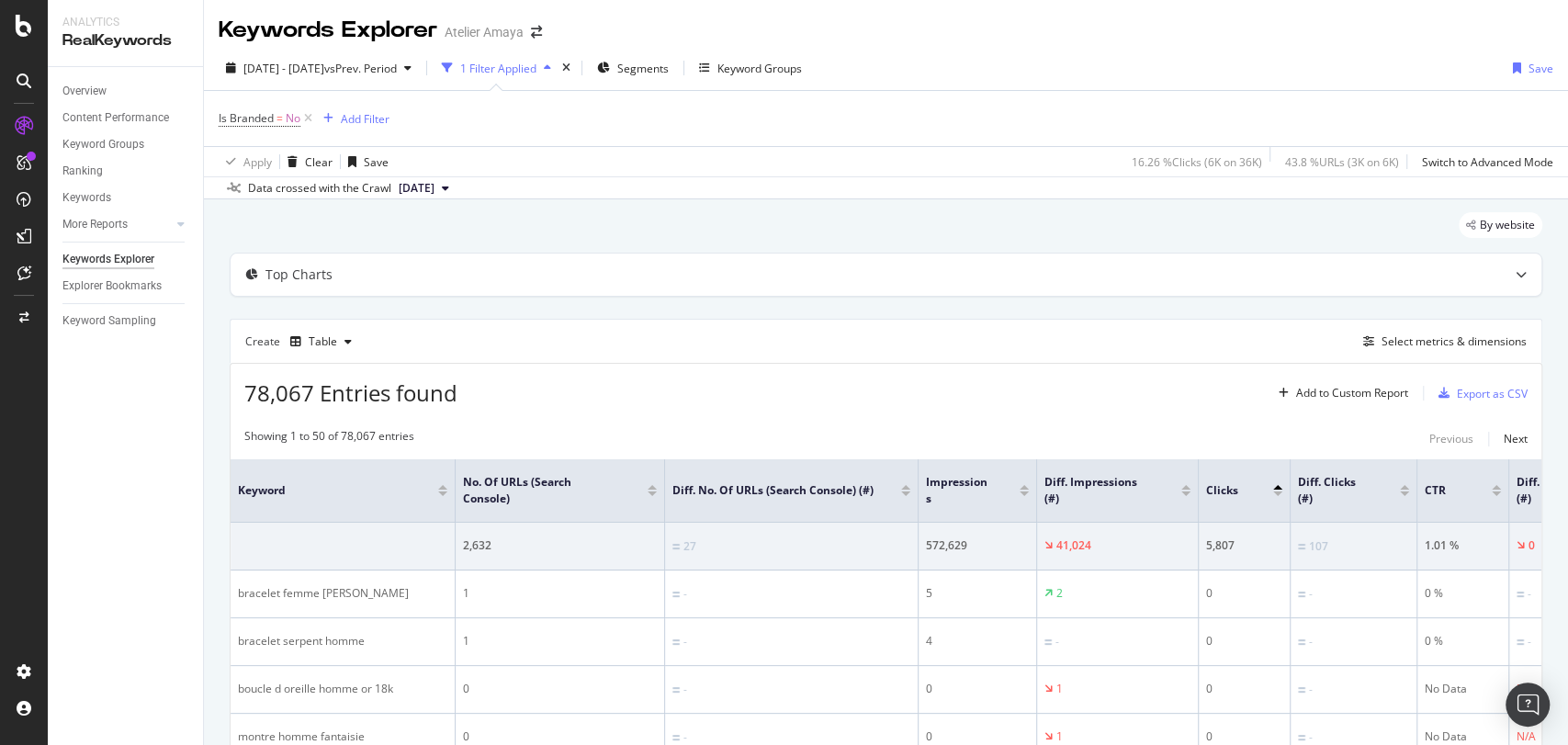
scroll to position [0, 386]
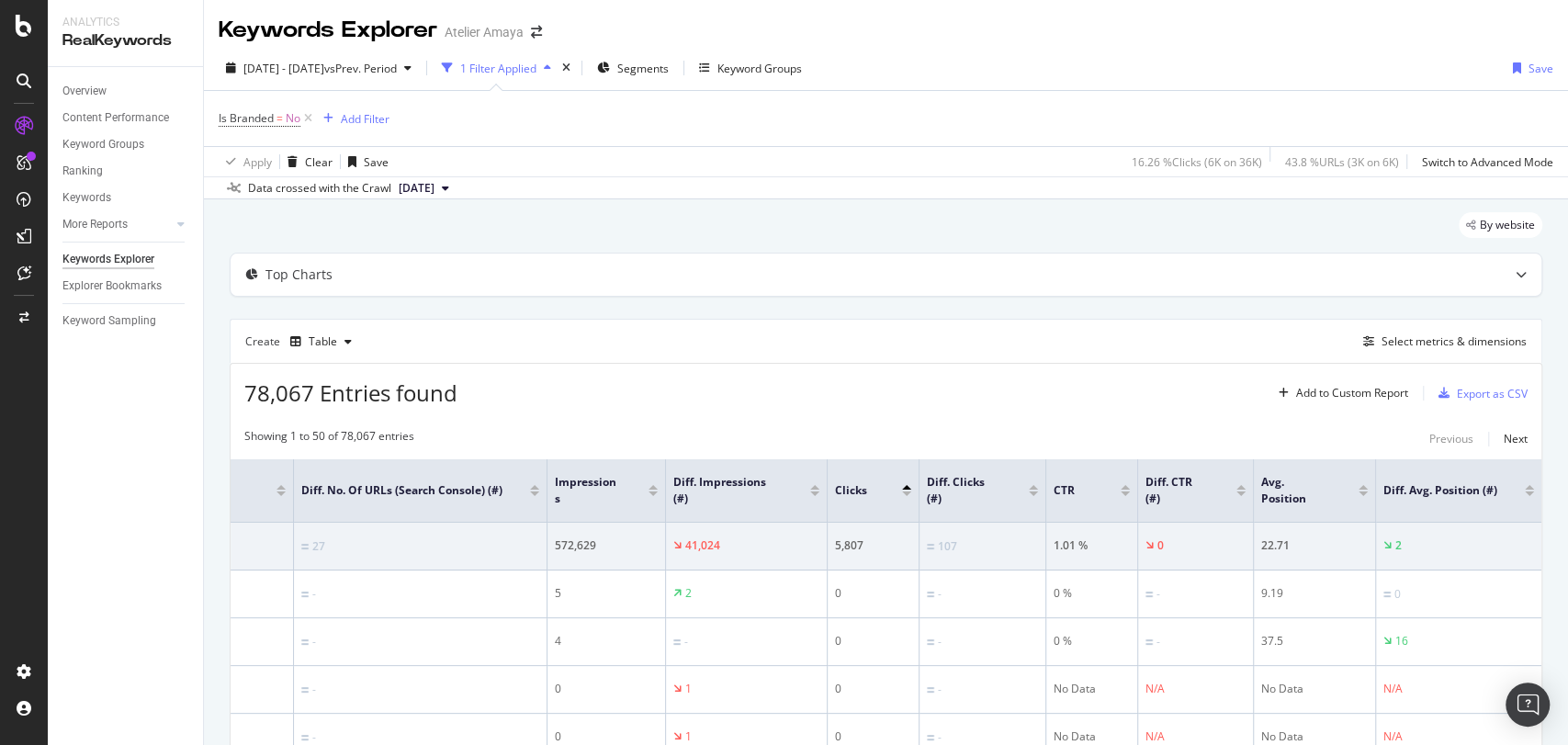
click at [1410, 487] on div at bounding box center [1529, 487] width 9 height 5
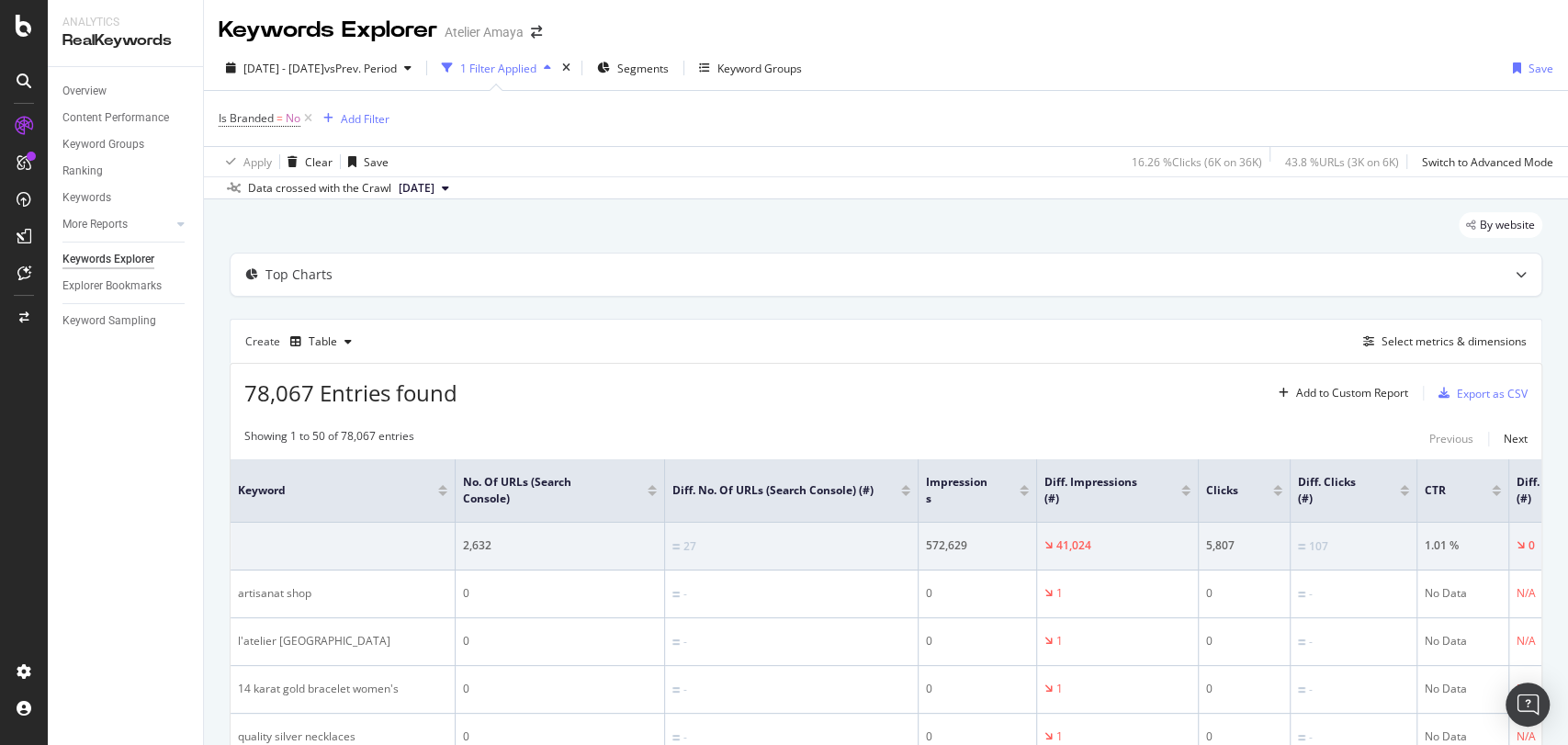
scroll to position [0, 386]
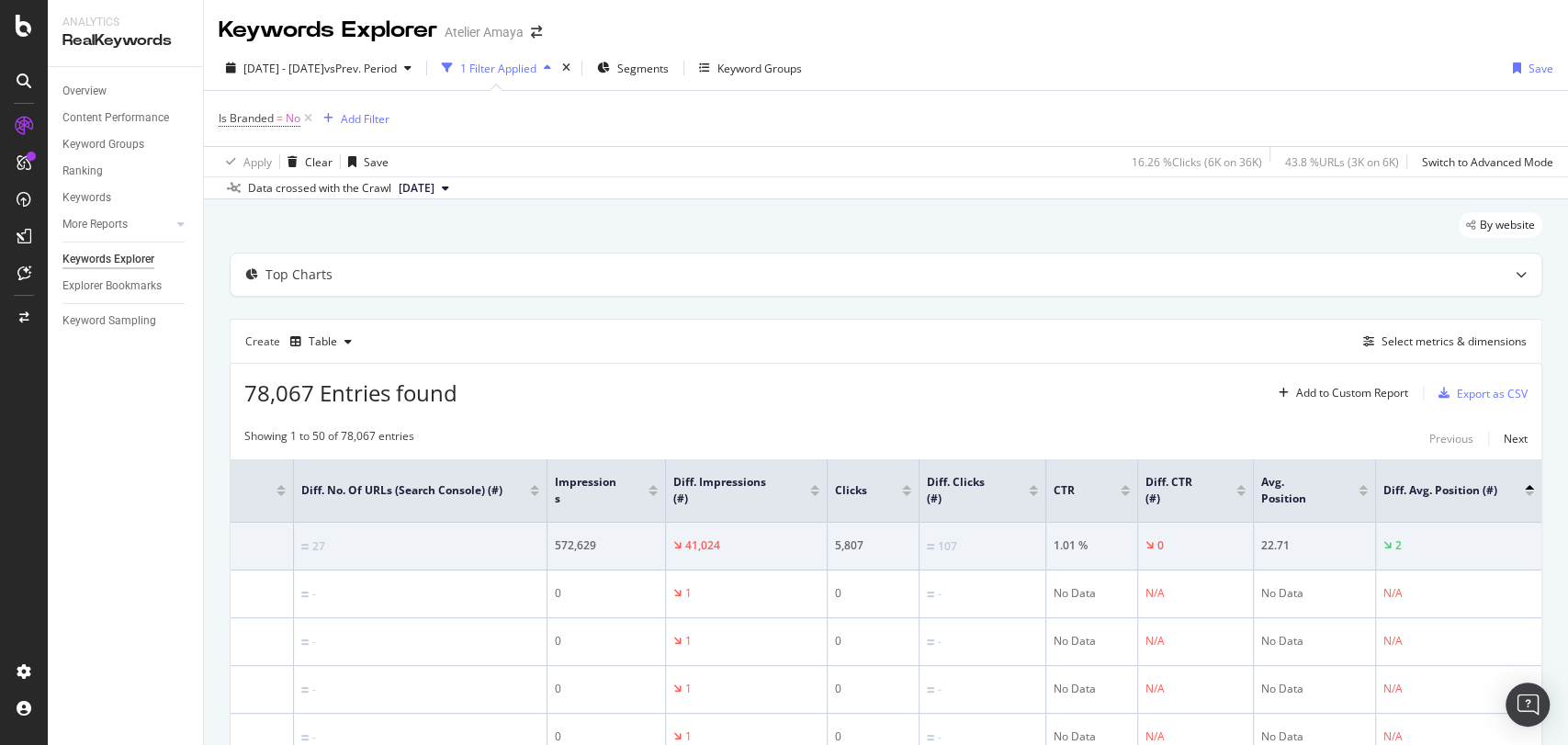
click at [1410, 494] on div at bounding box center [1529, 493] width 9 height 5
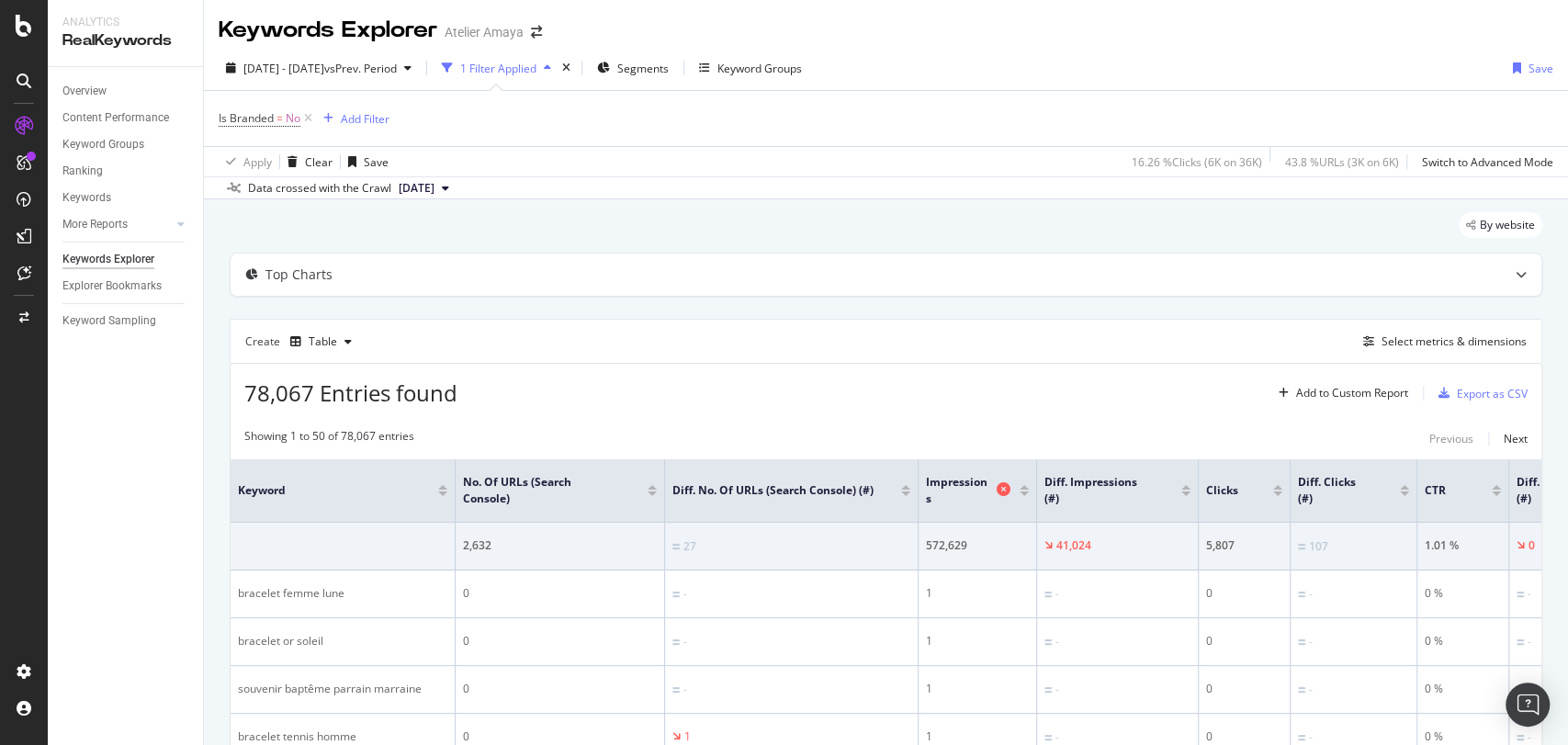
scroll to position [0, 386]
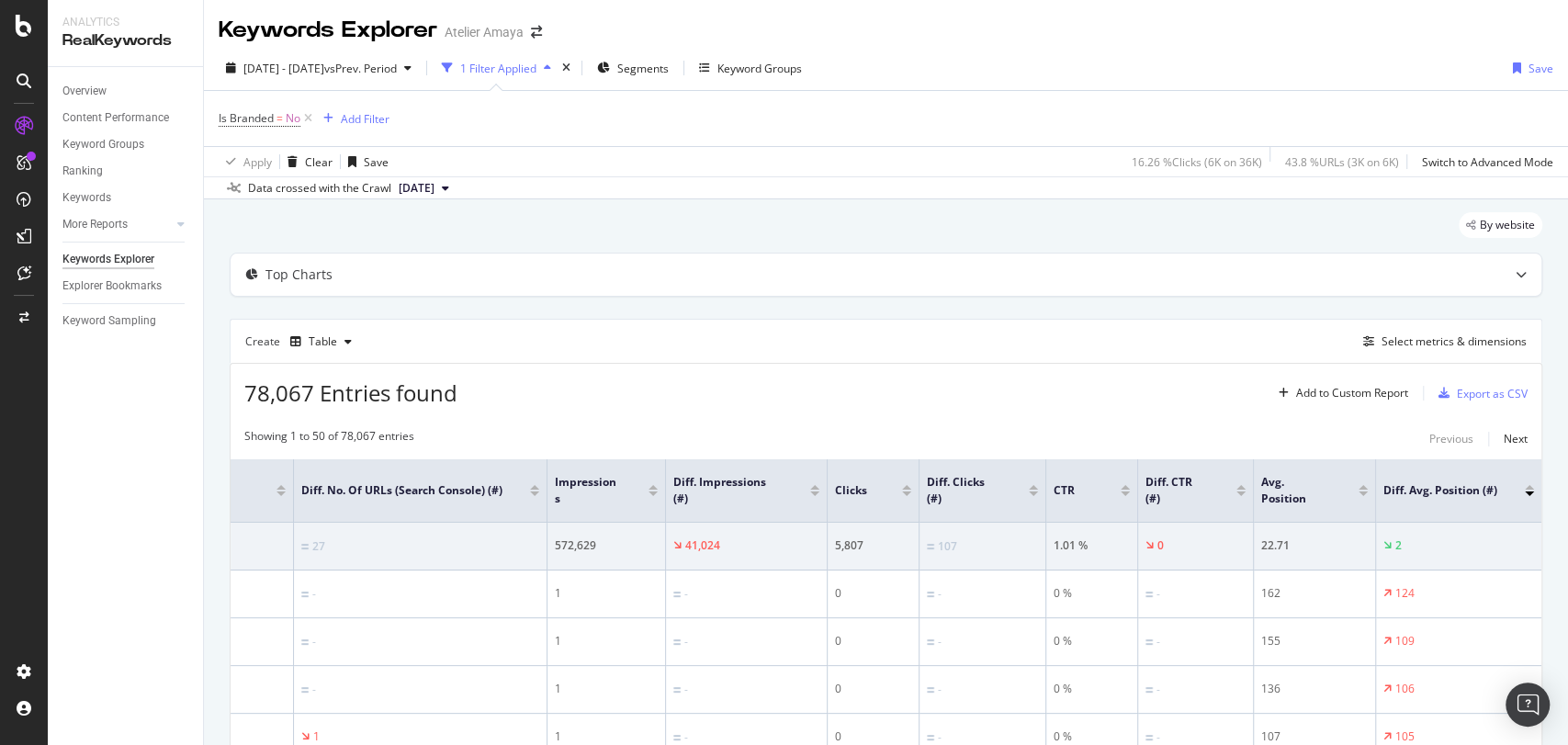
click at [1410, 491] on div at bounding box center [1529, 493] width 9 height 5
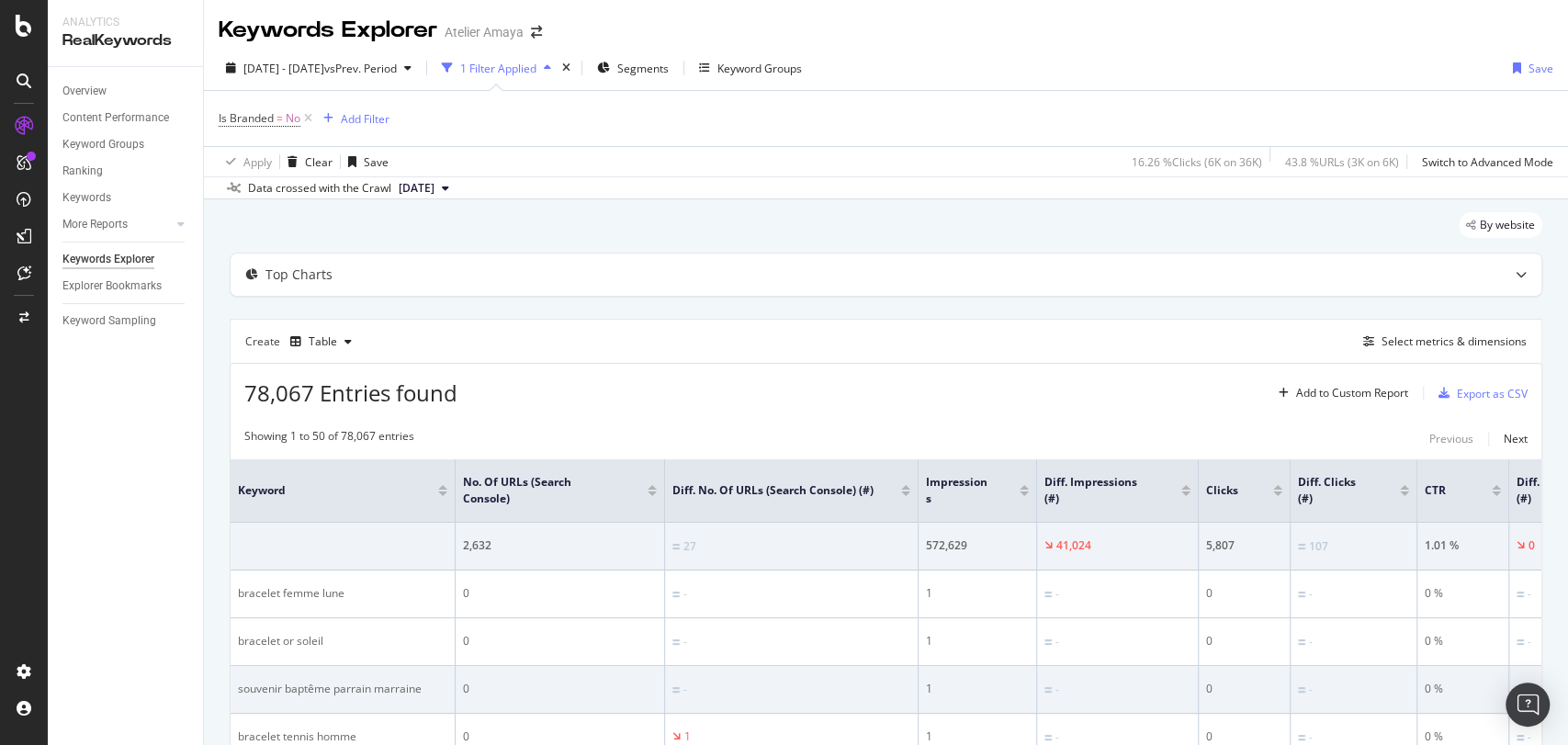
scroll to position [0, 386]
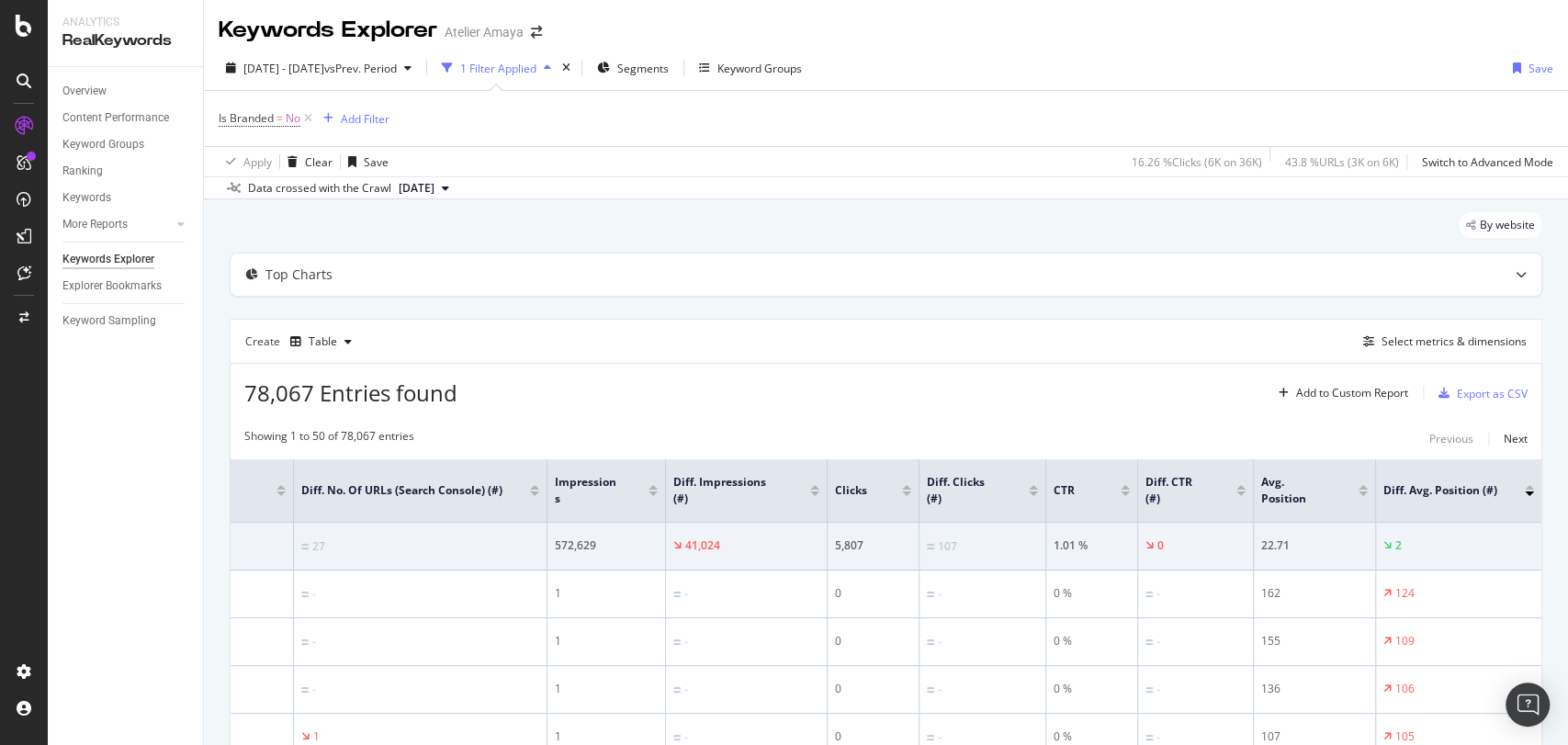
click at [1410, 491] on div at bounding box center [1529, 493] width 9 height 5
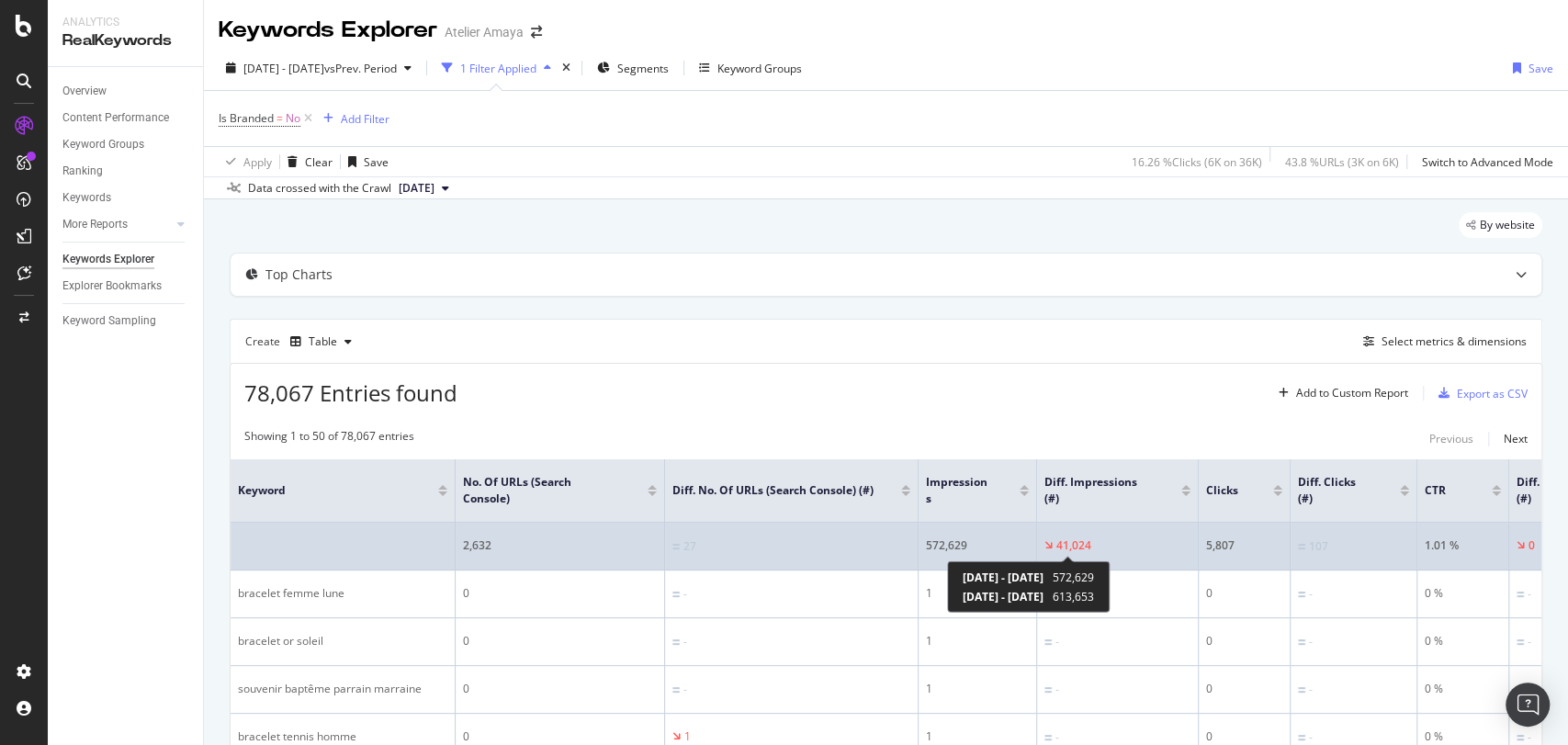
scroll to position [0, 386]
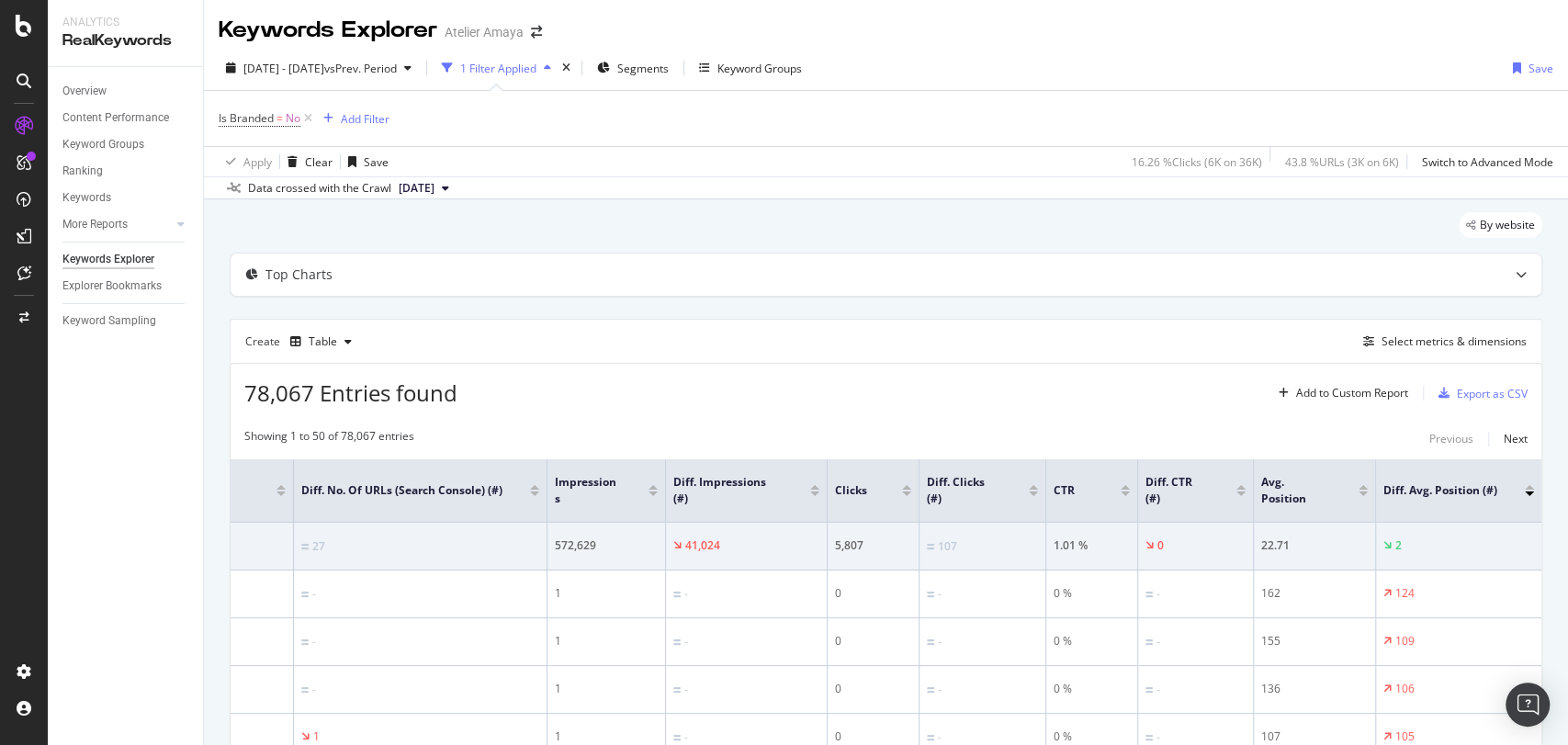
click at [1410, 486] on div at bounding box center [1529, 487] width 9 height 5
click at [1359, 485] on div at bounding box center [1363, 487] width 9 height 5
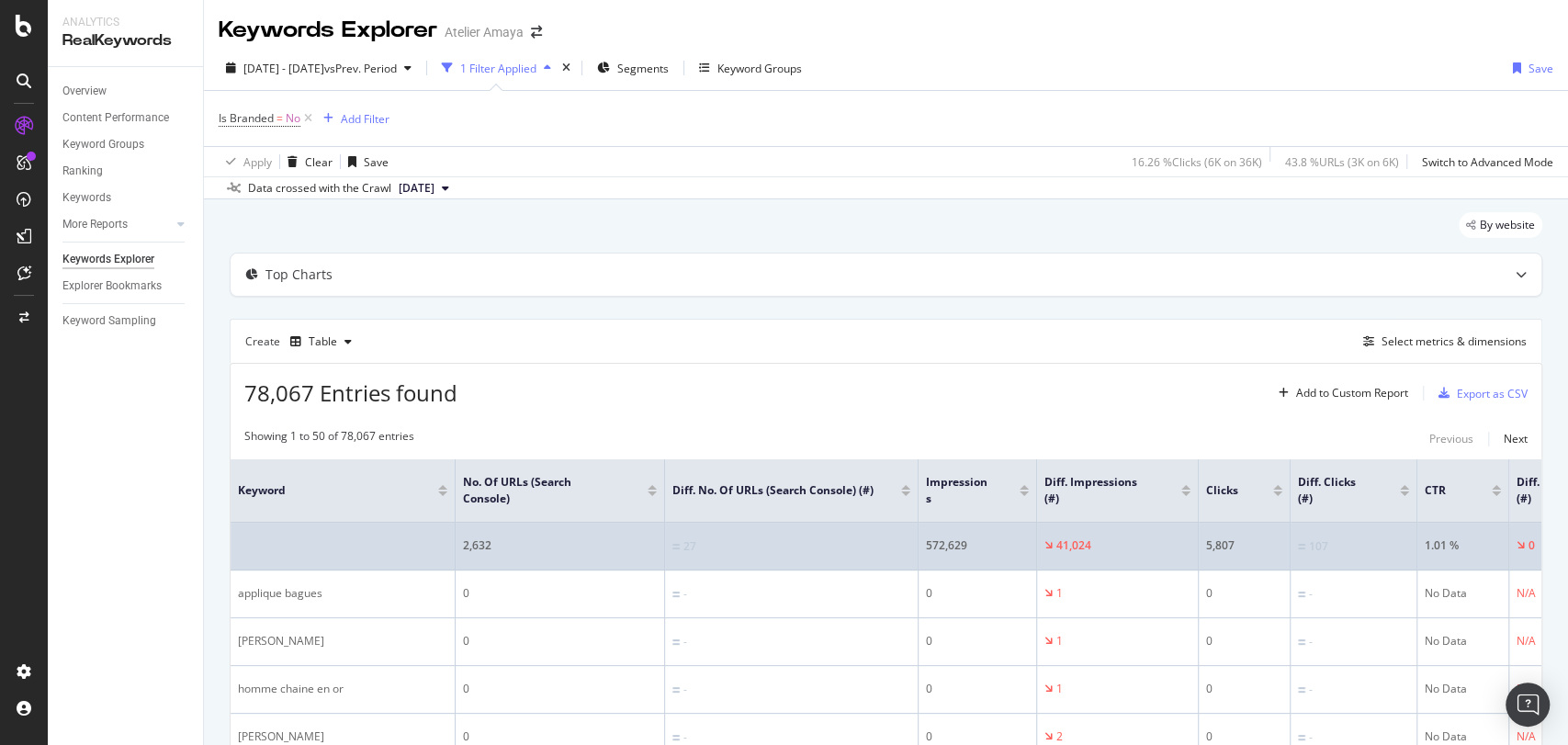
scroll to position [0, 386]
